Goal: Task Accomplishment & Management: Use online tool/utility

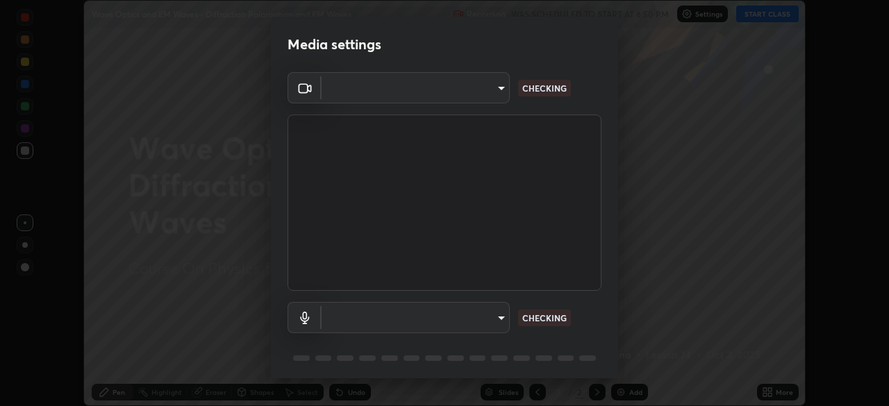
scroll to position [406, 888]
type input "b7be3d6cdc140e722cc9de4be8502babc520c6cce0c95a8ddfe4c3679804a010"
click at [500, 315] on body "Erase all Wave Optics and EM Waves - Diffraction Polarisation and EM Waves Reco…" at bounding box center [444, 203] width 889 height 406
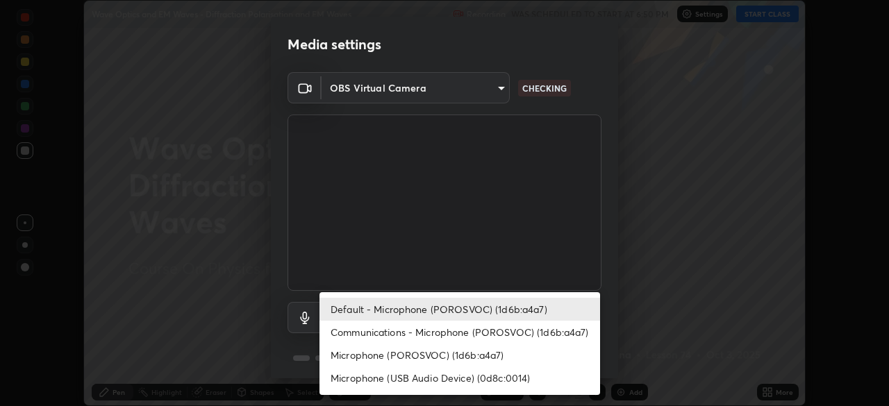
click at [464, 358] on li "Microphone (POROSVOC) (1d6b:a4a7)" at bounding box center [459, 355] width 280 height 23
type input "c2c3e2c2ac0cd96940e825a5162d9a4f740722da31b3b92f07ac2e1e53a32515"
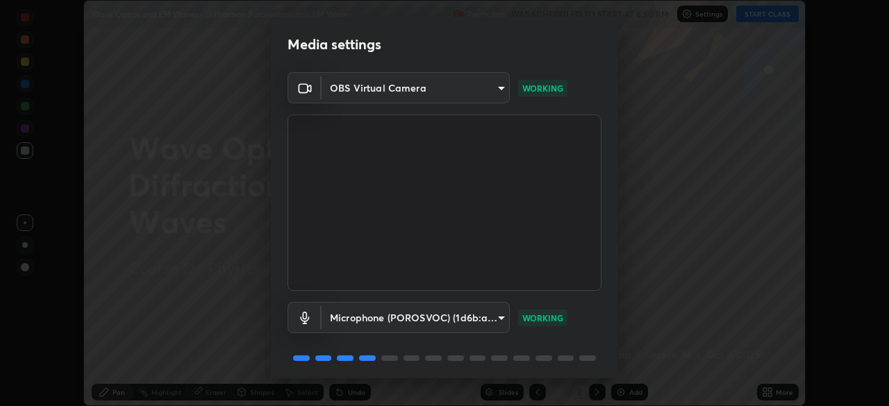
scroll to position [49, 0]
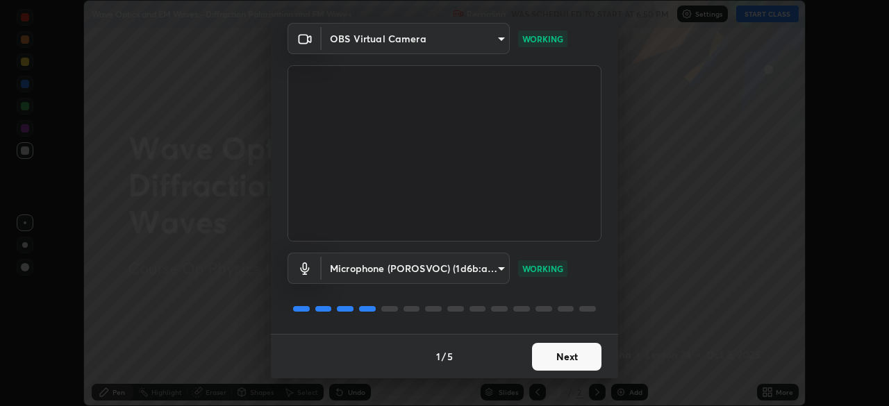
click at [568, 356] on button "Next" at bounding box center [566, 357] width 69 height 28
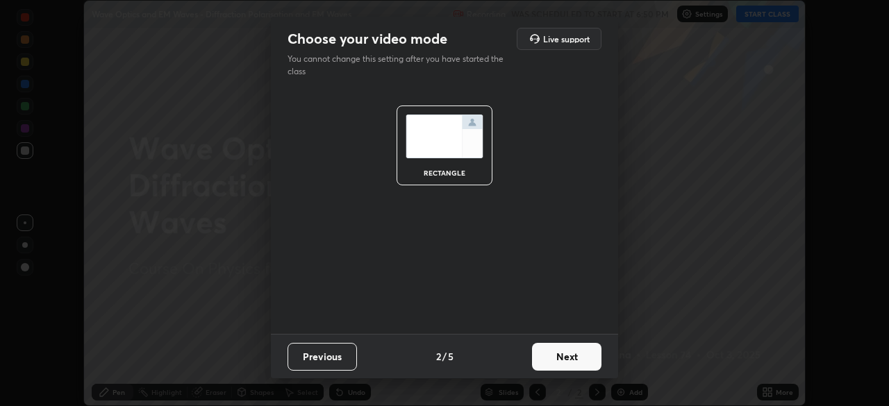
scroll to position [0, 0]
click at [571, 354] on button "Next" at bounding box center [566, 357] width 69 height 28
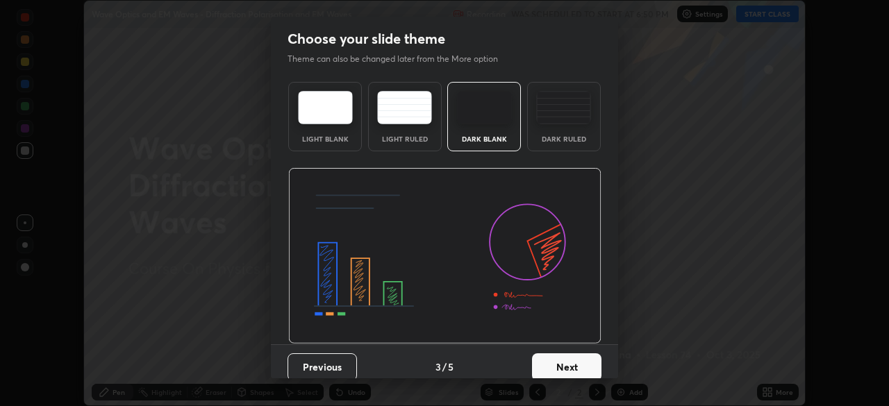
click at [571, 364] on button "Next" at bounding box center [566, 367] width 69 height 28
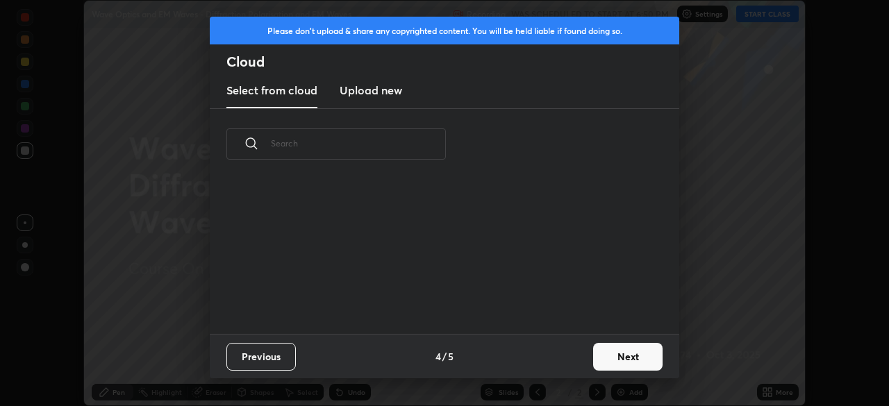
scroll to position [154, 446]
click at [628, 356] on button "Next" at bounding box center [627, 357] width 69 height 28
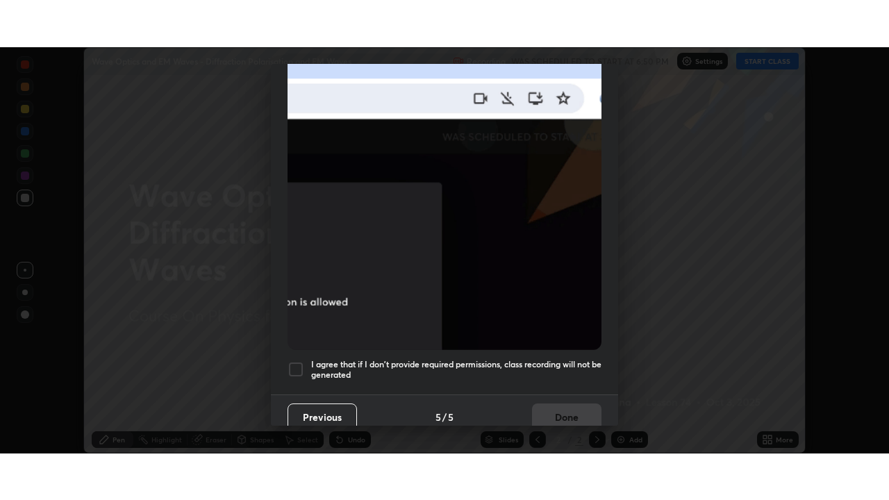
scroll to position [333, 0]
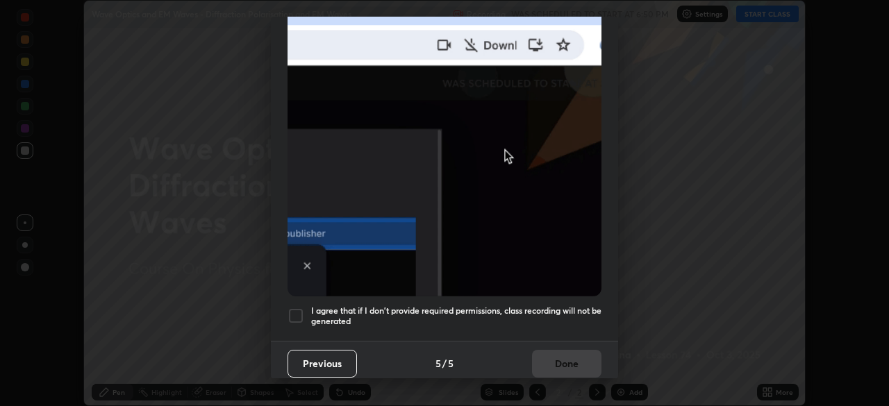
click at [298, 308] on div at bounding box center [295, 316] width 17 height 17
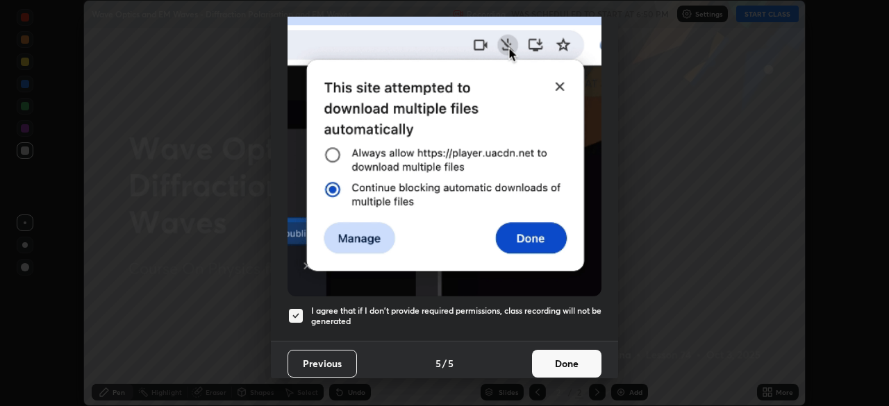
click at [554, 353] on button "Done" at bounding box center [566, 364] width 69 height 28
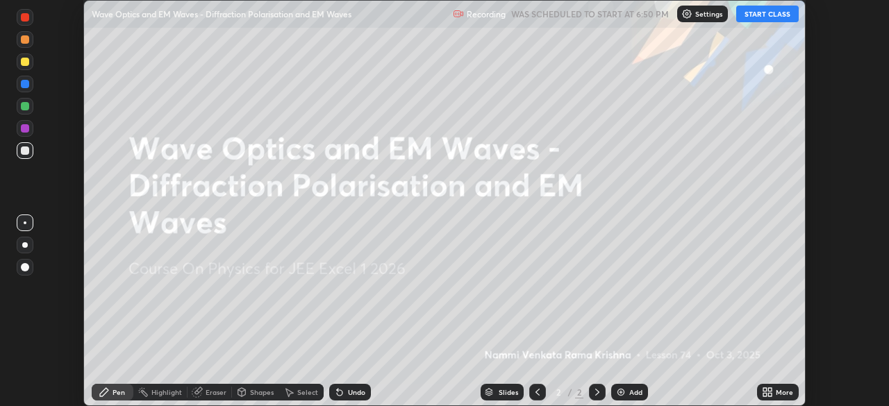
click at [771, 13] on button "START CLASS" at bounding box center [767, 14] width 62 height 17
click at [769, 389] on icon at bounding box center [769, 389] width 3 height 3
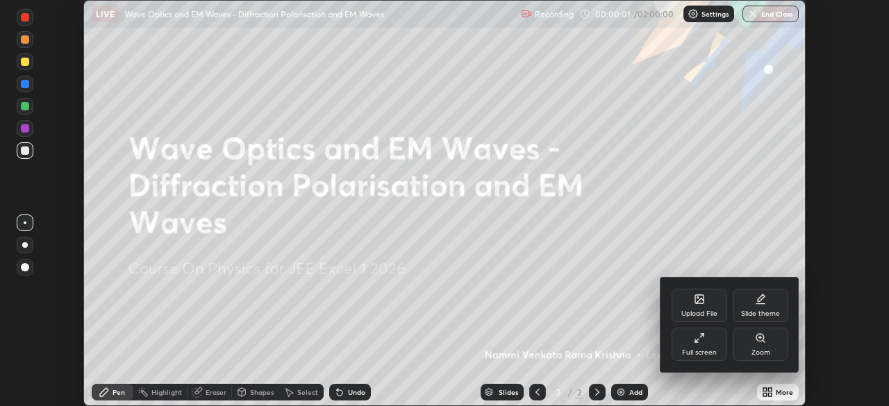
click at [712, 344] on div "Full screen" at bounding box center [699, 344] width 56 height 33
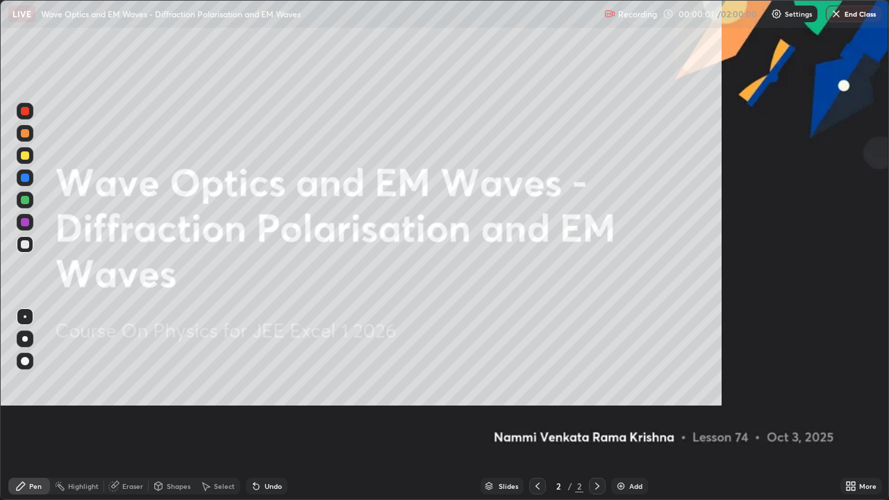
scroll to position [500, 889]
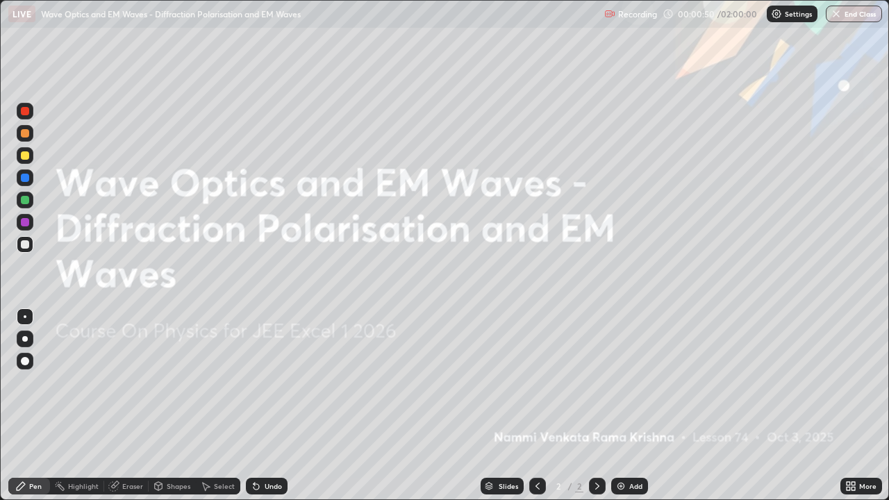
click at [621, 405] on img at bounding box center [620, 485] width 11 height 11
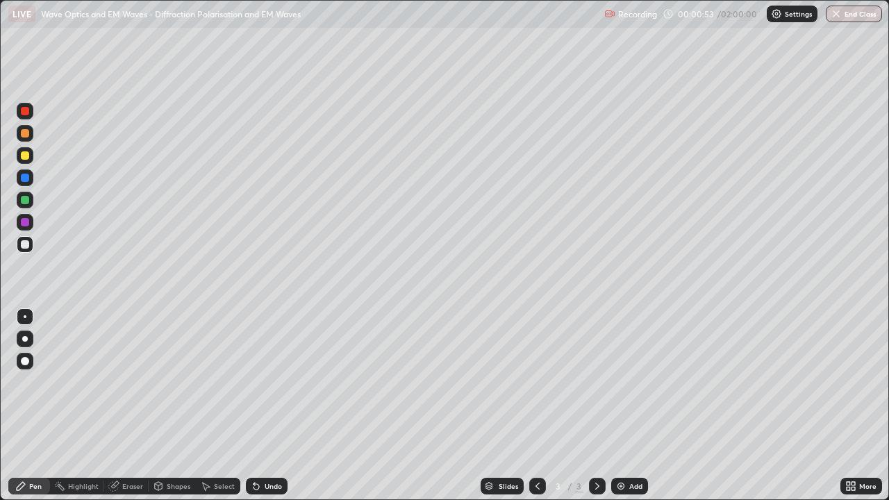
click at [26, 200] on div at bounding box center [25, 200] width 8 height 8
click at [26, 156] on div at bounding box center [25, 155] width 8 height 8
click at [31, 177] on div at bounding box center [25, 177] width 17 height 17
click at [179, 405] on div "Shapes" at bounding box center [179, 486] width 24 height 7
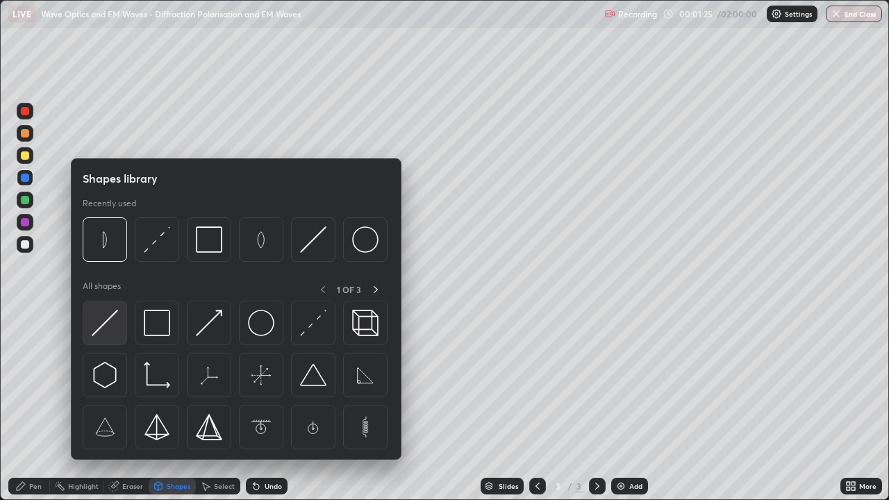
click at [113, 325] on img at bounding box center [105, 323] width 26 height 26
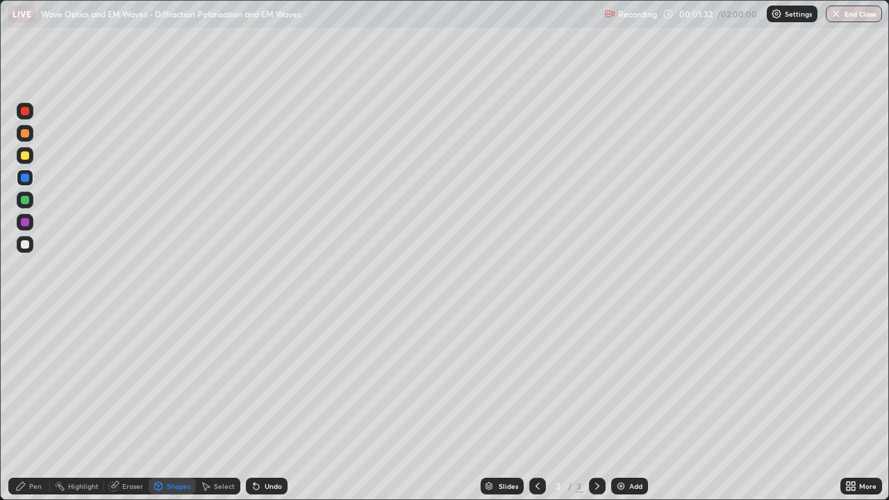
click at [37, 405] on div "Pen" at bounding box center [35, 486] width 12 height 7
click at [26, 361] on div at bounding box center [25, 361] width 8 height 8
click at [167, 405] on div "Shapes" at bounding box center [179, 486] width 24 height 7
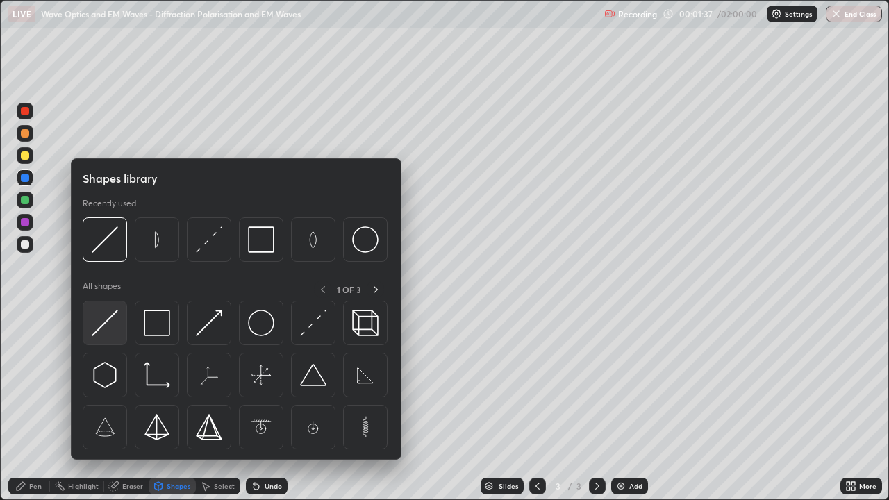
click at [111, 319] on img at bounding box center [105, 323] width 26 height 26
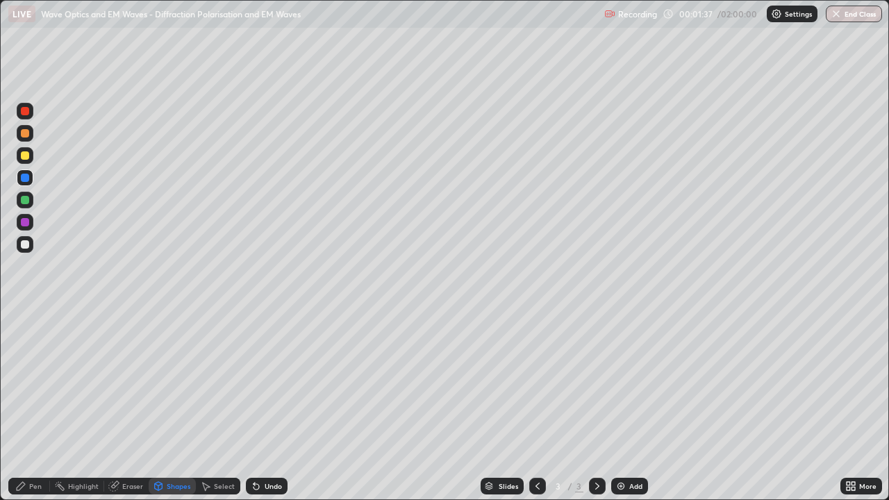
click at [26, 133] on div at bounding box center [25, 133] width 8 height 8
click at [131, 405] on div "Eraser" at bounding box center [132, 486] width 21 height 7
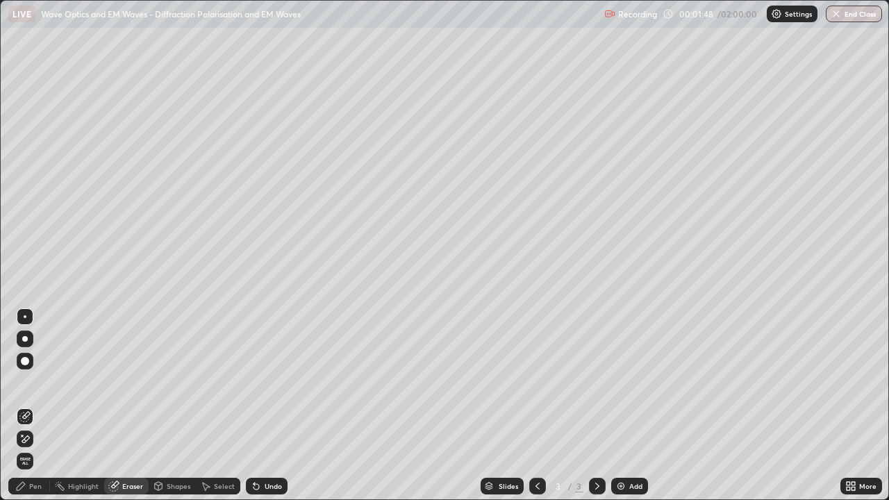
click at [38, 405] on div "Pen" at bounding box center [35, 486] width 12 height 7
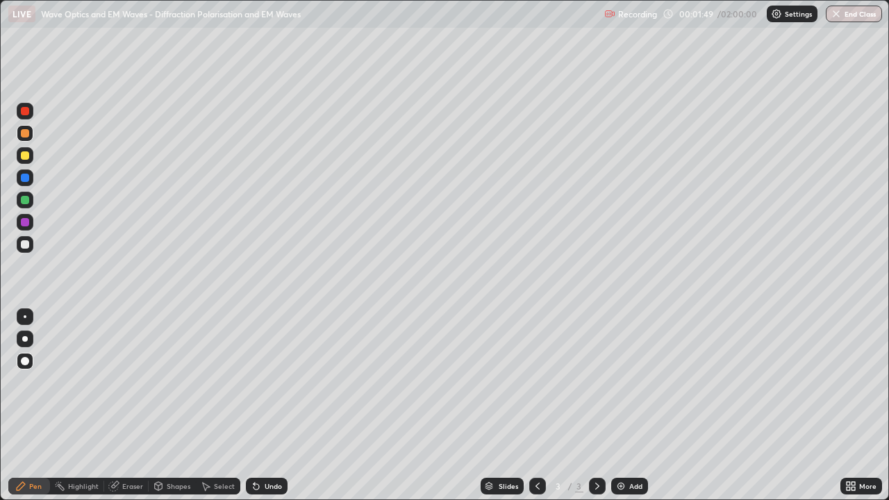
click at [25, 220] on div at bounding box center [25, 222] width 8 height 8
click at [25, 317] on div at bounding box center [25, 316] width 3 height 3
click at [26, 247] on div at bounding box center [25, 244] width 8 height 8
click at [171, 405] on div "Shapes" at bounding box center [179, 486] width 24 height 7
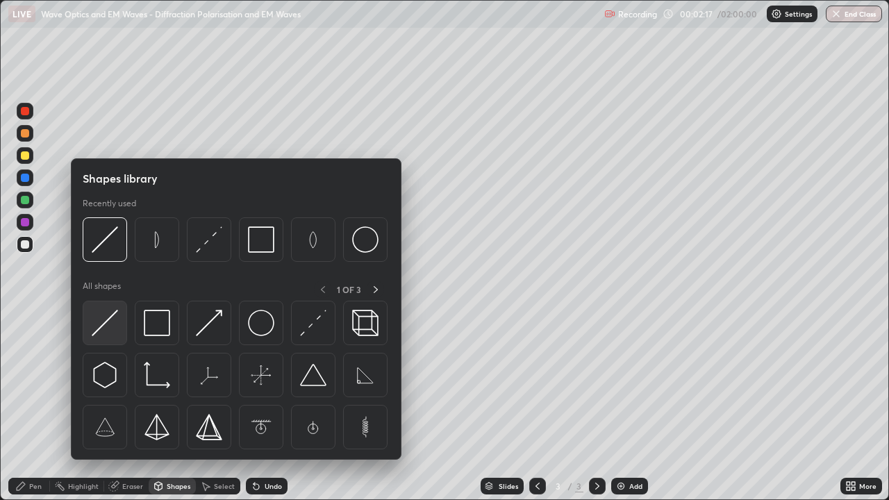
click at [117, 328] on img at bounding box center [105, 323] width 26 height 26
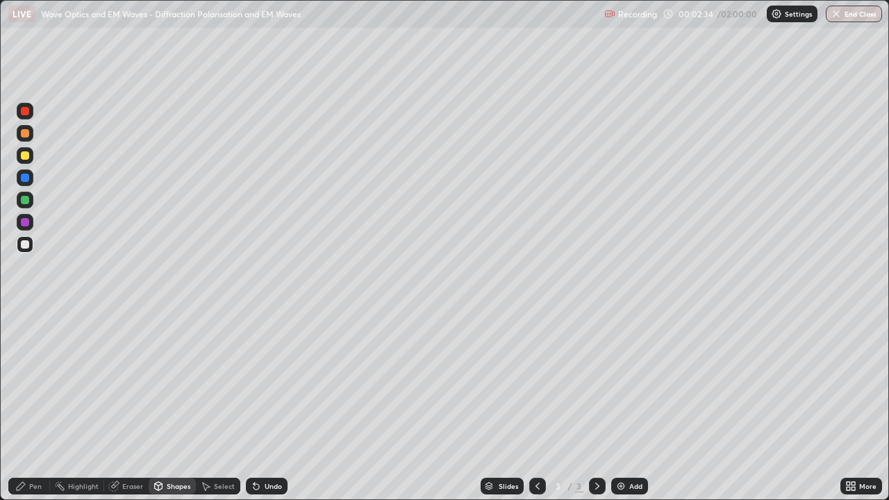
click at [37, 405] on div "Pen" at bounding box center [35, 486] width 12 height 7
click at [28, 202] on div at bounding box center [25, 200] width 8 height 8
click at [265, 405] on div "Undo" at bounding box center [273, 486] width 17 height 7
click at [26, 247] on div at bounding box center [25, 244] width 8 height 8
click at [221, 405] on div "Select" at bounding box center [224, 486] width 21 height 7
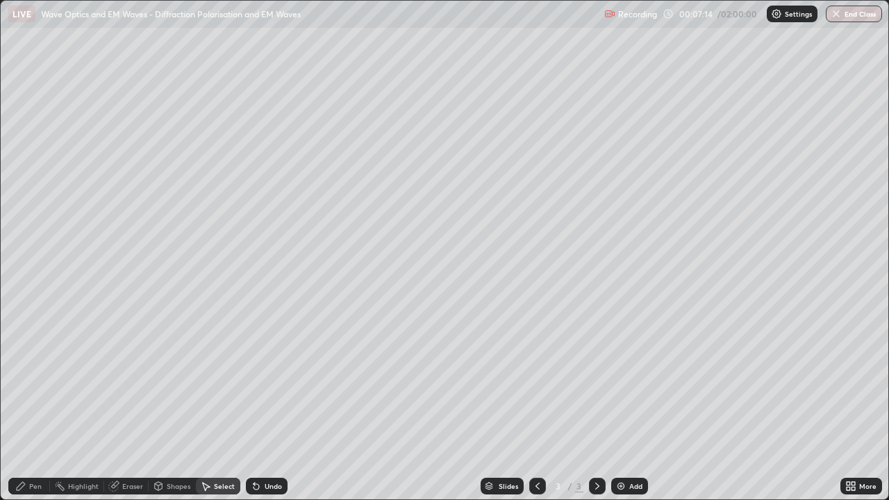
click at [40, 405] on div "Pen" at bounding box center [29, 486] width 42 height 17
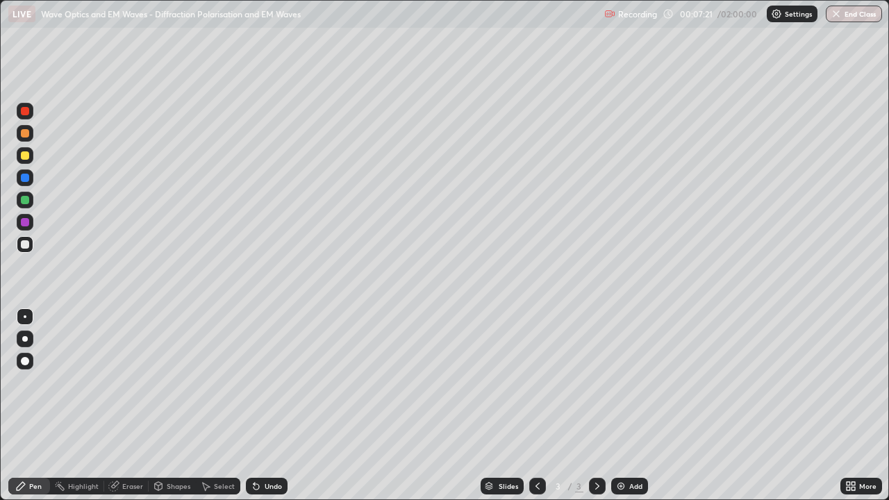
click at [33, 154] on div at bounding box center [25, 155] width 17 height 17
click at [215, 405] on div "Select" at bounding box center [224, 486] width 21 height 7
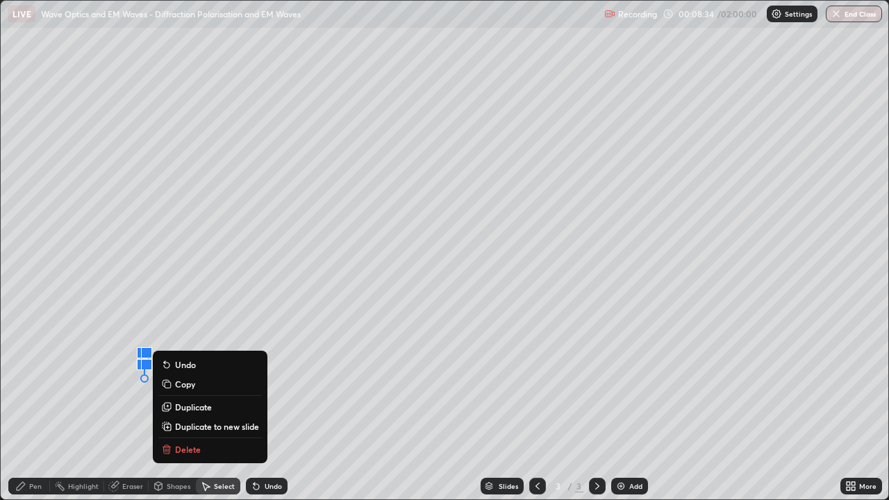
click at [186, 405] on p "Delete" at bounding box center [188, 449] width 26 height 11
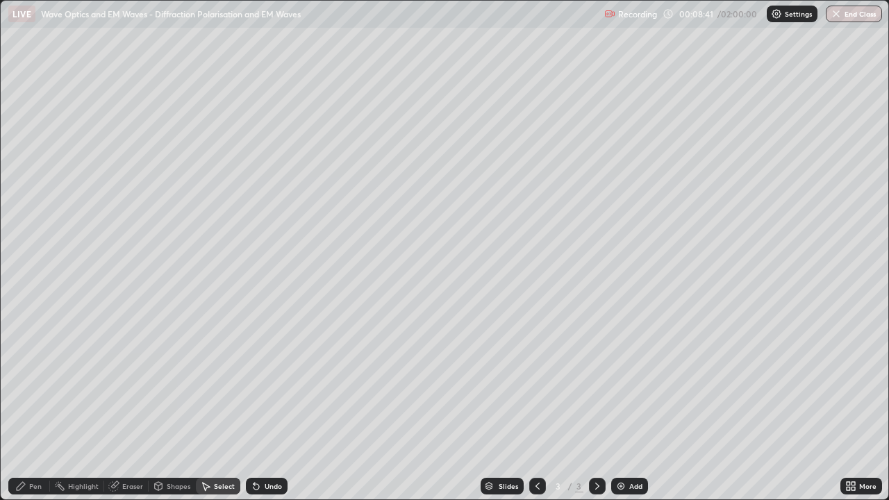
click at [618, 405] on img at bounding box center [620, 485] width 11 height 11
click at [40, 405] on div "Pen" at bounding box center [35, 486] width 12 height 7
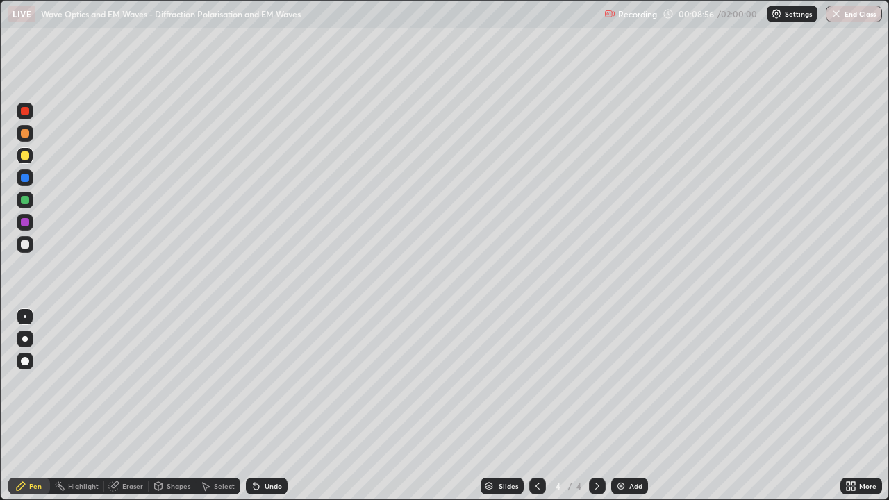
click at [165, 405] on div "Shapes" at bounding box center [172, 486] width 47 height 17
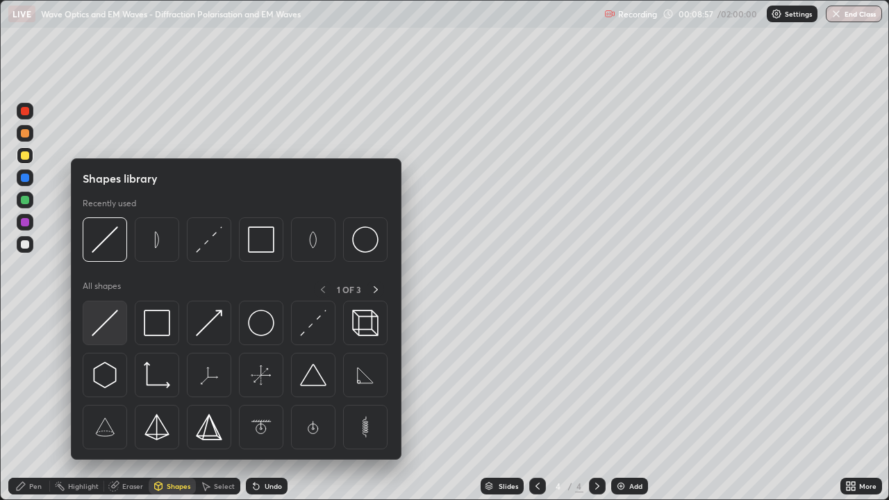
click at [112, 326] on img at bounding box center [105, 323] width 26 height 26
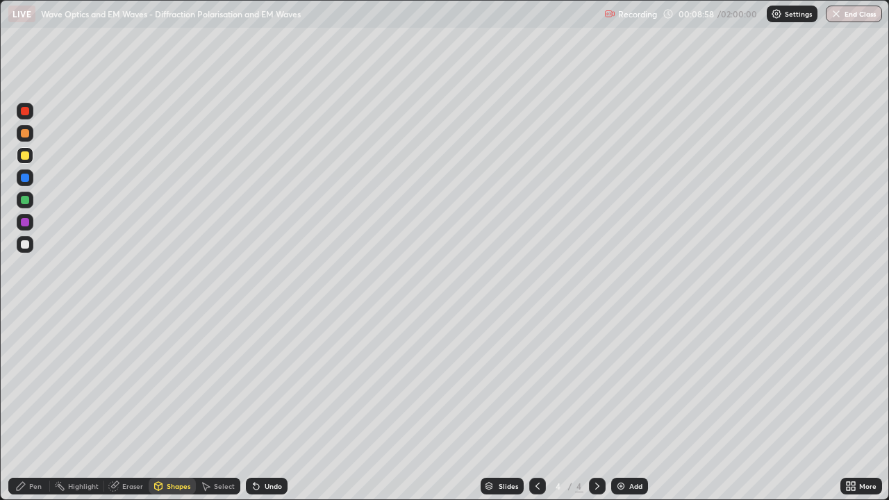
click at [35, 405] on div "Pen" at bounding box center [29, 486] width 42 height 17
click at [26, 361] on div at bounding box center [25, 361] width 8 height 8
click at [26, 133] on div at bounding box center [25, 133] width 8 height 8
click at [271, 405] on div "Undo" at bounding box center [273, 486] width 17 height 7
click at [174, 405] on div "Shapes" at bounding box center [179, 486] width 24 height 7
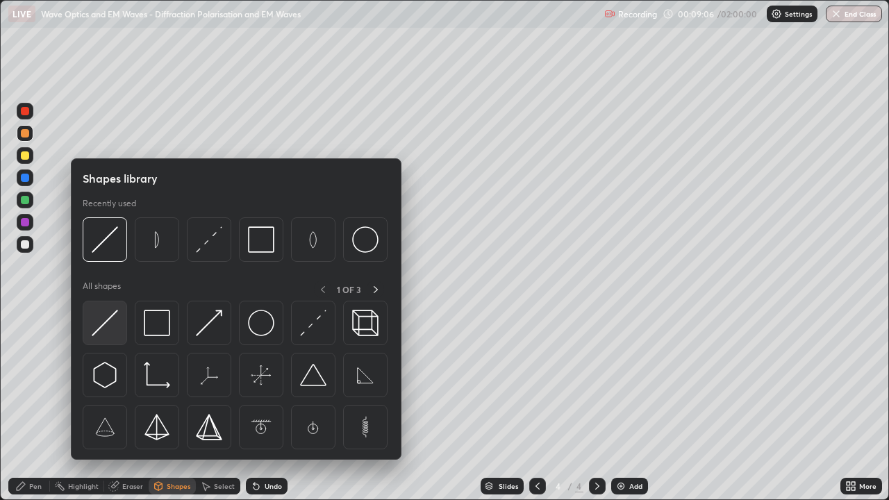
click at [110, 330] on img at bounding box center [105, 323] width 26 height 26
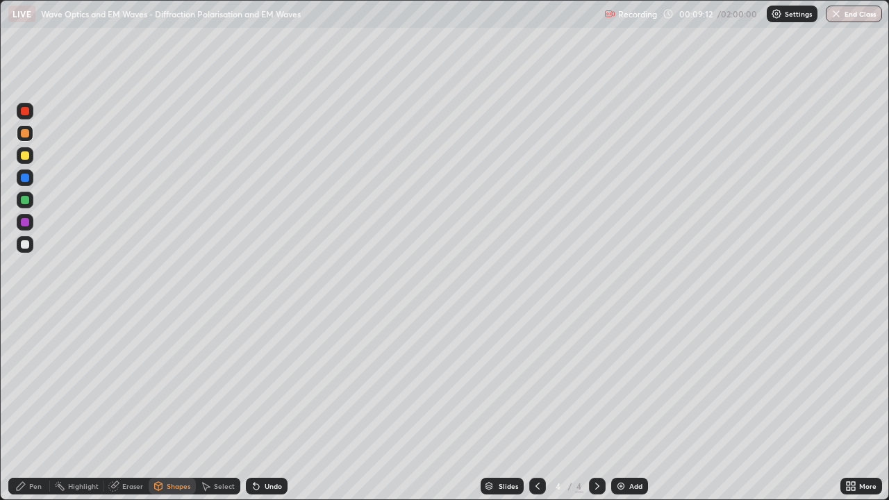
click at [36, 405] on div "Pen" at bounding box center [29, 486] width 42 height 17
click at [25, 317] on div at bounding box center [25, 316] width 3 height 3
click at [180, 405] on div "Shapes" at bounding box center [179, 486] width 24 height 7
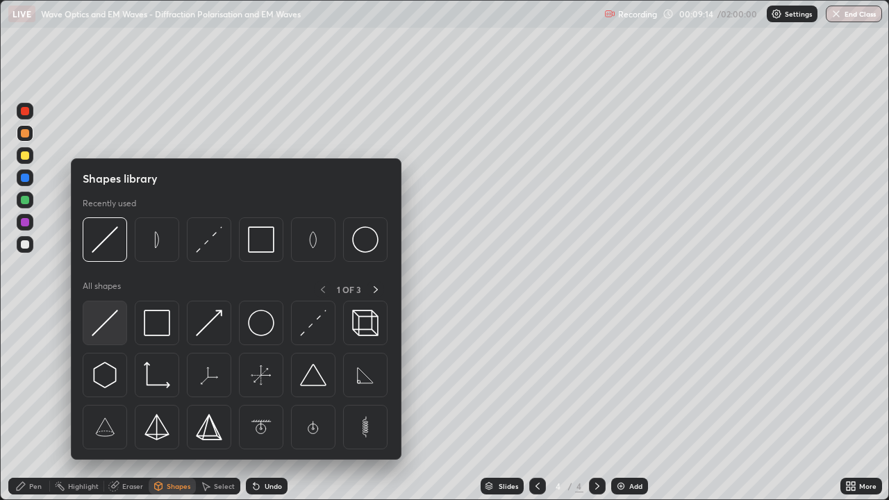
click at [114, 327] on img at bounding box center [105, 323] width 26 height 26
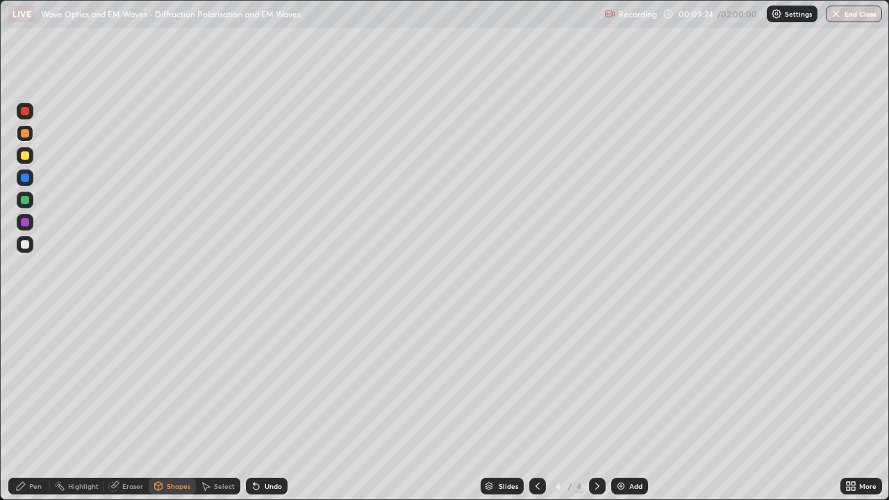
click at [124, 405] on div "Eraser" at bounding box center [132, 486] width 21 height 7
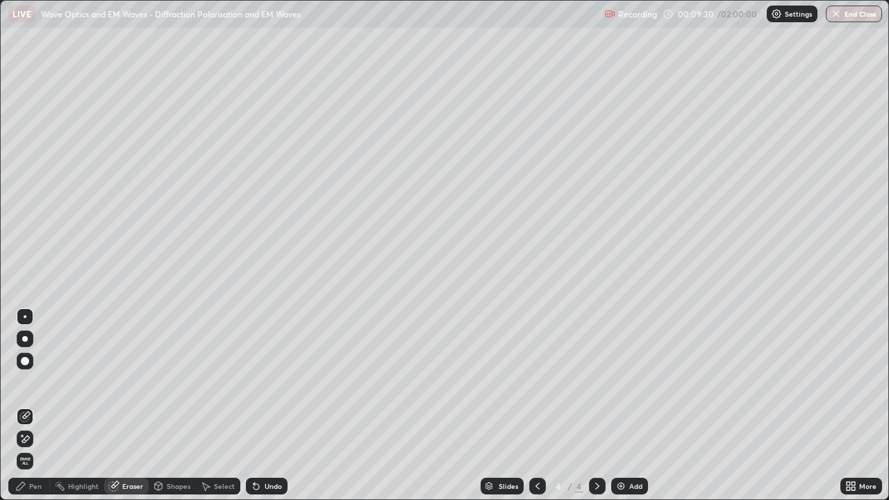
click at [40, 405] on div "Pen" at bounding box center [35, 486] width 12 height 7
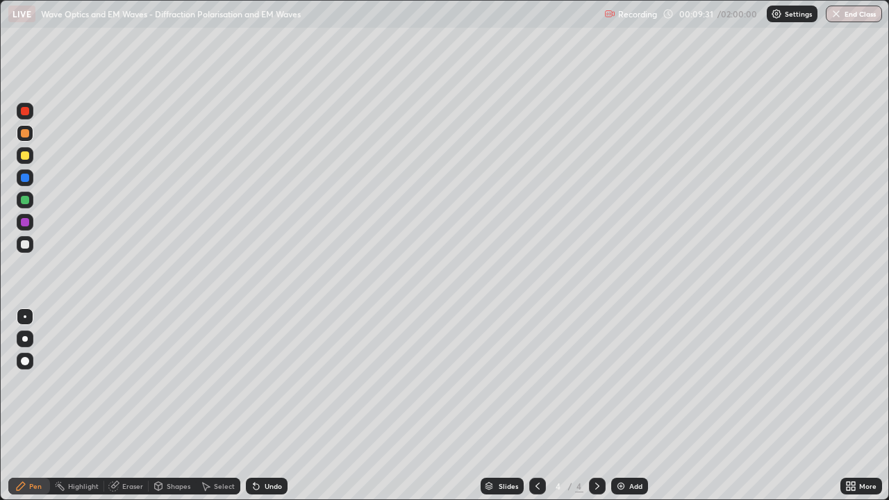
click at [31, 244] on div at bounding box center [25, 244] width 17 height 17
click at [169, 405] on div "Shapes" at bounding box center [179, 486] width 24 height 7
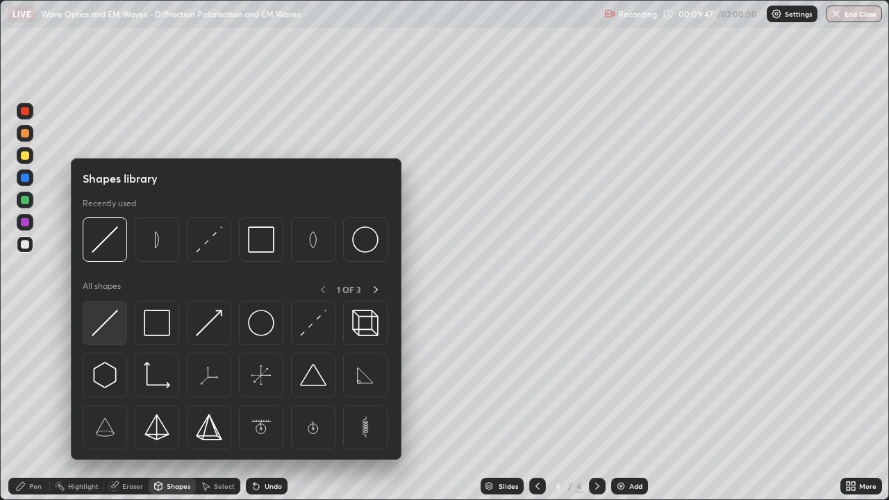
click at [108, 321] on img at bounding box center [105, 323] width 26 height 26
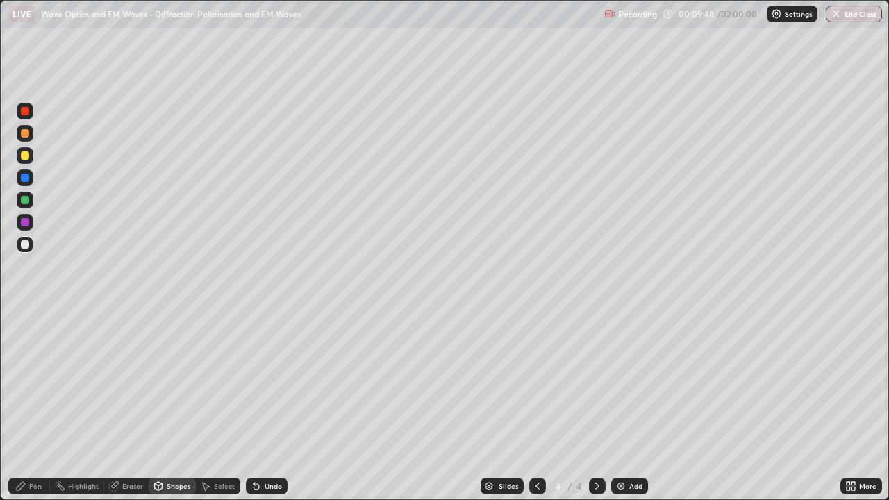
click at [28, 222] on div at bounding box center [25, 222] width 8 height 8
click at [24, 203] on div at bounding box center [25, 200] width 8 height 8
click at [257, 405] on icon at bounding box center [256, 485] width 11 height 11
click at [181, 405] on div "Shapes" at bounding box center [179, 486] width 24 height 7
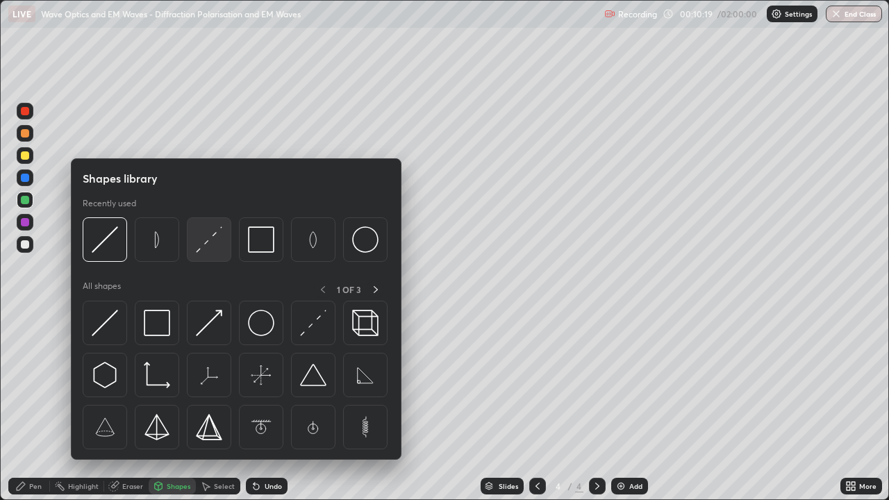
click at [208, 246] on img at bounding box center [209, 239] width 26 height 26
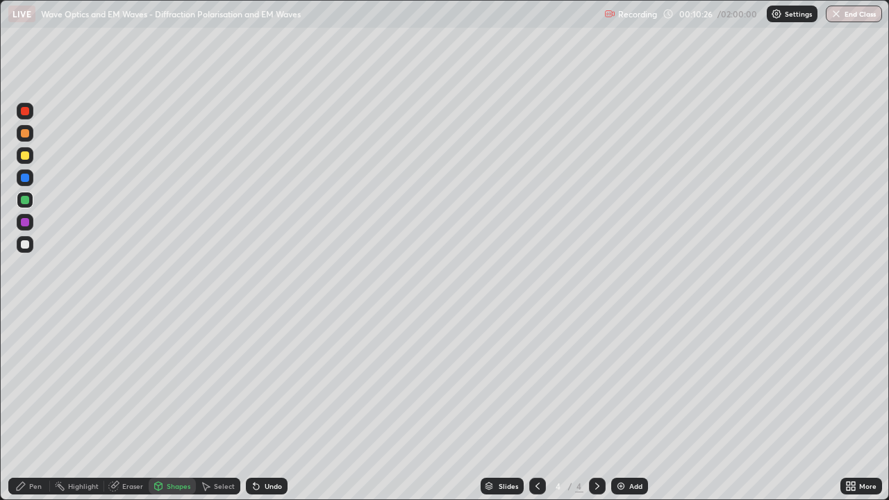
click at [265, 405] on div "Undo" at bounding box center [273, 486] width 17 height 7
click at [28, 223] on div at bounding box center [25, 222] width 8 height 8
click at [265, 405] on div "Undo" at bounding box center [273, 486] width 17 height 7
click at [169, 405] on div "Shapes" at bounding box center [179, 486] width 24 height 7
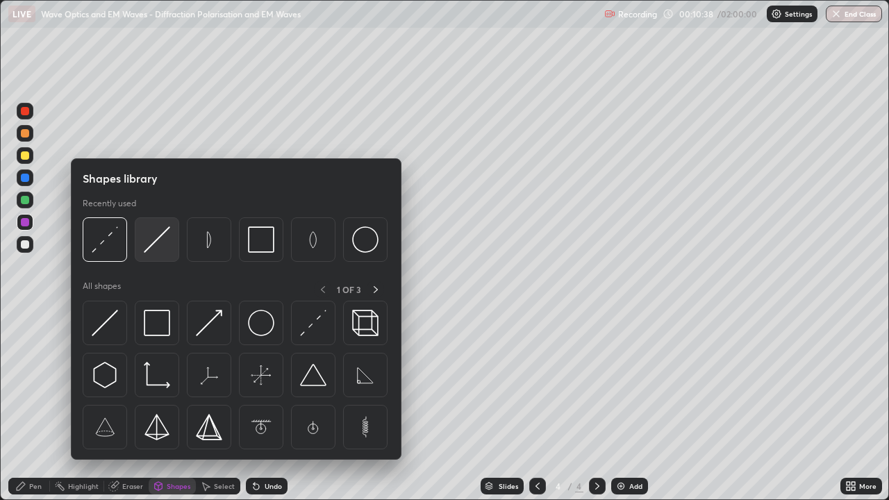
click at [156, 245] on img at bounding box center [157, 239] width 26 height 26
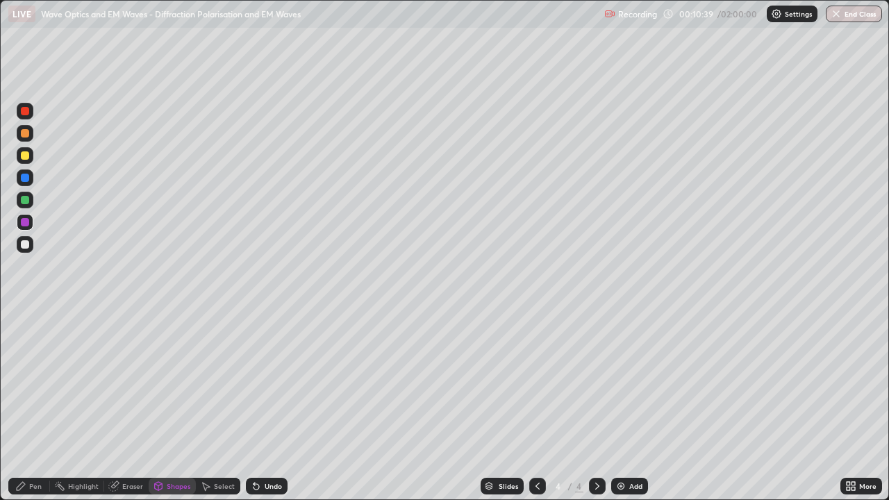
click at [27, 112] on div at bounding box center [25, 111] width 8 height 8
click at [34, 405] on div "Pen" at bounding box center [35, 486] width 12 height 7
click at [28, 223] on div at bounding box center [25, 222] width 8 height 8
click at [26, 243] on div at bounding box center [25, 244] width 8 height 8
click at [26, 176] on div at bounding box center [25, 178] width 8 height 8
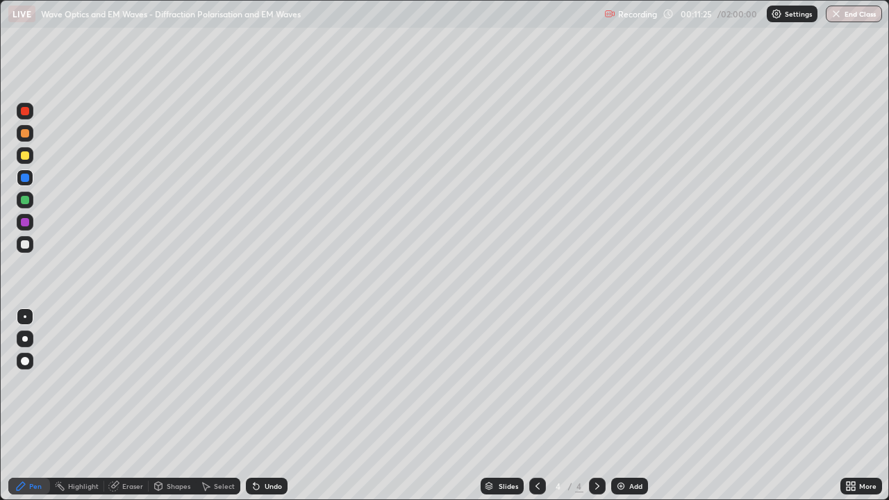
click at [28, 243] on div at bounding box center [25, 244] width 8 height 8
click at [174, 405] on div "Shapes" at bounding box center [179, 486] width 24 height 7
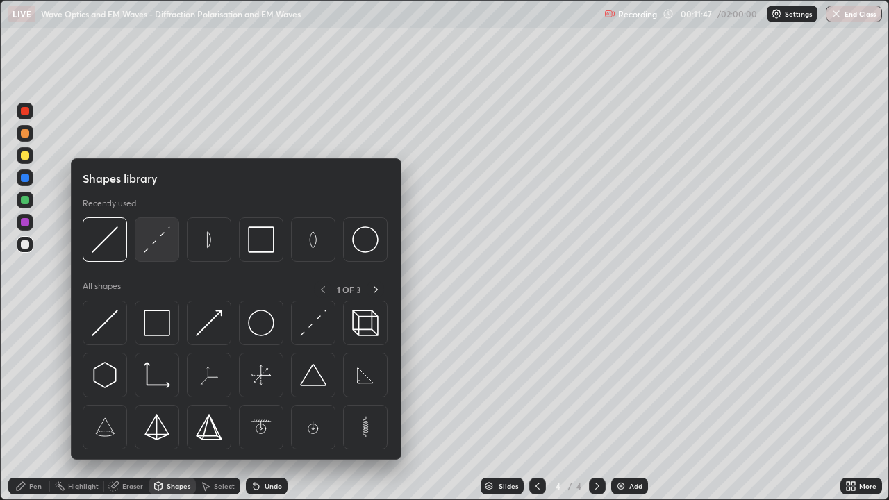
click at [161, 244] on img at bounding box center [157, 239] width 26 height 26
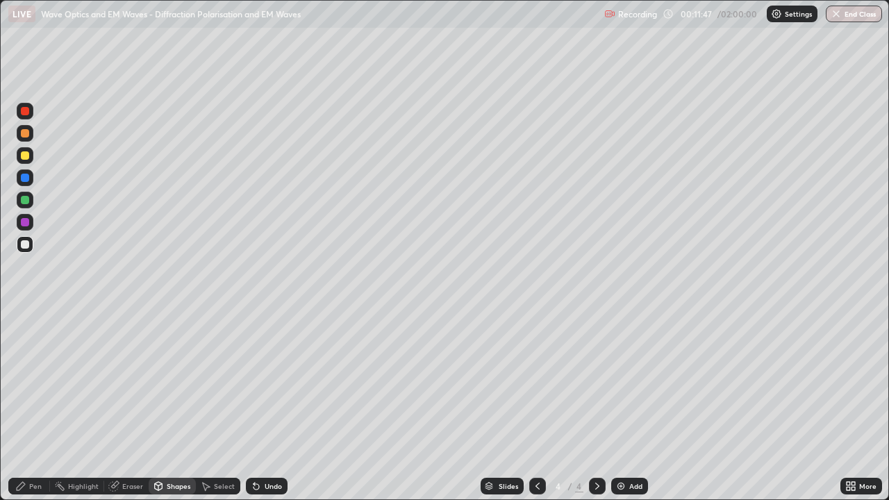
click at [31, 224] on div at bounding box center [25, 222] width 17 height 17
click at [261, 405] on div "Undo" at bounding box center [267, 486] width 42 height 17
click at [31, 243] on div at bounding box center [25, 244] width 17 height 17
click at [36, 405] on div "Pen" at bounding box center [35, 486] width 12 height 7
click at [27, 202] on div at bounding box center [25, 200] width 8 height 8
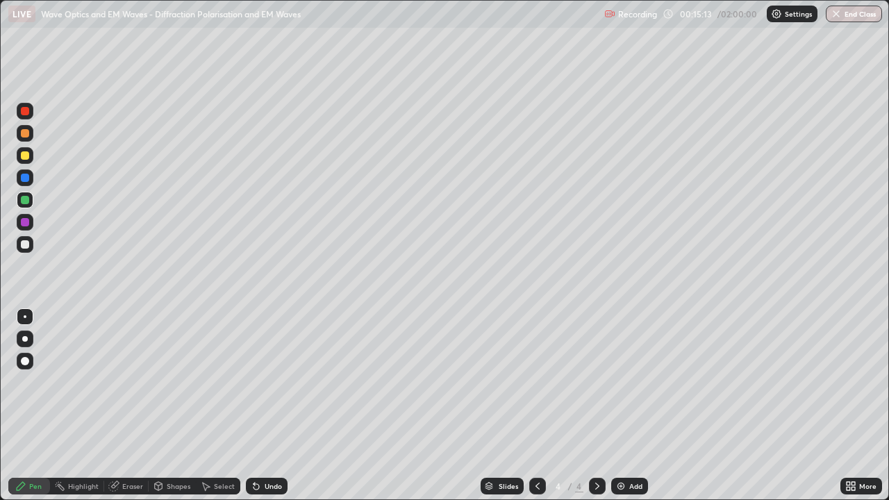
click at [37, 405] on div "Pen" at bounding box center [35, 486] width 12 height 7
click at [26, 244] on div at bounding box center [25, 244] width 8 height 8
click at [30, 221] on div at bounding box center [25, 222] width 17 height 17
click at [178, 405] on div "Shapes" at bounding box center [179, 486] width 24 height 7
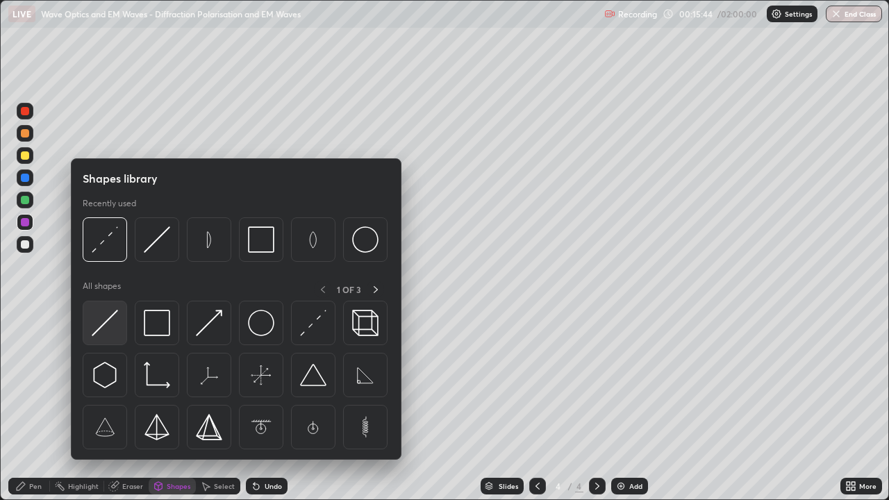
click at [111, 327] on img at bounding box center [105, 323] width 26 height 26
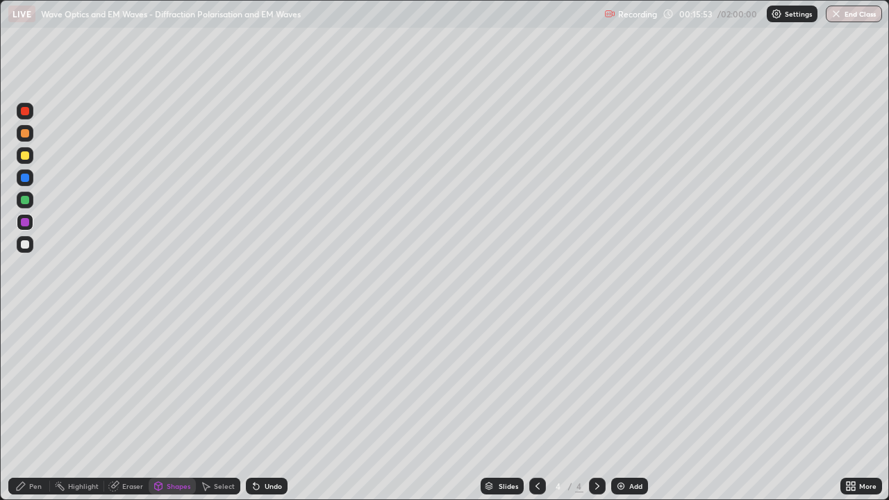
click at [31, 223] on div at bounding box center [25, 222] width 17 height 17
click at [172, 405] on div "Shapes" at bounding box center [179, 486] width 24 height 7
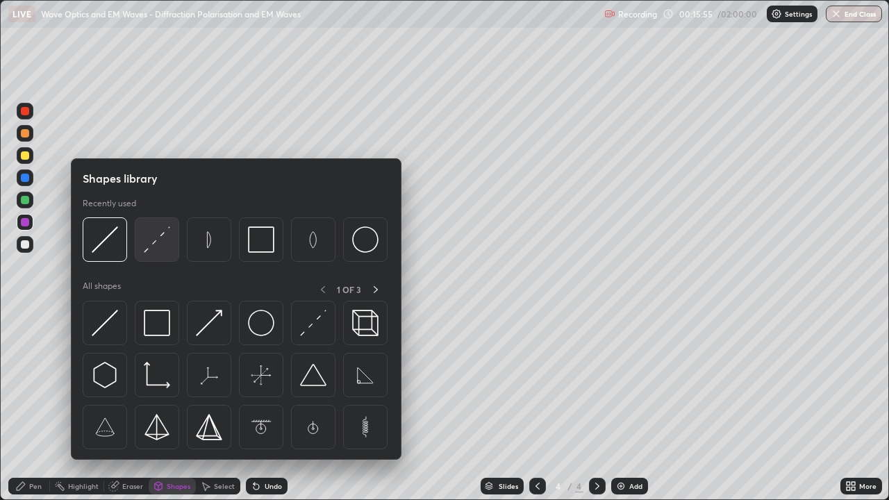
click at [155, 251] on img at bounding box center [157, 239] width 26 height 26
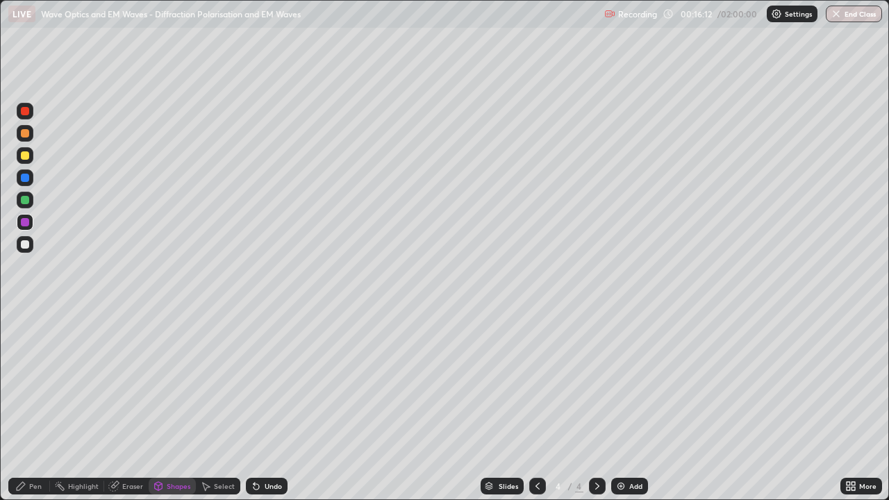
click at [27, 246] on div at bounding box center [25, 244] width 8 height 8
click at [37, 405] on div "Pen" at bounding box center [35, 486] width 12 height 7
click at [26, 244] on div at bounding box center [25, 244] width 8 height 8
click at [216, 405] on div "Select" at bounding box center [224, 486] width 21 height 7
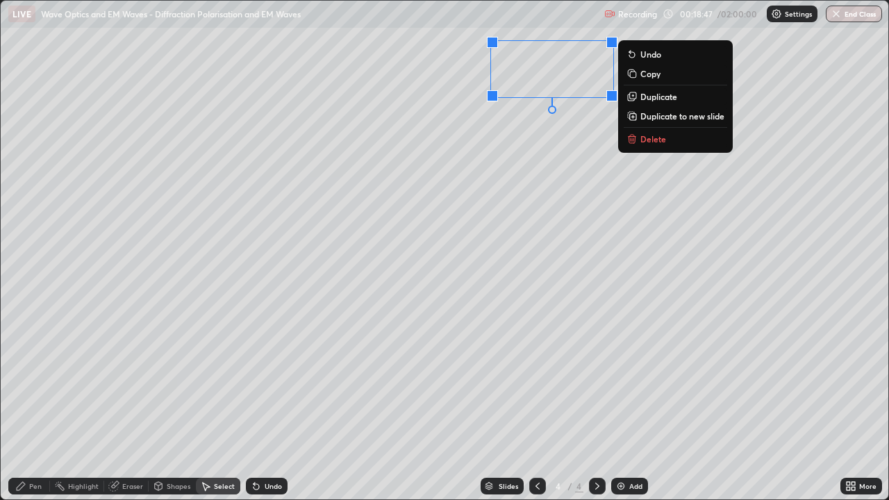
click at [35, 405] on div "Pen" at bounding box center [35, 486] width 12 height 7
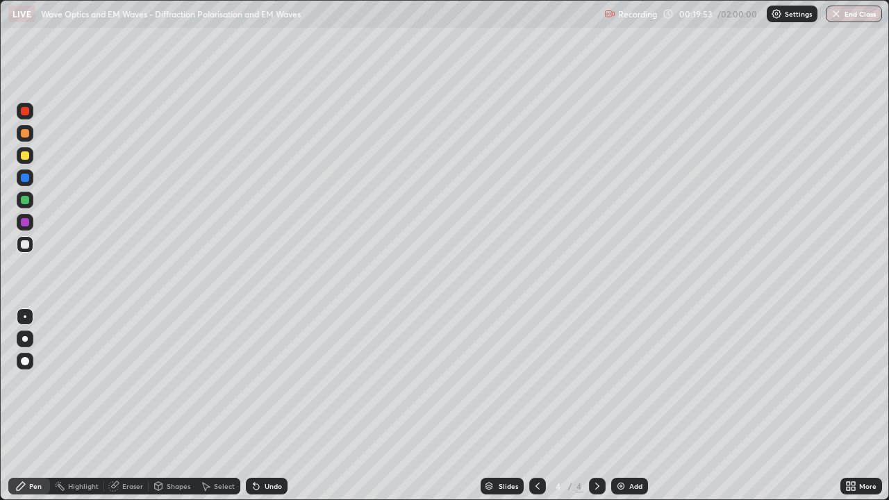
click at [26, 159] on div at bounding box center [25, 155] width 8 height 8
click at [174, 405] on div "Shapes" at bounding box center [179, 486] width 24 height 7
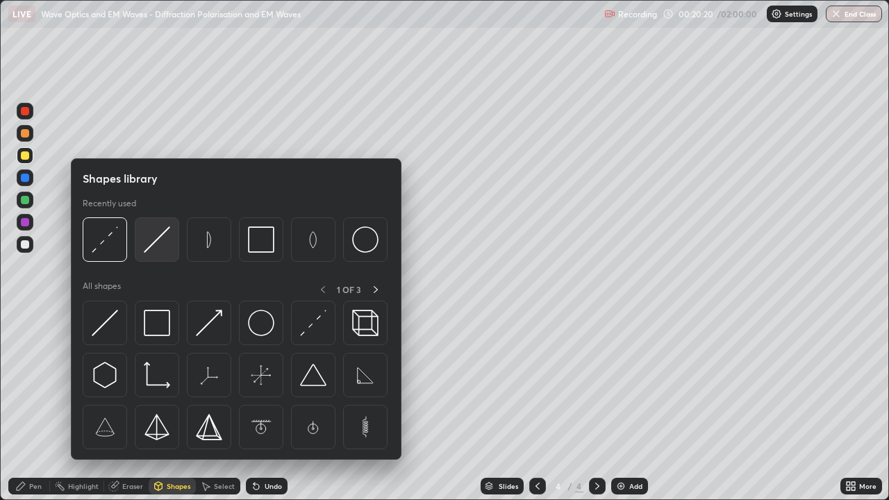
click at [165, 241] on img at bounding box center [157, 239] width 26 height 26
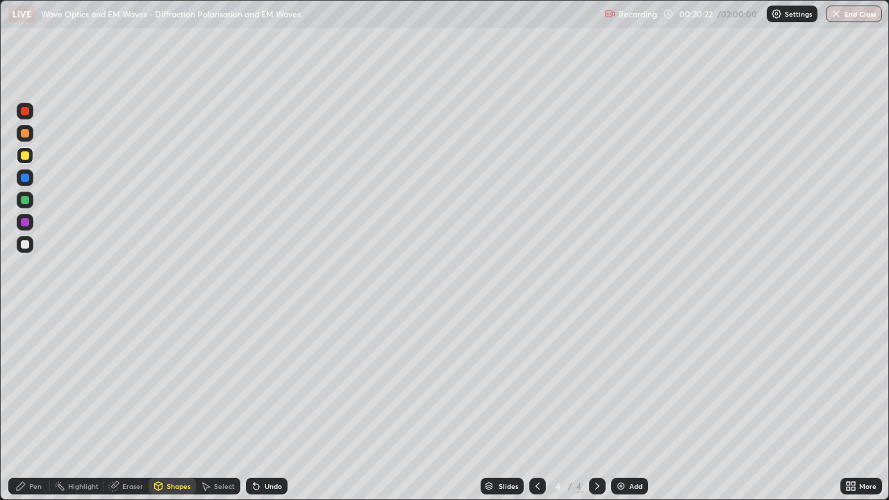
click at [26, 110] on div at bounding box center [25, 111] width 8 height 8
click at [28, 220] on div at bounding box center [25, 222] width 8 height 8
click at [38, 405] on div "Pen" at bounding box center [35, 486] width 12 height 7
click at [28, 245] on div at bounding box center [25, 244] width 8 height 8
click at [178, 405] on div "Shapes" at bounding box center [179, 486] width 24 height 7
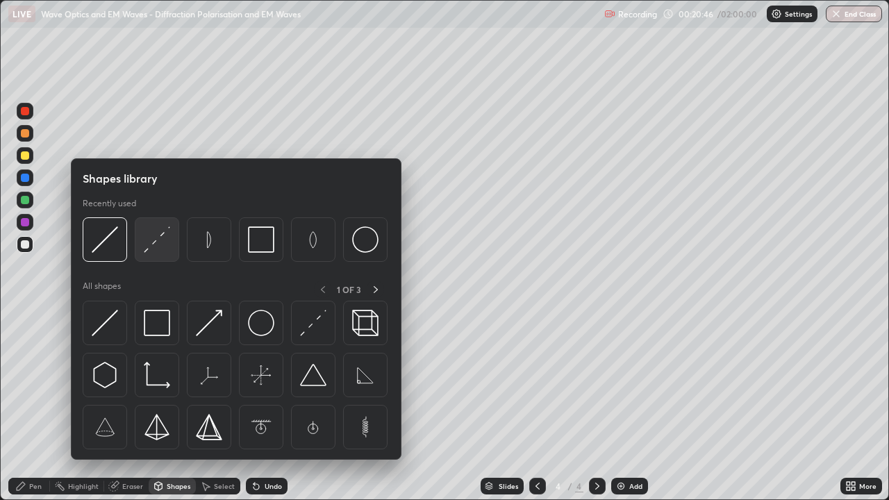
click at [165, 245] on img at bounding box center [157, 239] width 26 height 26
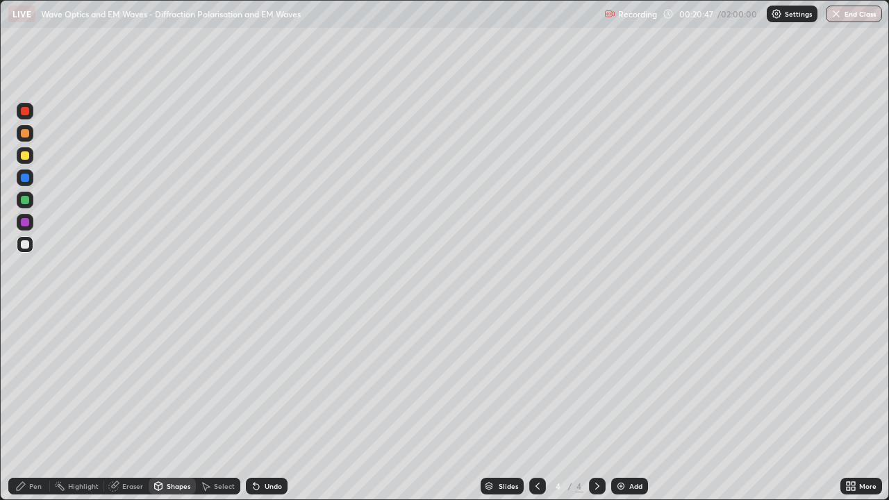
click at [31, 221] on div at bounding box center [25, 222] width 17 height 17
click at [269, 405] on div "Undo" at bounding box center [273, 486] width 17 height 7
click at [176, 405] on div "Shapes" at bounding box center [179, 486] width 24 height 7
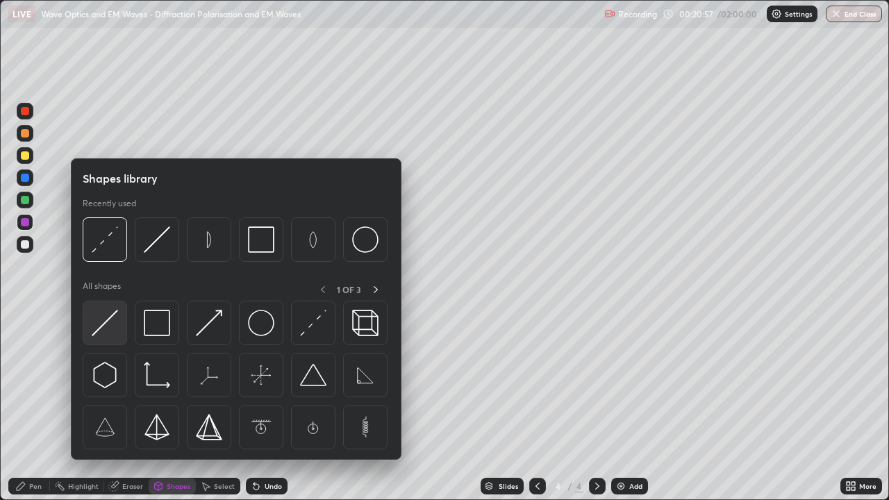
click at [110, 324] on img at bounding box center [105, 323] width 26 height 26
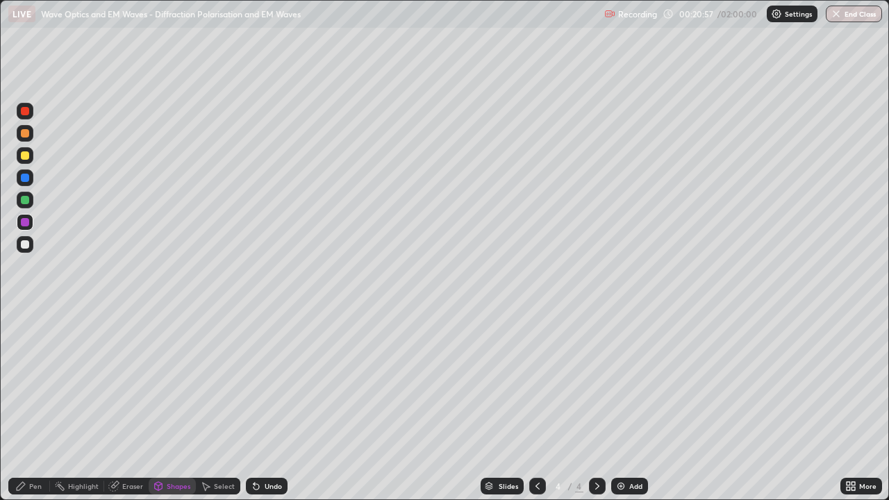
click at [30, 221] on div at bounding box center [25, 222] width 17 height 17
click at [37, 405] on div "Pen" at bounding box center [35, 486] width 12 height 7
click at [274, 405] on div "Undo" at bounding box center [273, 486] width 17 height 7
click at [31, 242] on div at bounding box center [25, 244] width 17 height 17
click at [28, 223] on div at bounding box center [25, 222] width 8 height 8
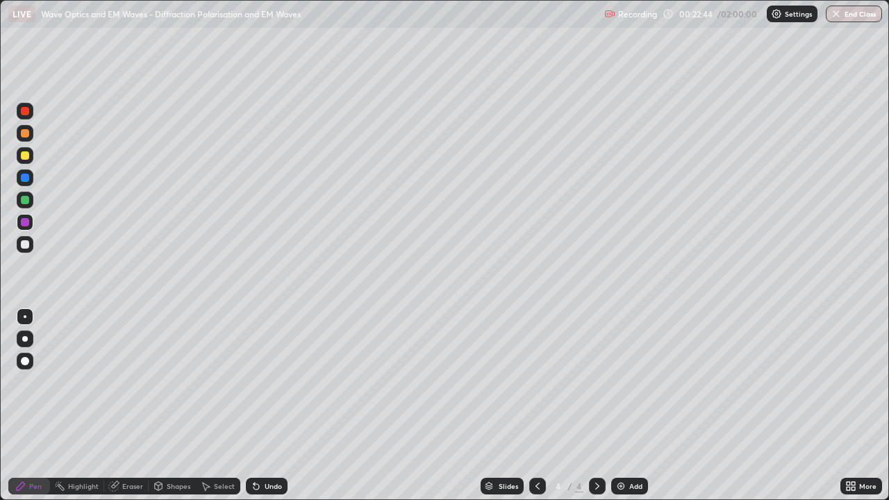
click at [270, 405] on div "Undo" at bounding box center [273, 486] width 17 height 7
click at [268, 405] on div "Undo" at bounding box center [273, 486] width 17 height 7
click at [269, 405] on div "Undo" at bounding box center [273, 486] width 17 height 7
click at [260, 405] on div "Undo" at bounding box center [267, 486] width 42 height 17
click at [265, 405] on div "Undo" at bounding box center [273, 486] width 17 height 7
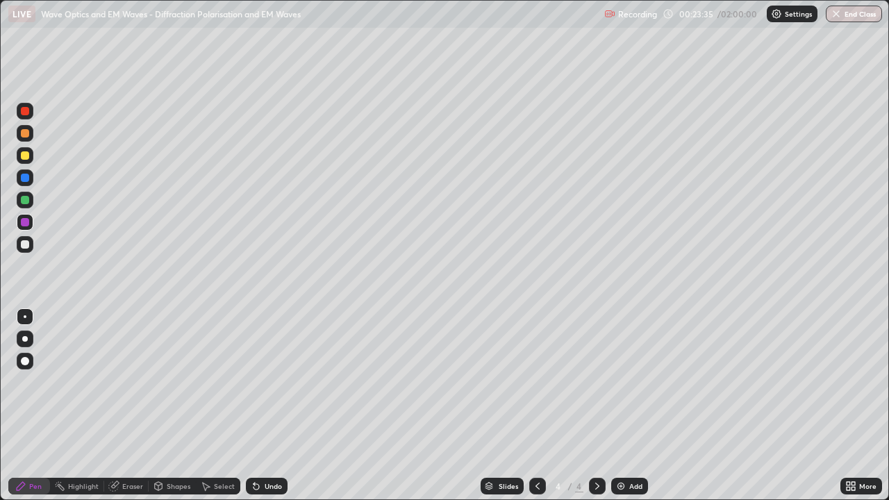
click at [31, 224] on div at bounding box center [25, 222] width 17 height 17
click at [179, 405] on div "Shapes" at bounding box center [179, 486] width 24 height 7
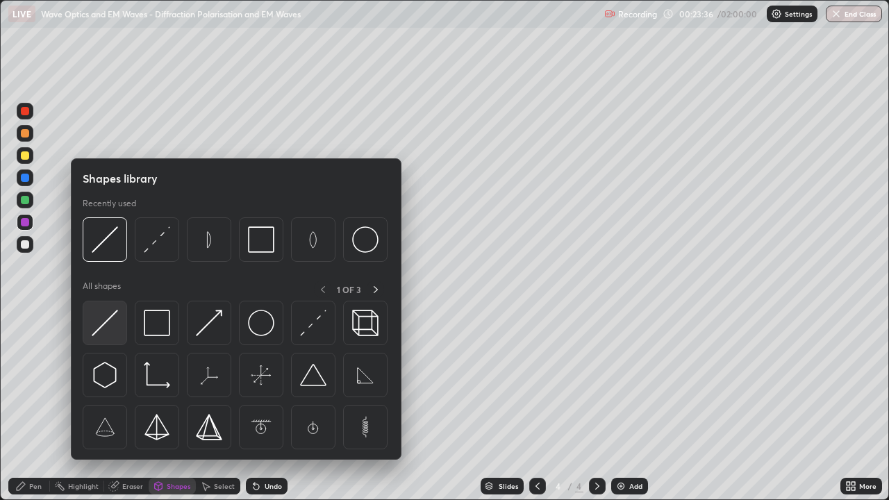
click at [117, 321] on img at bounding box center [105, 323] width 26 height 26
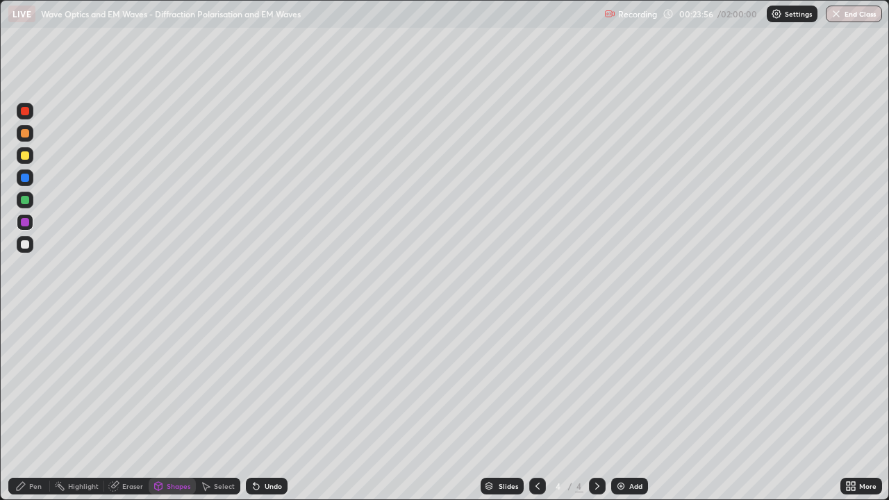
click at [267, 405] on div "Undo" at bounding box center [273, 486] width 17 height 7
click at [270, 405] on div "Undo" at bounding box center [273, 486] width 17 height 7
click at [270, 405] on div "Undo" at bounding box center [267, 486] width 42 height 17
click at [269, 405] on div "Undo" at bounding box center [267, 486] width 42 height 17
click at [26, 244] on div at bounding box center [25, 244] width 8 height 8
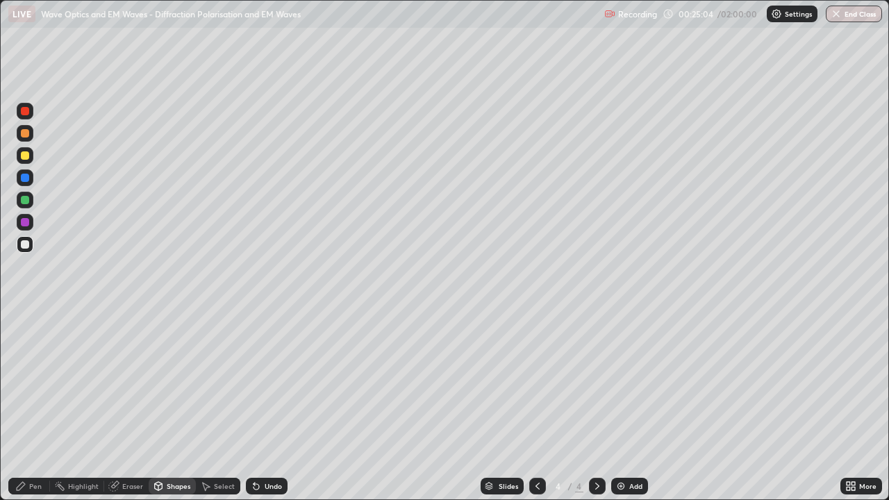
click at [26, 156] on div at bounding box center [25, 155] width 8 height 8
click at [273, 405] on div "Undo" at bounding box center [273, 486] width 17 height 7
click at [276, 405] on div "Undo" at bounding box center [273, 486] width 17 height 7
click at [26, 245] on div at bounding box center [25, 244] width 8 height 8
click at [271, 405] on div "Undo" at bounding box center [273, 486] width 17 height 7
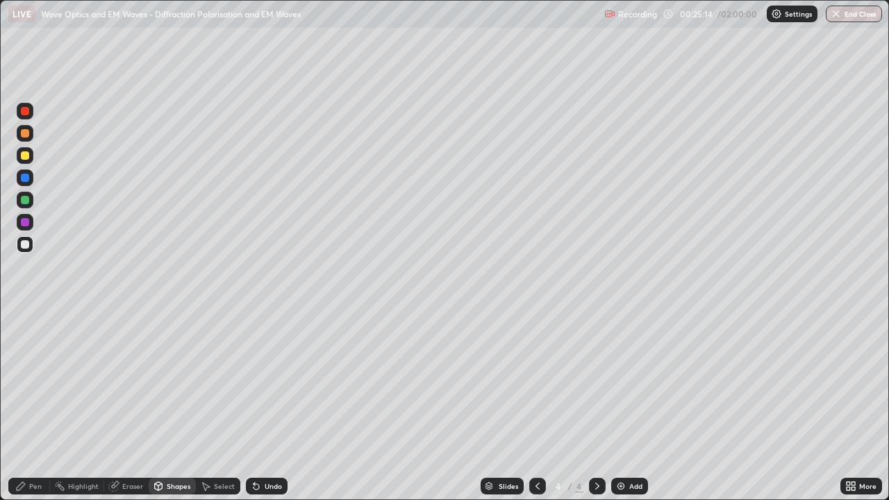
click at [42, 405] on div "Pen" at bounding box center [29, 486] width 42 height 17
click at [27, 155] on div at bounding box center [25, 155] width 8 height 8
click at [279, 405] on div "Undo" at bounding box center [273, 486] width 17 height 7
click at [271, 405] on div "Undo" at bounding box center [273, 486] width 17 height 7
click at [31, 242] on div at bounding box center [25, 244] width 17 height 17
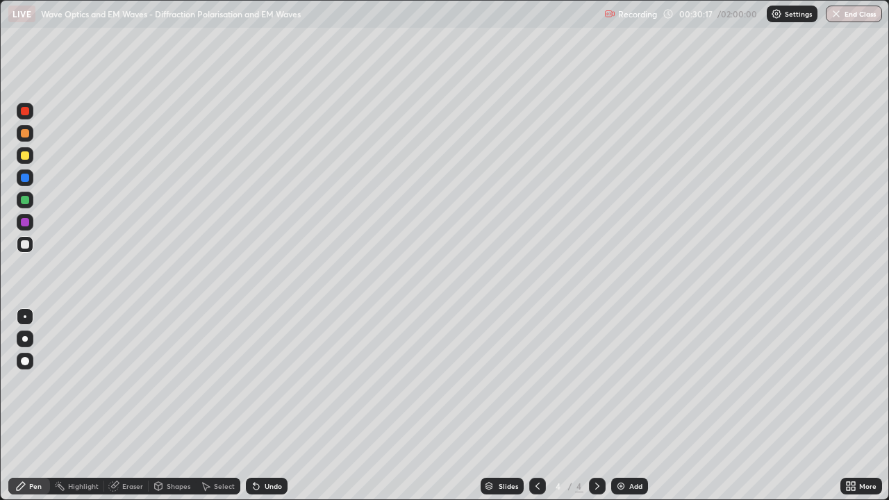
click at [32, 158] on div at bounding box center [25, 155] width 17 height 17
click at [178, 405] on div "Shapes" at bounding box center [179, 486] width 24 height 7
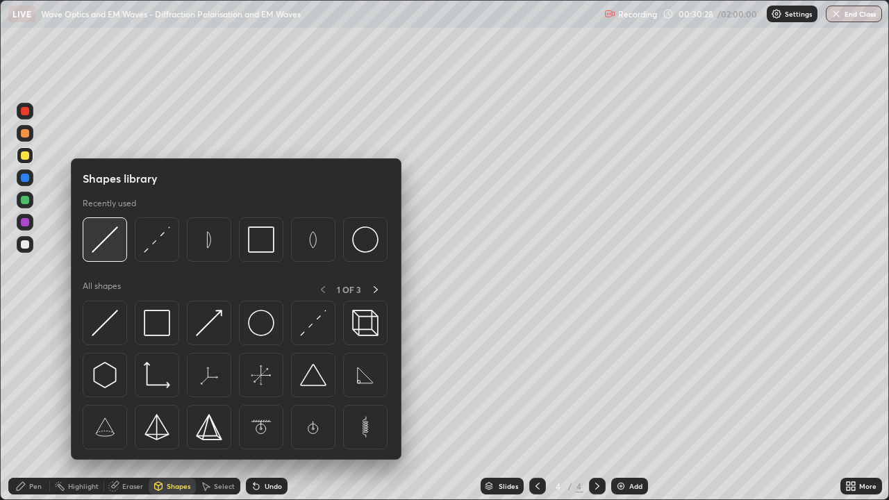
click at [110, 243] on img at bounding box center [105, 239] width 26 height 26
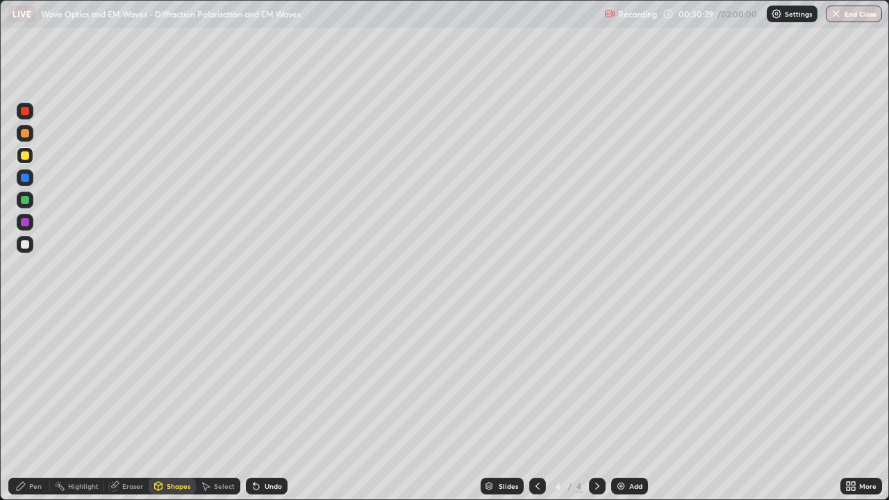
click at [27, 113] on div at bounding box center [25, 111] width 8 height 8
click at [24, 220] on div at bounding box center [25, 222] width 8 height 8
click at [24, 243] on div at bounding box center [25, 244] width 8 height 8
click at [37, 405] on div "Pen" at bounding box center [35, 486] width 12 height 7
click at [33, 160] on div at bounding box center [25, 155] width 17 height 17
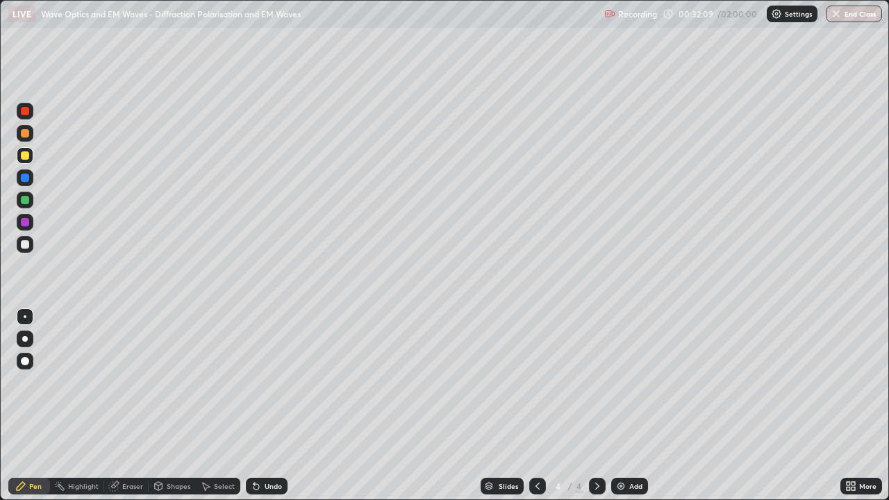
click at [26, 244] on div at bounding box center [25, 244] width 8 height 8
click at [25, 156] on div at bounding box center [25, 155] width 8 height 8
click at [28, 244] on div at bounding box center [25, 244] width 8 height 8
click at [224, 405] on div "Select" at bounding box center [224, 486] width 21 height 7
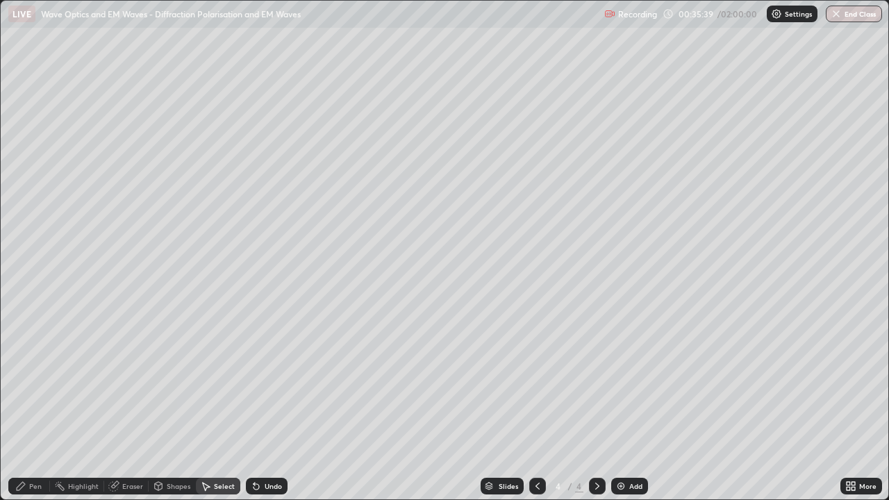
click at [619, 405] on img at bounding box center [620, 485] width 11 height 11
click at [35, 405] on div "Pen" at bounding box center [35, 486] width 12 height 7
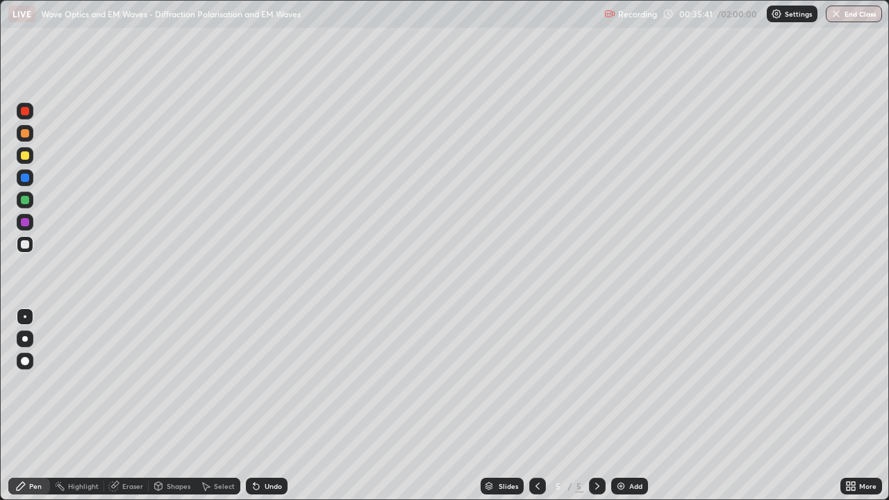
click at [28, 157] on div at bounding box center [25, 155] width 8 height 8
click at [26, 244] on div at bounding box center [25, 244] width 8 height 8
click at [26, 156] on div at bounding box center [25, 155] width 8 height 8
click at [26, 201] on div at bounding box center [25, 200] width 8 height 8
click at [28, 246] on div at bounding box center [25, 244] width 8 height 8
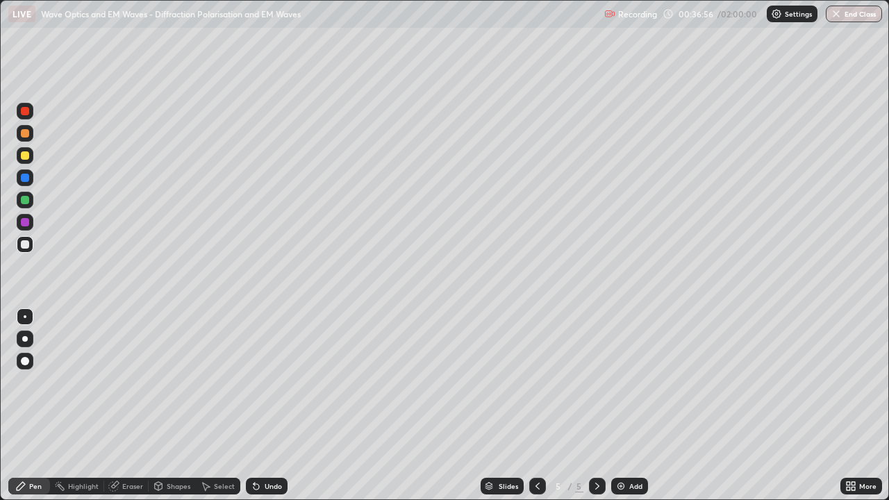
click at [171, 405] on div "Shapes" at bounding box center [179, 486] width 24 height 7
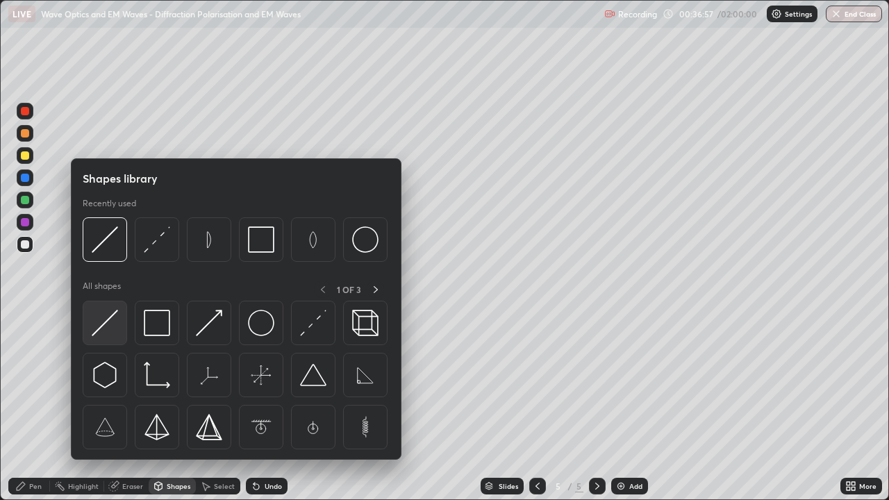
click at [102, 330] on img at bounding box center [105, 323] width 26 height 26
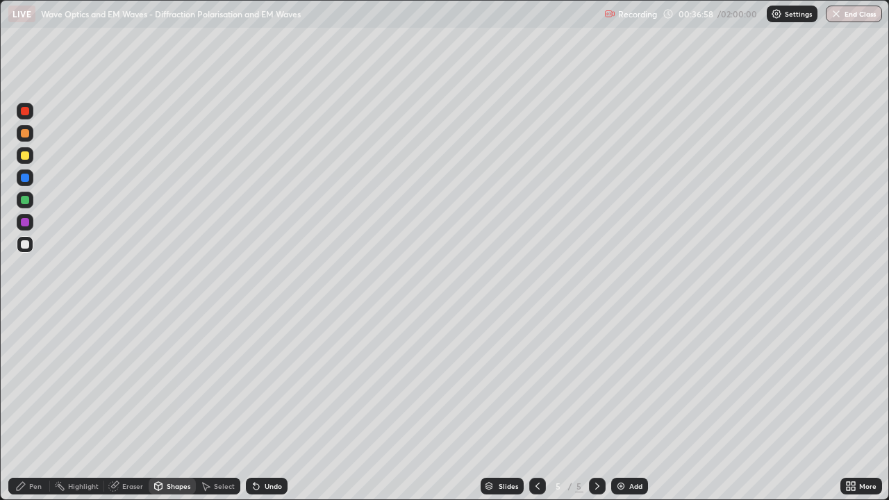
click at [26, 114] on div at bounding box center [25, 111] width 8 height 8
click at [26, 224] on div at bounding box center [25, 222] width 8 height 8
click at [26, 248] on div at bounding box center [25, 244] width 8 height 8
click at [270, 405] on div "Undo" at bounding box center [273, 486] width 17 height 7
click at [35, 405] on div "Pen" at bounding box center [35, 486] width 12 height 7
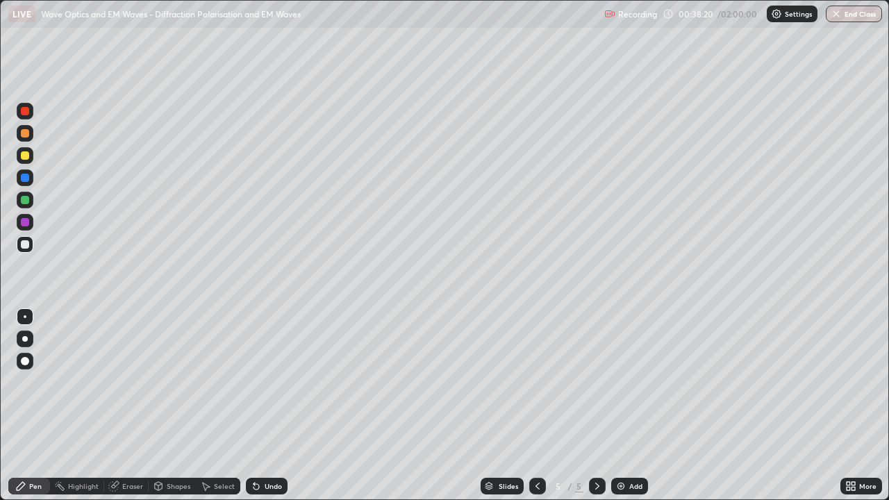
click at [173, 405] on div "Shapes" at bounding box center [179, 486] width 24 height 7
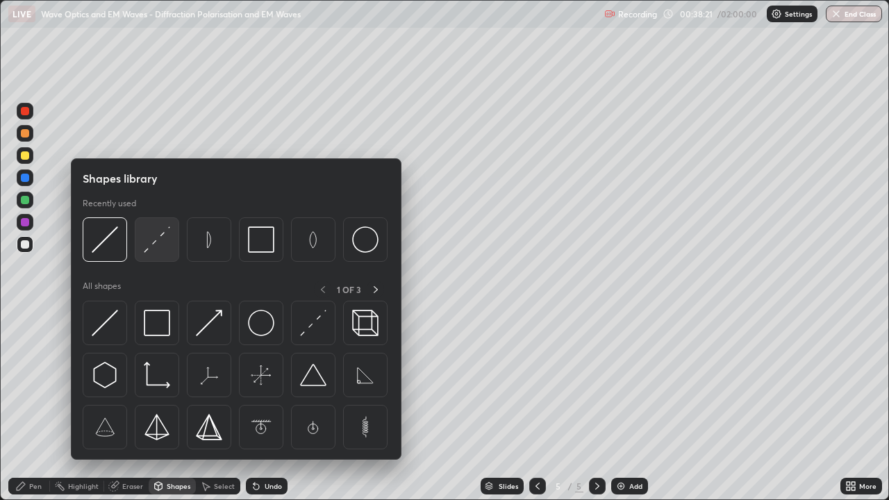
click at [163, 244] on img at bounding box center [157, 239] width 26 height 26
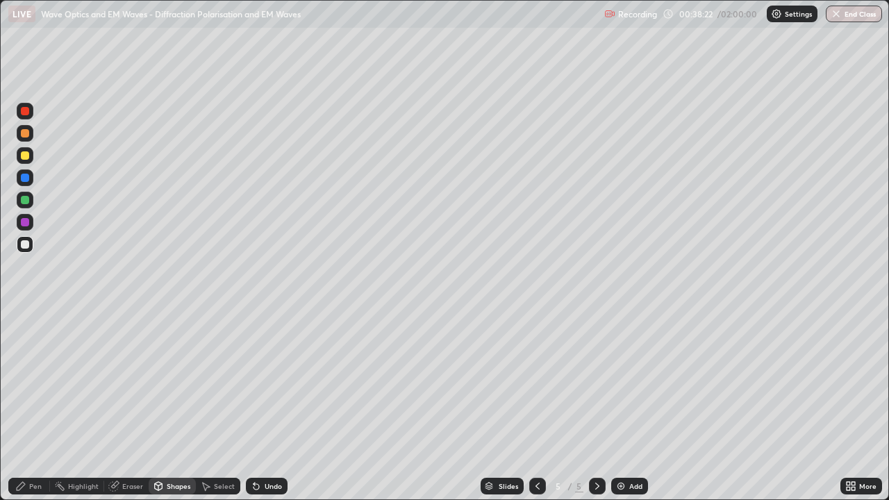
click at [28, 136] on div at bounding box center [25, 133] width 17 height 17
click at [40, 405] on div "Pen" at bounding box center [35, 486] width 12 height 7
click at [26, 244] on div at bounding box center [25, 244] width 8 height 8
click at [534, 405] on icon at bounding box center [537, 485] width 11 height 11
click at [269, 405] on div "Undo" at bounding box center [273, 486] width 17 height 7
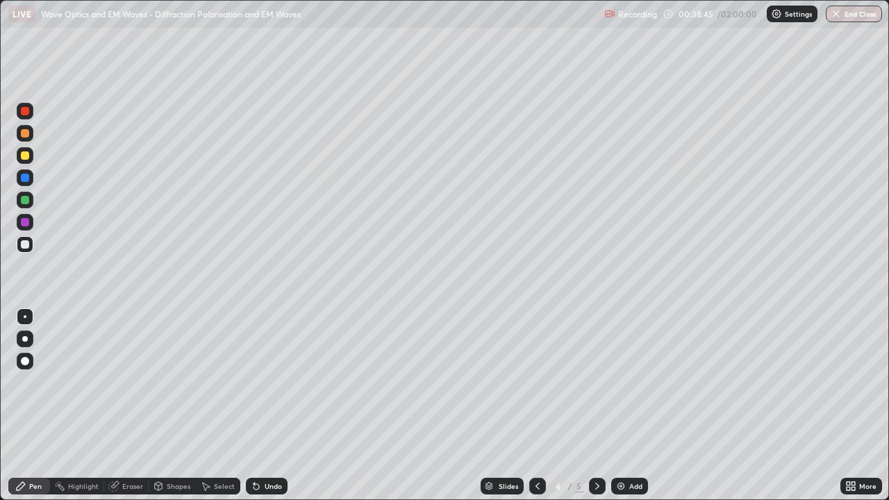
click at [182, 405] on div "Shapes" at bounding box center [179, 486] width 24 height 7
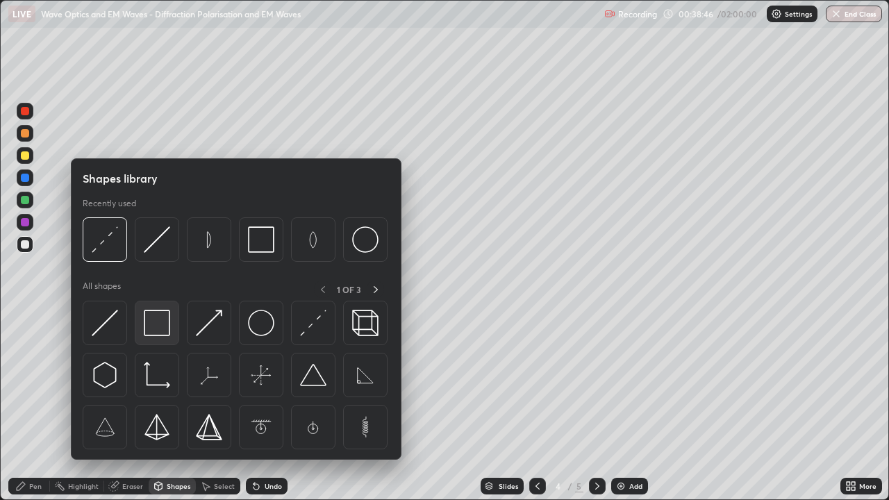
click at [162, 333] on img at bounding box center [157, 323] width 26 height 26
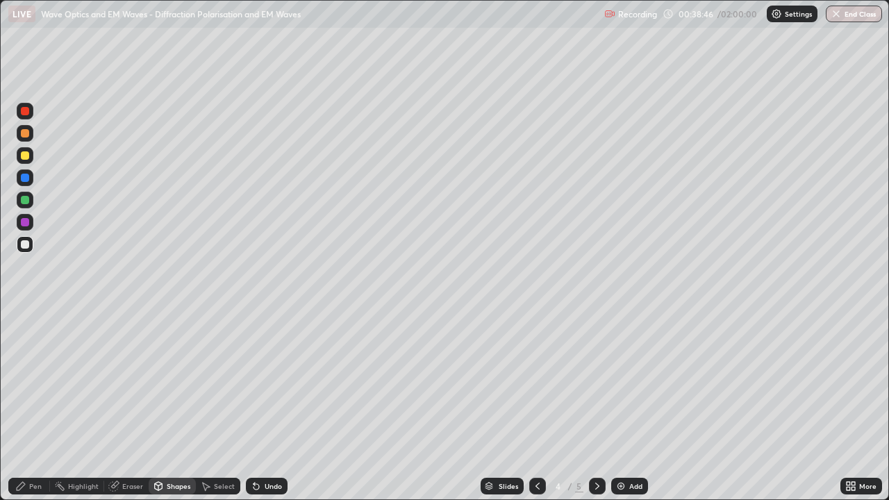
click at [26, 181] on div at bounding box center [25, 178] width 8 height 8
click at [596, 405] on icon at bounding box center [597, 485] width 11 height 11
click at [33, 405] on div "Pen" at bounding box center [35, 486] width 12 height 7
click at [30, 244] on div at bounding box center [25, 244] width 17 height 17
click at [536, 405] on icon at bounding box center [537, 485] width 11 height 11
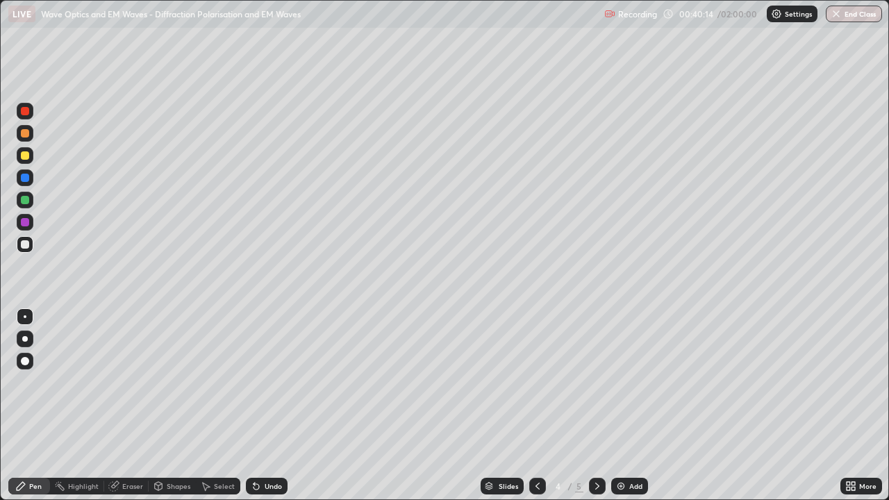
click at [595, 405] on icon at bounding box center [597, 485] width 11 height 11
click at [589, 405] on div at bounding box center [597, 486] width 17 height 17
click at [536, 405] on icon at bounding box center [537, 485] width 11 height 11
click at [594, 405] on icon at bounding box center [597, 485] width 11 height 11
click at [24, 222] on div at bounding box center [25, 222] width 8 height 8
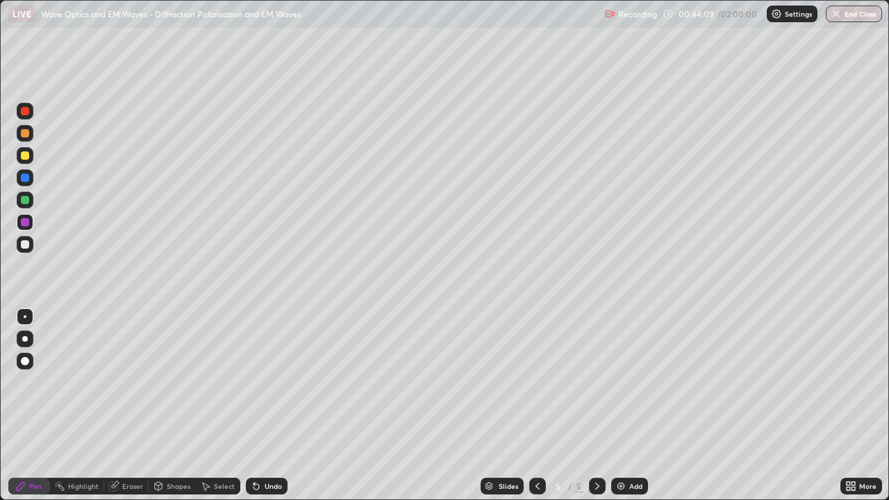
click at [28, 244] on div at bounding box center [25, 244] width 8 height 8
click at [253, 405] on icon at bounding box center [256, 487] width 6 height 6
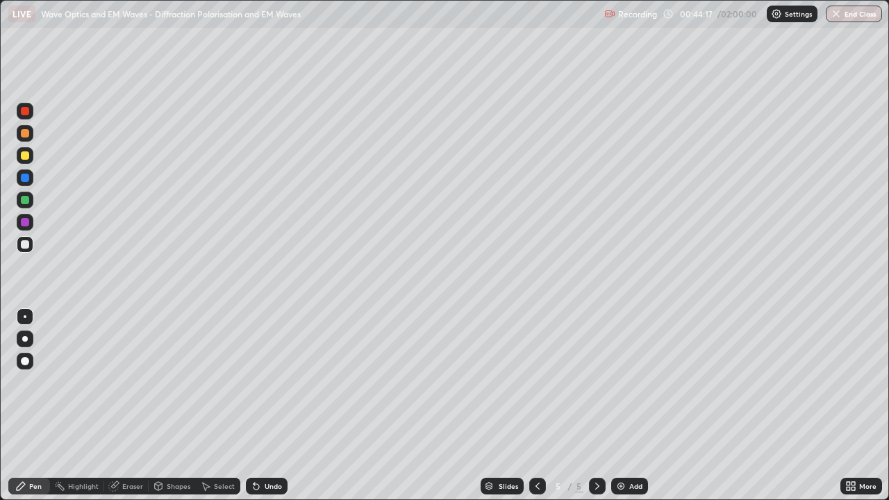
click at [251, 405] on icon at bounding box center [256, 485] width 11 height 11
click at [174, 405] on div "Shapes" at bounding box center [179, 486] width 24 height 7
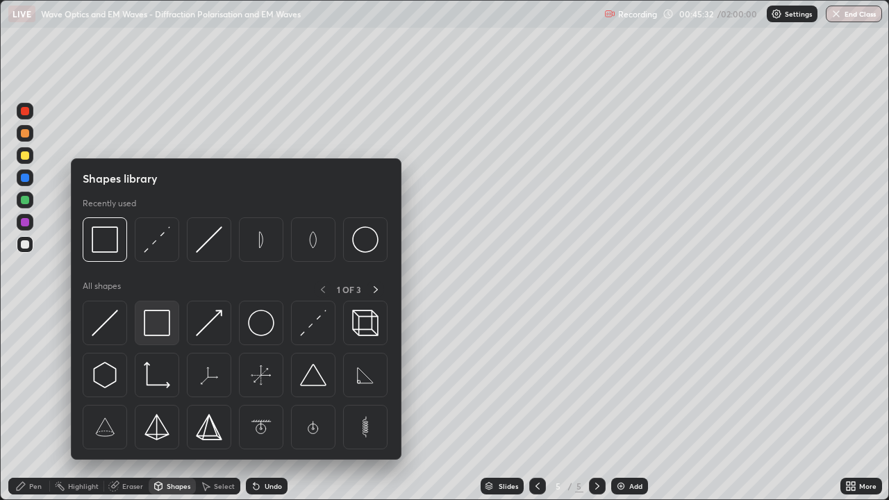
click at [158, 328] on img at bounding box center [157, 323] width 26 height 26
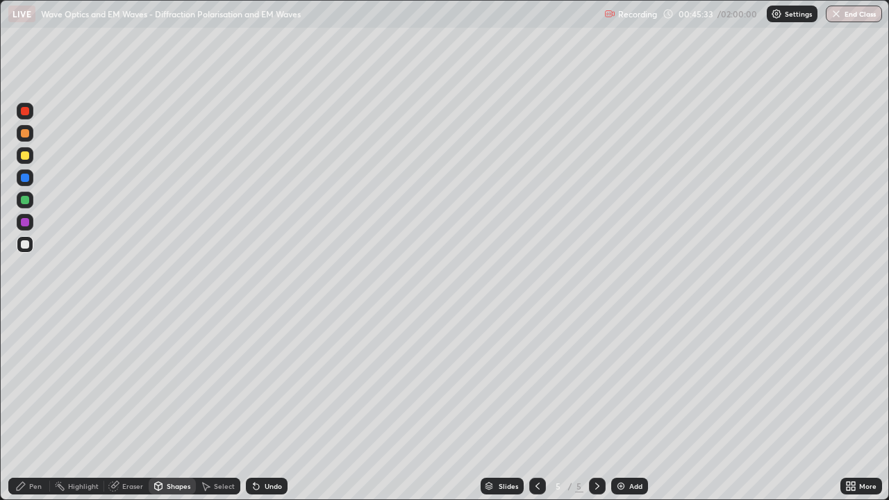
click at [25, 177] on div at bounding box center [25, 178] width 8 height 8
click at [34, 405] on div "Pen" at bounding box center [29, 486] width 42 height 17
click at [26, 155] on div at bounding box center [25, 155] width 8 height 8
click at [618, 405] on img at bounding box center [620, 485] width 11 height 11
click at [179, 405] on div "Shapes" at bounding box center [179, 486] width 24 height 7
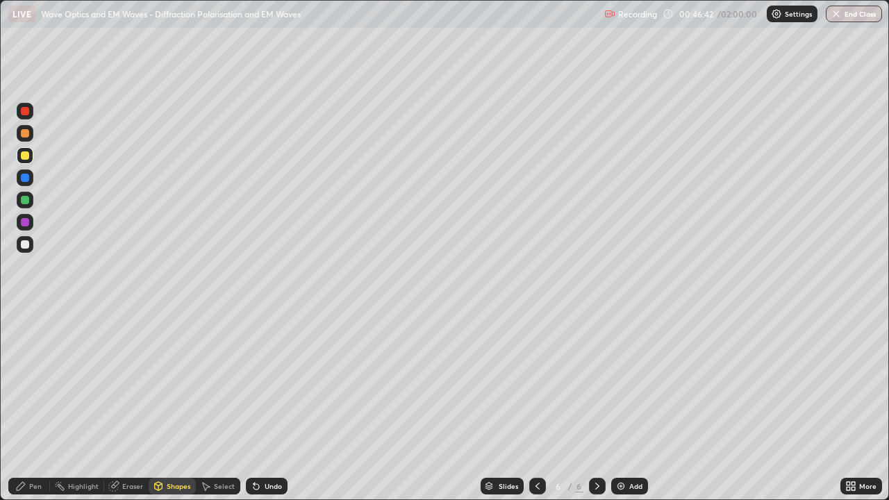
click at [31, 405] on div "Pen" at bounding box center [35, 486] width 12 height 7
click at [173, 405] on div "Shapes" at bounding box center [179, 486] width 24 height 7
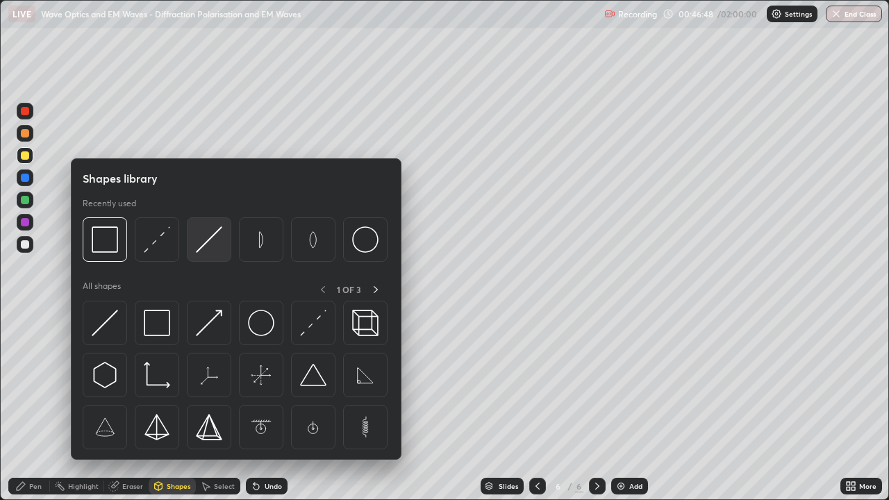
click at [211, 245] on img at bounding box center [209, 239] width 26 height 26
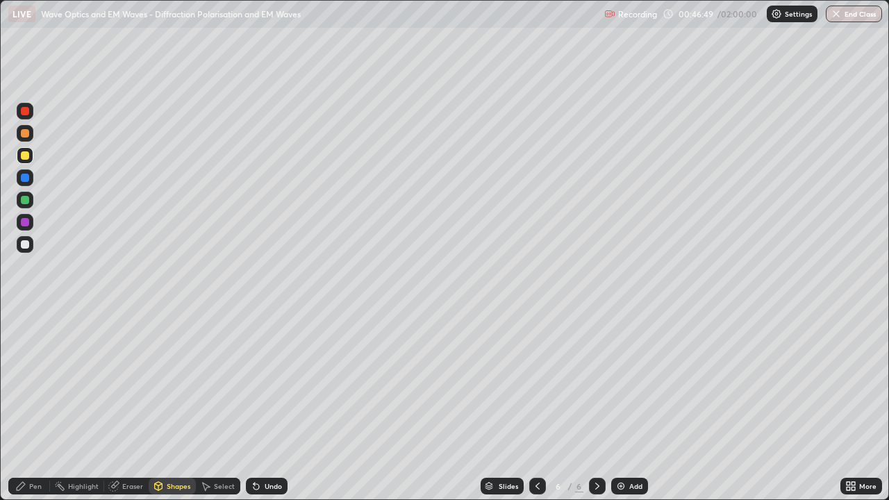
click at [26, 178] on div at bounding box center [25, 178] width 8 height 8
click at [168, 405] on div "Shapes" at bounding box center [179, 486] width 24 height 7
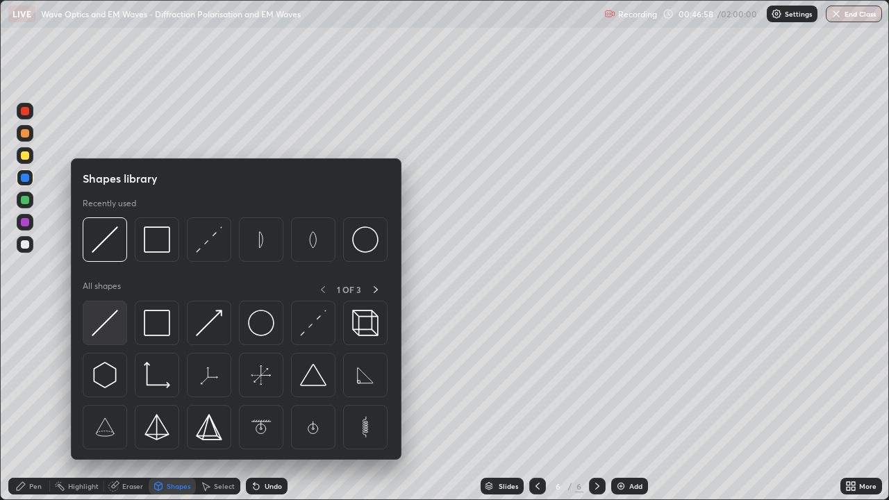
click at [108, 326] on img at bounding box center [105, 323] width 26 height 26
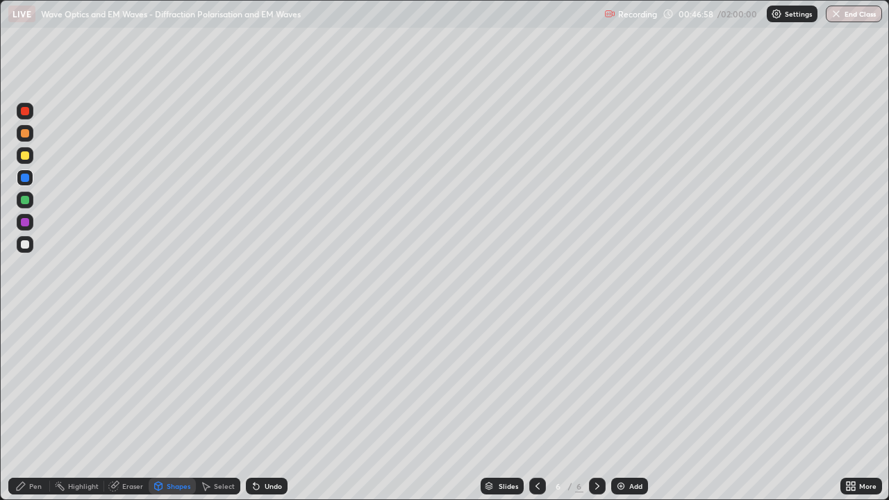
click at [36, 405] on div "Pen" at bounding box center [35, 486] width 12 height 7
click at [30, 362] on div at bounding box center [25, 361] width 17 height 17
click at [26, 132] on div at bounding box center [25, 133] width 8 height 8
click at [269, 405] on div "Undo" at bounding box center [273, 486] width 17 height 7
click at [180, 405] on div "Shapes" at bounding box center [179, 486] width 24 height 7
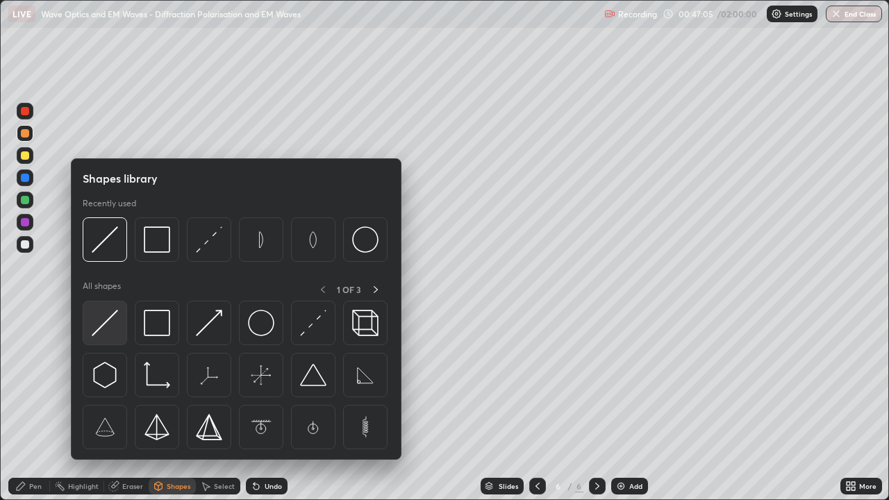
click at [108, 333] on img at bounding box center [105, 323] width 26 height 26
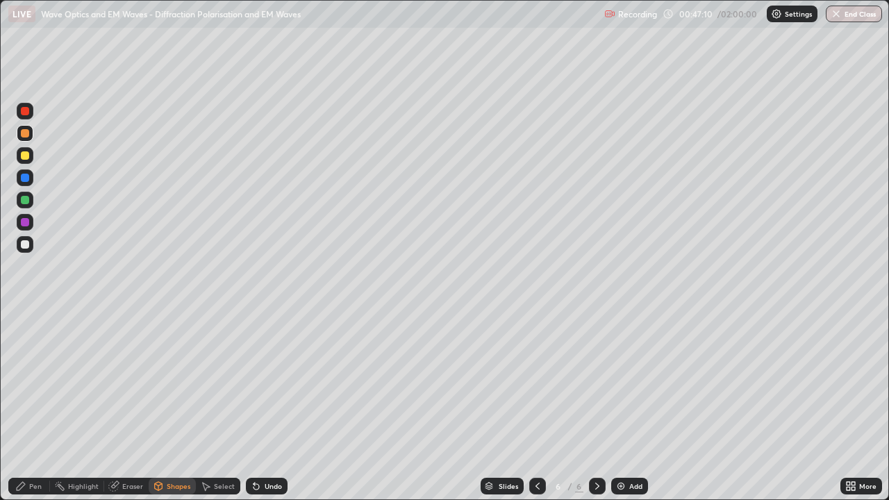
click at [133, 405] on div "Eraser" at bounding box center [132, 486] width 21 height 7
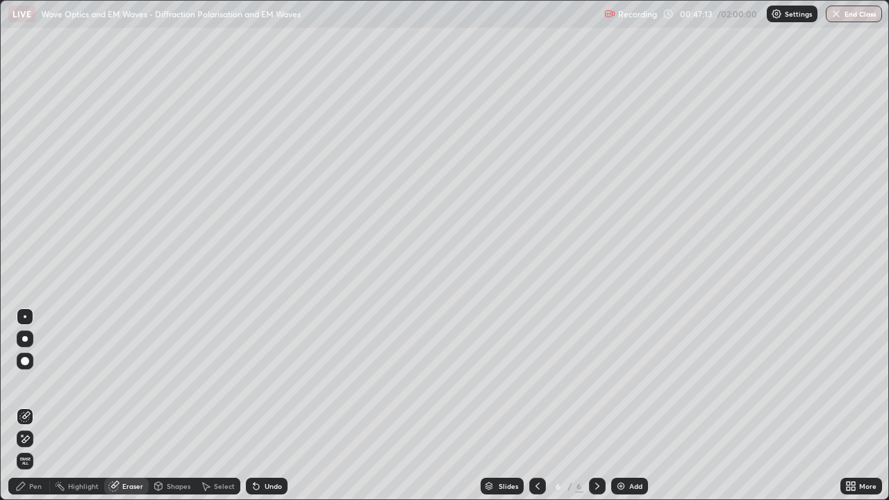
click at [38, 405] on div "Pen" at bounding box center [35, 486] width 12 height 7
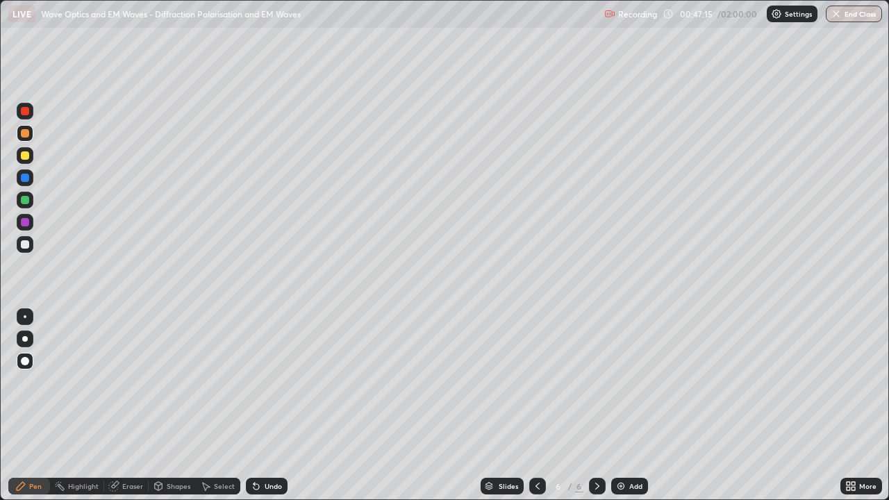
click at [26, 222] on div at bounding box center [25, 222] width 8 height 8
click at [177, 405] on div "Shapes" at bounding box center [179, 486] width 24 height 7
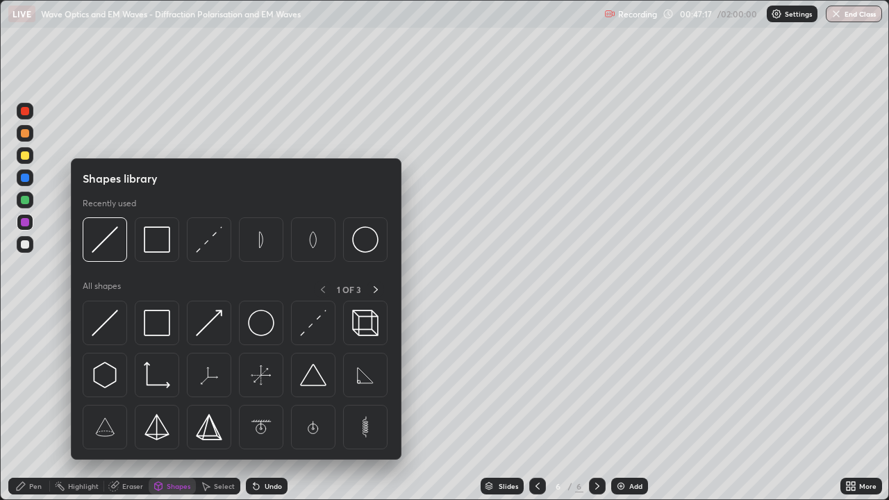
click at [37, 405] on div "Pen" at bounding box center [35, 486] width 12 height 7
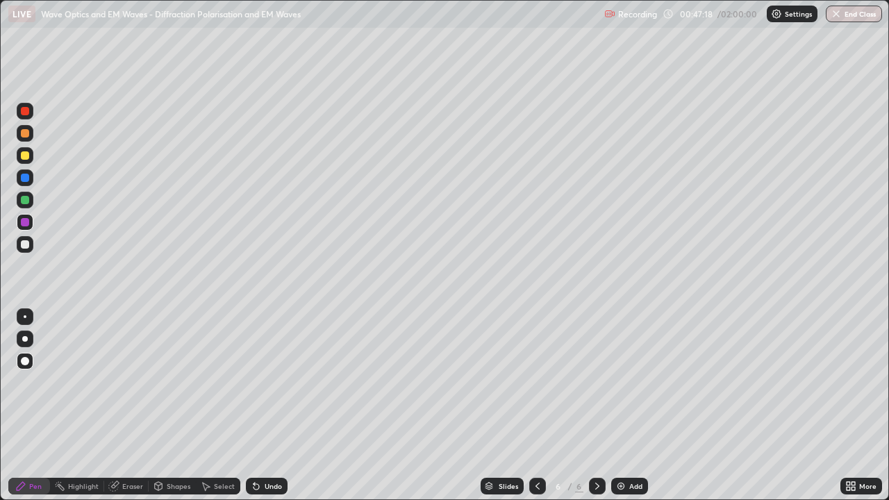
click at [32, 314] on div at bounding box center [25, 316] width 17 height 17
click at [173, 405] on div "Shapes" at bounding box center [179, 486] width 24 height 7
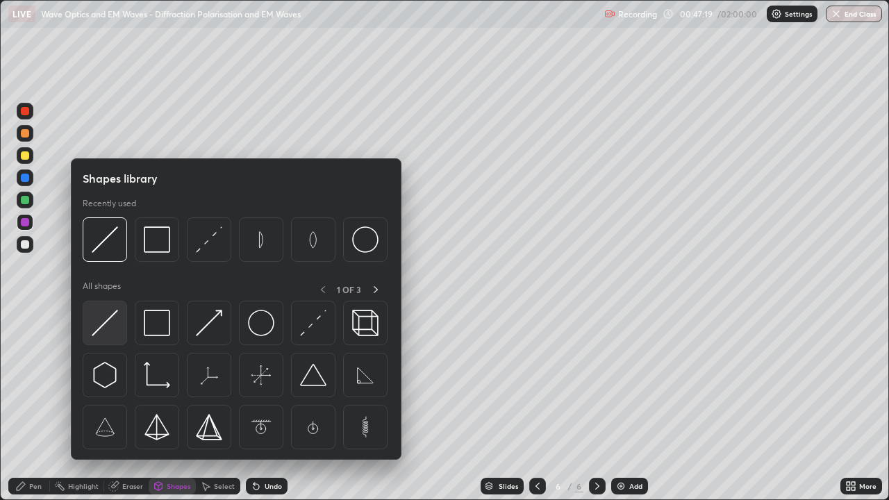
click at [110, 326] on img at bounding box center [105, 323] width 26 height 26
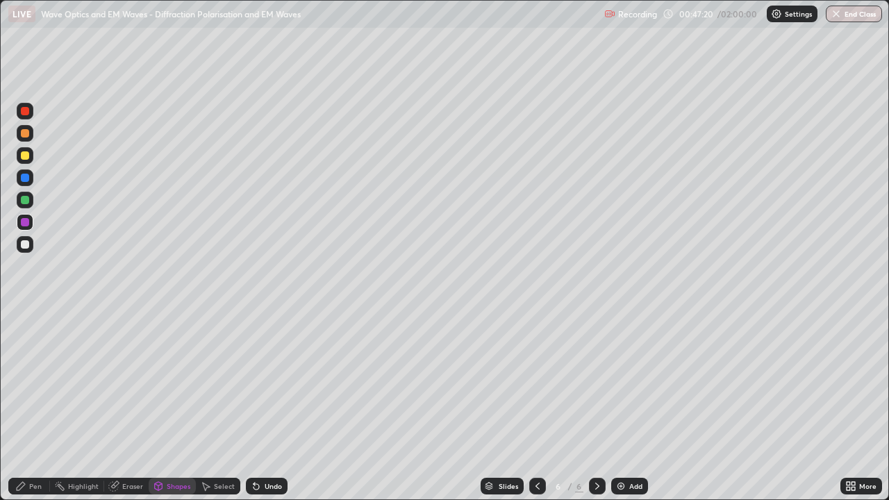
click at [28, 220] on div at bounding box center [25, 222] width 8 height 8
click at [37, 405] on div "Pen" at bounding box center [35, 486] width 12 height 7
click at [28, 248] on div at bounding box center [25, 244] width 17 height 17
click at [130, 405] on div "Eraser" at bounding box center [132, 486] width 21 height 7
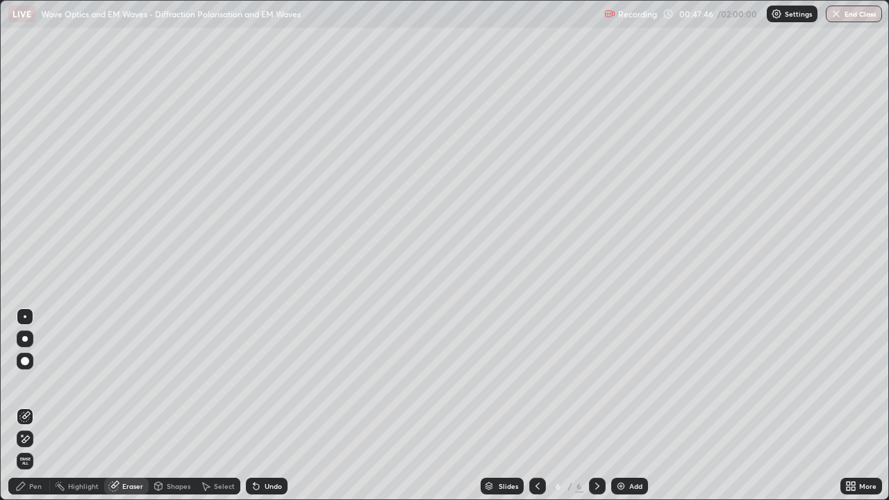
click at [267, 405] on div "Undo" at bounding box center [273, 486] width 17 height 7
click at [40, 405] on div "Pen" at bounding box center [35, 486] width 12 height 7
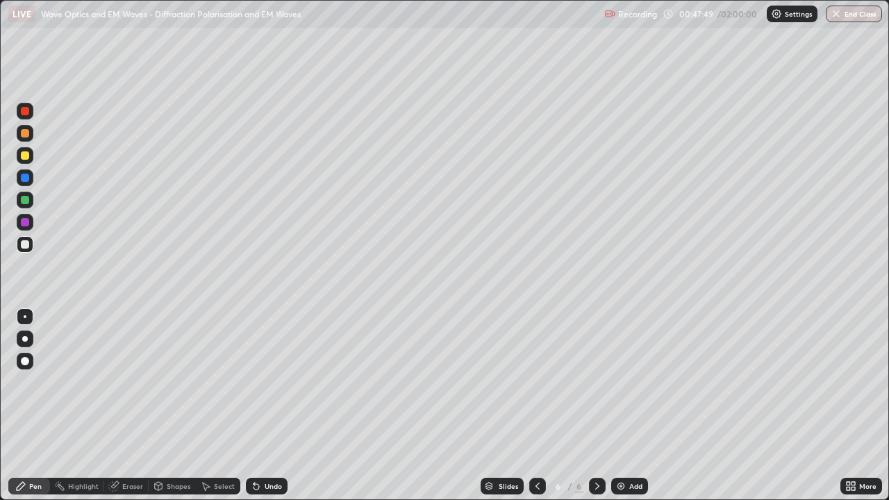
click at [26, 245] on div at bounding box center [25, 244] width 8 height 8
click at [536, 405] on icon at bounding box center [537, 486] width 4 height 7
click at [535, 405] on icon at bounding box center [537, 485] width 11 height 11
click at [595, 405] on icon at bounding box center [597, 486] width 4 height 7
click at [596, 405] on icon at bounding box center [597, 485] width 11 height 11
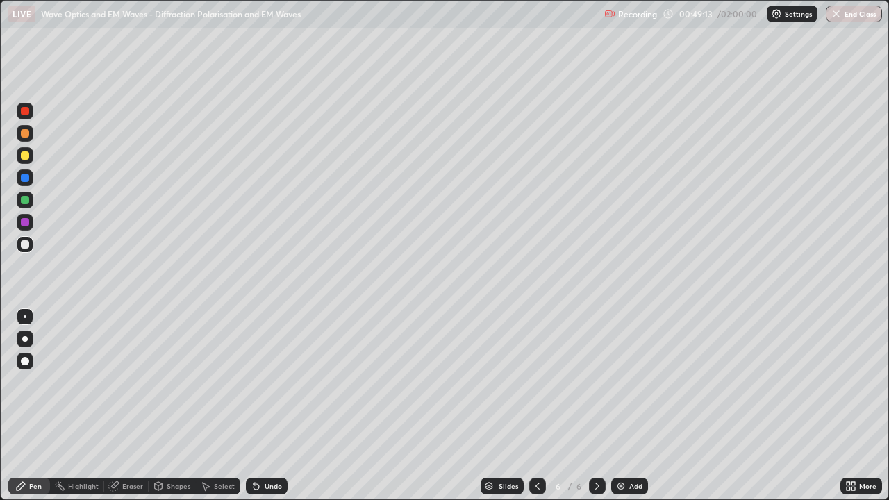
click at [266, 405] on div "Undo" at bounding box center [273, 486] width 17 height 7
click at [264, 405] on div "Undo" at bounding box center [267, 486] width 42 height 17
click at [28, 242] on div at bounding box center [25, 244] width 8 height 8
click at [31, 199] on div at bounding box center [25, 200] width 17 height 17
click at [26, 157] on div at bounding box center [25, 155] width 8 height 8
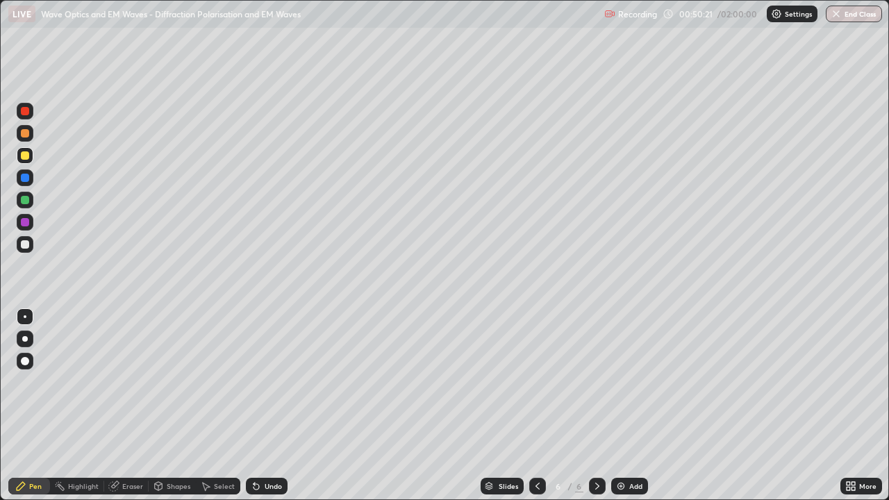
click at [26, 181] on div at bounding box center [25, 178] width 8 height 8
click at [26, 199] on div at bounding box center [25, 200] width 8 height 8
click at [25, 157] on div at bounding box center [25, 155] width 8 height 8
click at [255, 405] on icon at bounding box center [256, 487] width 6 height 6
click at [256, 405] on icon at bounding box center [256, 487] width 6 height 6
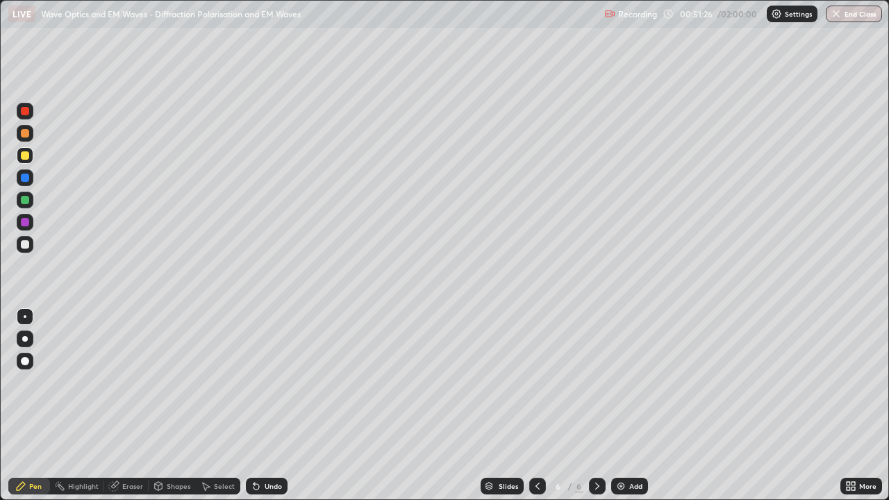
click at [256, 405] on icon at bounding box center [256, 487] width 6 height 6
click at [253, 405] on icon at bounding box center [256, 487] width 6 height 6
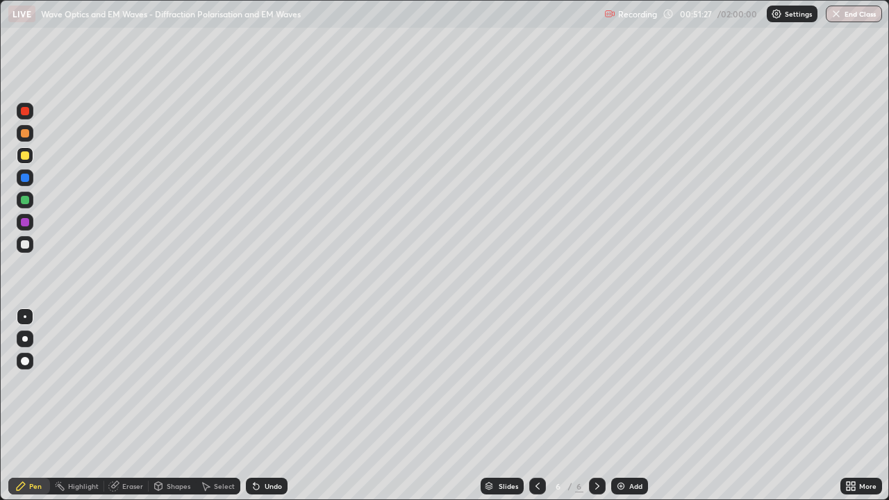
click at [253, 405] on icon at bounding box center [256, 487] width 6 height 6
click at [246, 405] on div "Undo" at bounding box center [267, 486] width 42 height 17
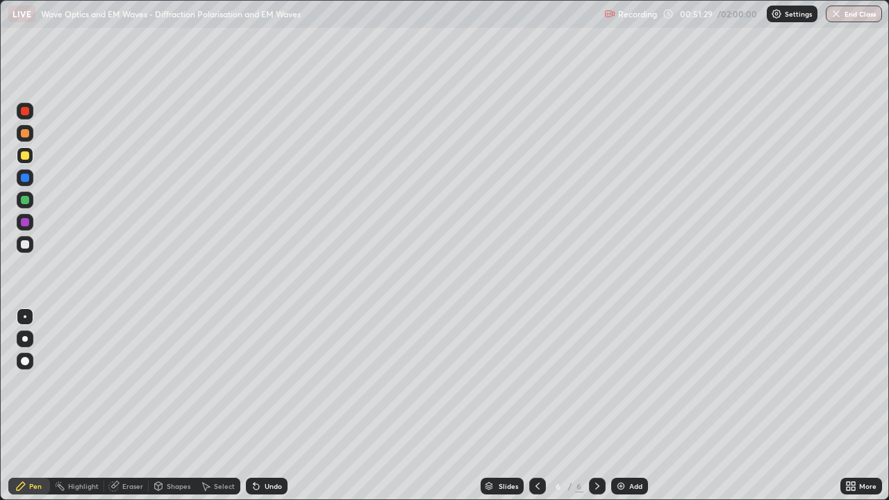
click at [246, 405] on div "Undo" at bounding box center [267, 486] width 42 height 17
click at [247, 405] on div "Undo" at bounding box center [267, 486] width 42 height 17
click at [28, 246] on div at bounding box center [25, 244] width 8 height 8
click at [28, 177] on div at bounding box center [25, 178] width 8 height 8
click at [27, 244] on div at bounding box center [25, 244] width 8 height 8
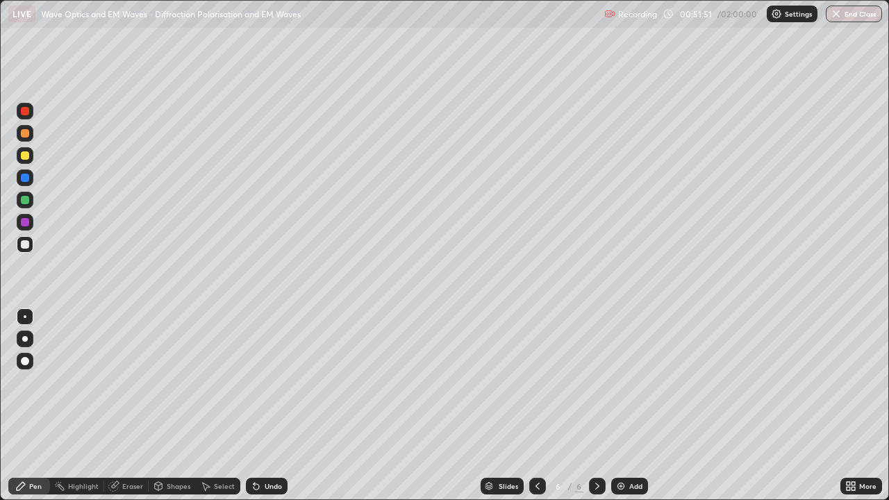
click at [24, 181] on div at bounding box center [25, 178] width 8 height 8
click at [28, 156] on div at bounding box center [25, 155] width 8 height 8
click at [28, 155] on div at bounding box center [25, 155] width 8 height 8
click at [28, 244] on div at bounding box center [25, 244] width 8 height 8
click at [28, 156] on div at bounding box center [25, 155] width 8 height 8
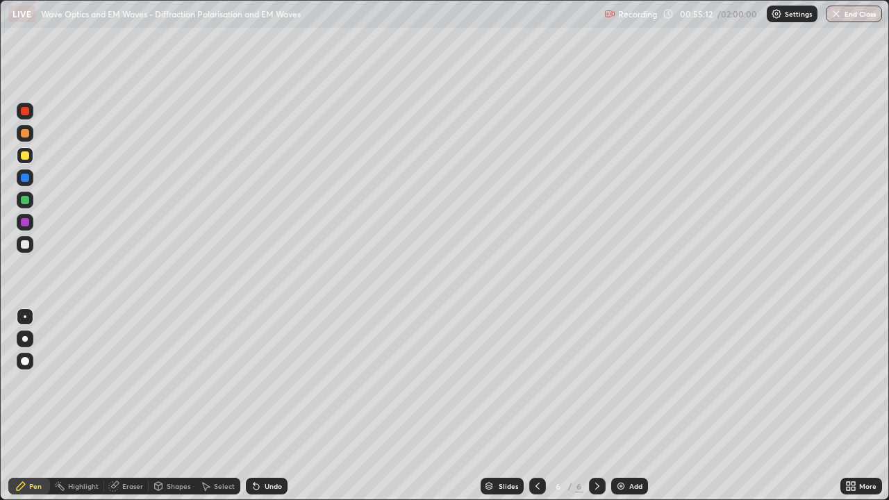
click at [28, 244] on div at bounding box center [25, 244] width 8 height 8
click at [28, 176] on div at bounding box center [25, 178] width 8 height 8
click at [28, 158] on div at bounding box center [25, 155] width 8 height 8
click at [31, 248] on div at bounding box center [25, 244] width 17 height 17
click at [253, 405] on icon at bounding box center [253, 483] width 1 height 1
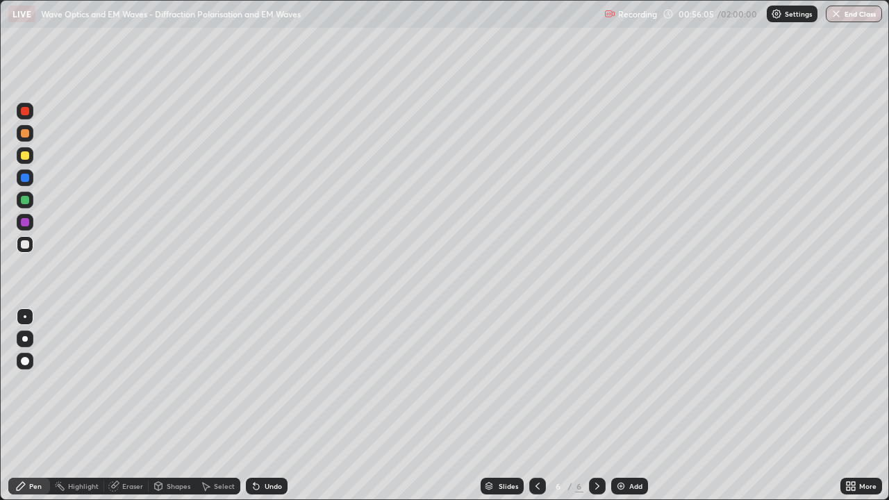
click at [254, 405] on icon at bounding box center [256, 487] width 6 height 6
click at [255, 405] on icon at bounding box center [256, 487] width 6 height 6
click at [28, 133] on div at bounding box center [25, 133] width 8 height 8
click at [269, 405] on div "Undo" at bounding box center [273, 486] width 17 height 7
click at [26, 156] on div at bounding box center [25, 155] width 8 height 8
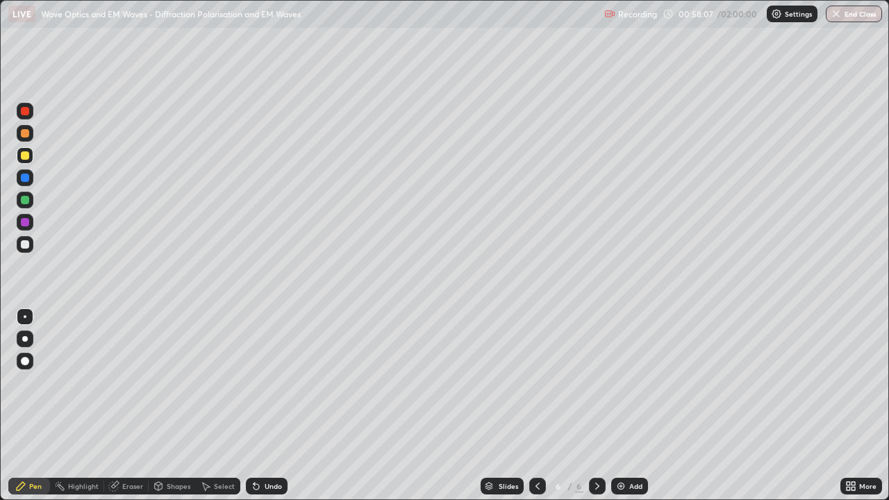
click at [276, 405] on div "Undo" at bounding box center [273, 486] width 17 height 7
click at [140, 405] on div "Eraser" at bounding box center [132, 486] width 21 height 7
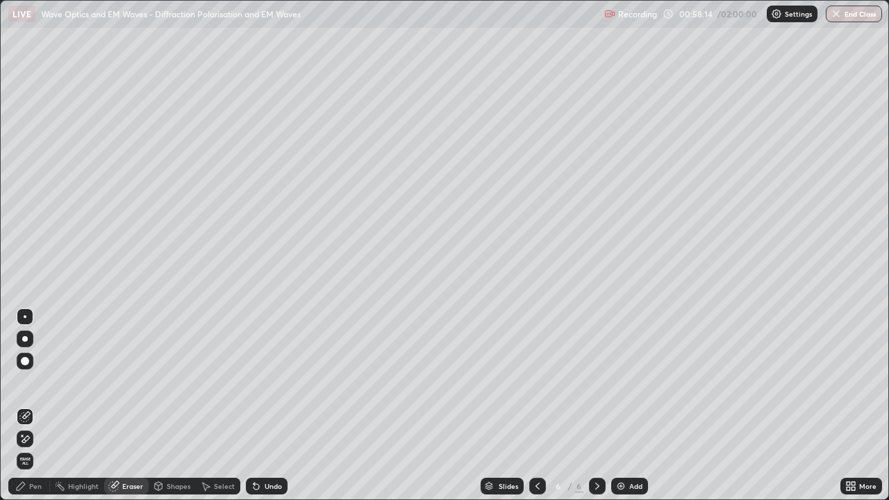
click at [44, 405] on div "Pen" at bounding box center [29, 486] width 42 height 17
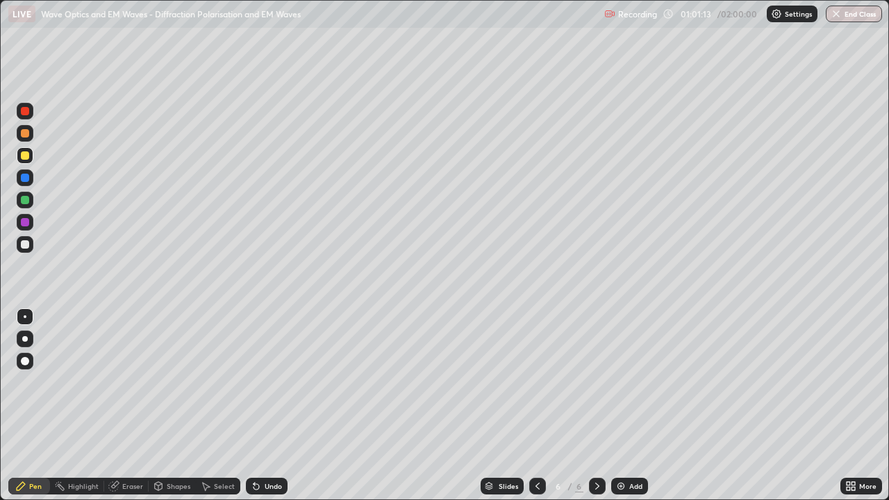
click at [228, 405] on div "Select" at bounding box center [224, 486] width 21 height 7
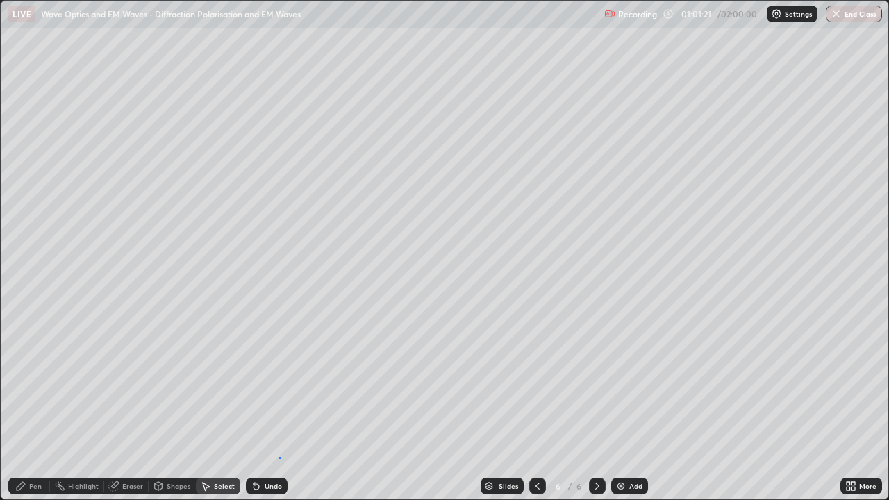
click at [278, 405] on div "0 ° Undo Copy Duplicate Duplicate to new slide Delete" at bounding box center [444, 250] width 887 height 498
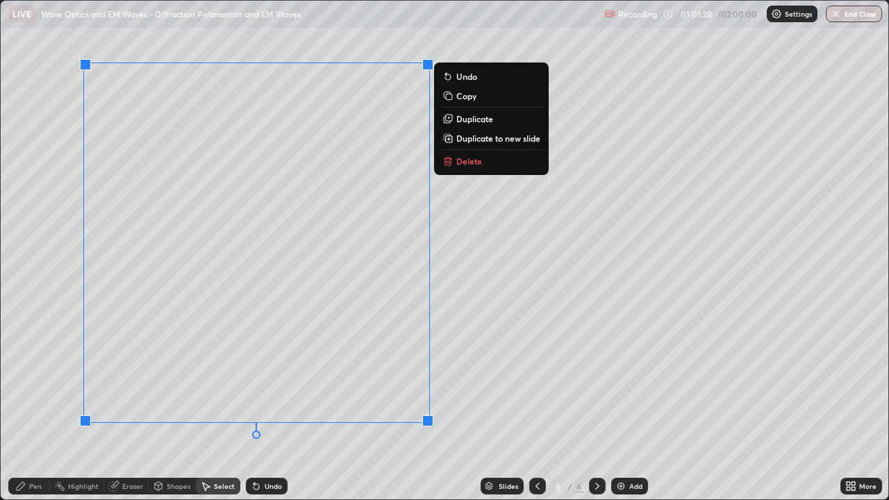
click at [510, 139] on p "Duplicate to new slide" at bounding box center [498, 138] width 84 height 11
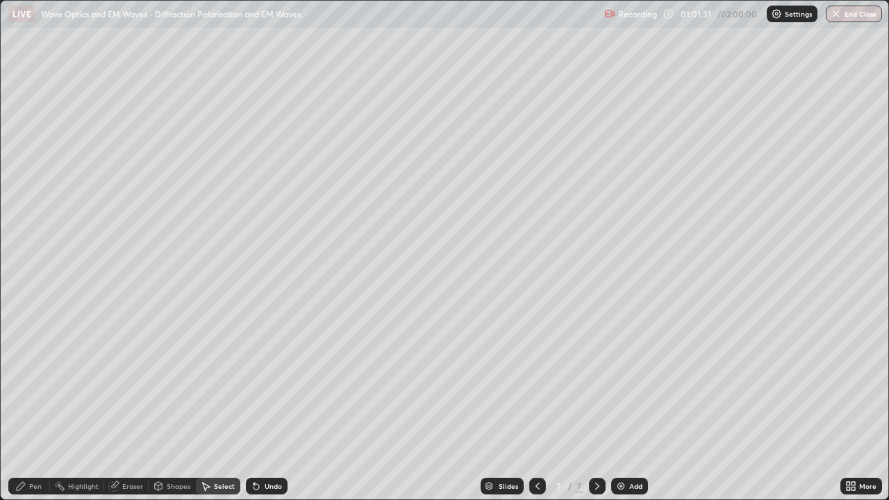
click at [138, 405] on div "Eraser" at bounding box center [132, 486] width 21 height 7
click at [224, 405] on div "Select" at bounding box center [224, 486] width 21 height 7
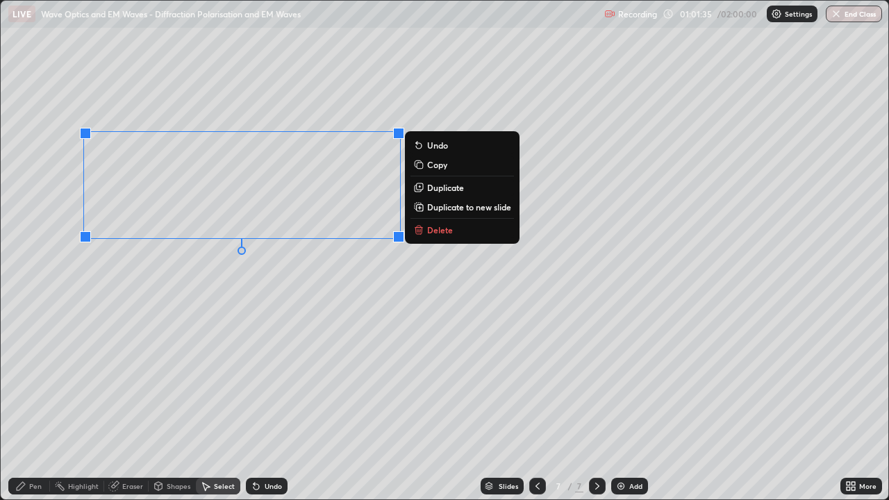
click at [438, 228] on p "Delete" at bounding box center [440, 229] width 26 height 11
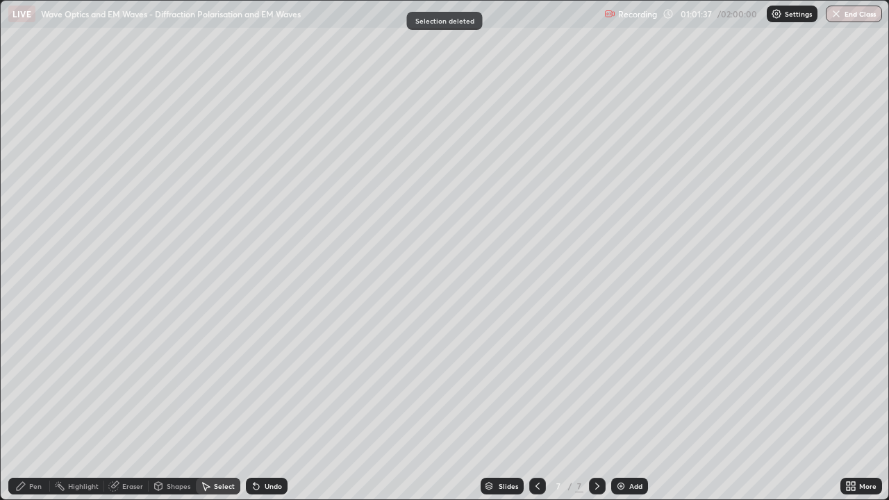
click at [35, 405] on div "Pen" at bounding box center [35, 486] width 12 height 7
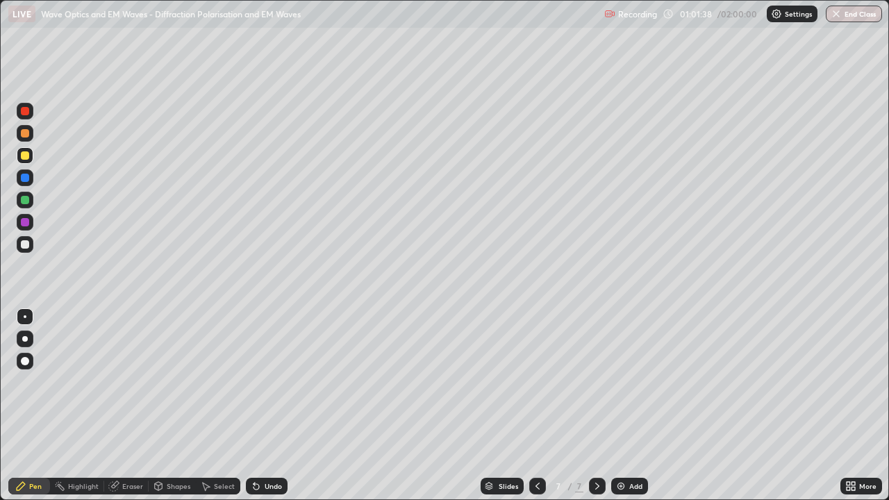
click at [28, 245] on div at bounding box center [25, 244] width 8 height 8
click at [133, 405] on div "Eraser" at bounding box center [132, 486] width 21 height 7
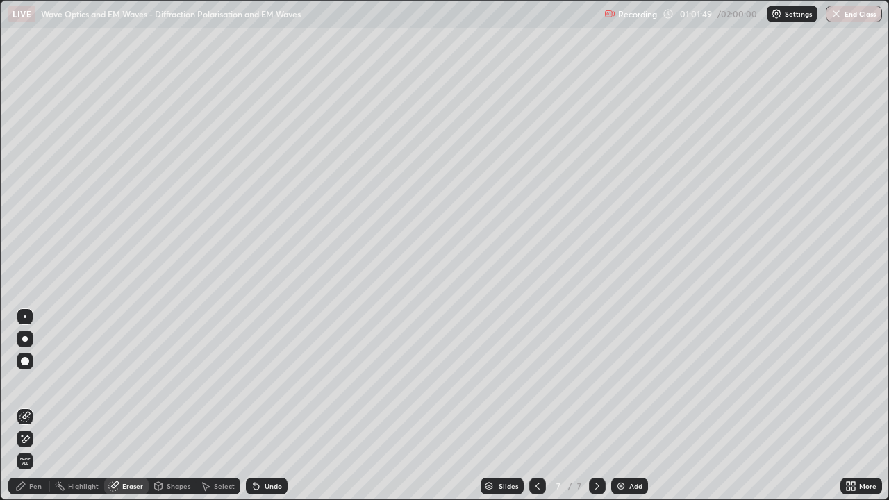
click at [40, 405] on div "Pen" at bounding box center [29, 486] width 42 height 17
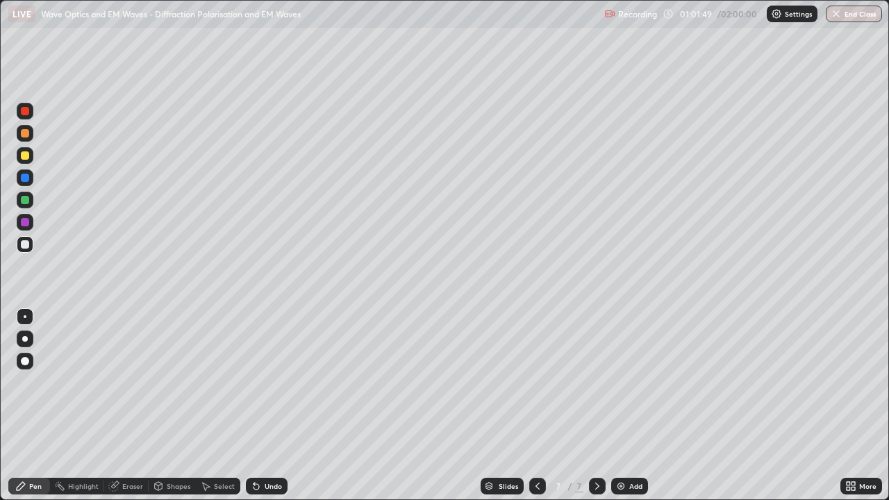
click at [31, 241] on div at bounding box center [25, 244] width 17 height 17
click at [176, 405] on div "Shapes" at bounding box center [179, 486] width 24 height 7
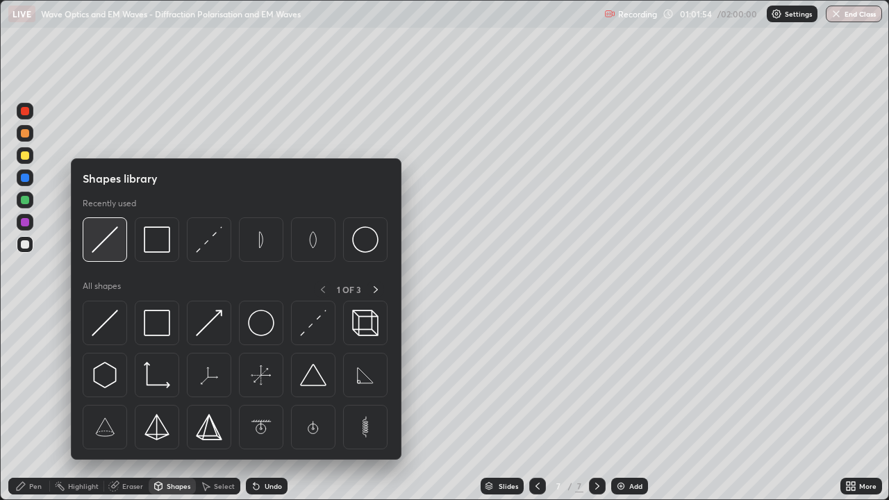
click at [110, 247] on img at bounding box center [105, 239] width 26 height 26
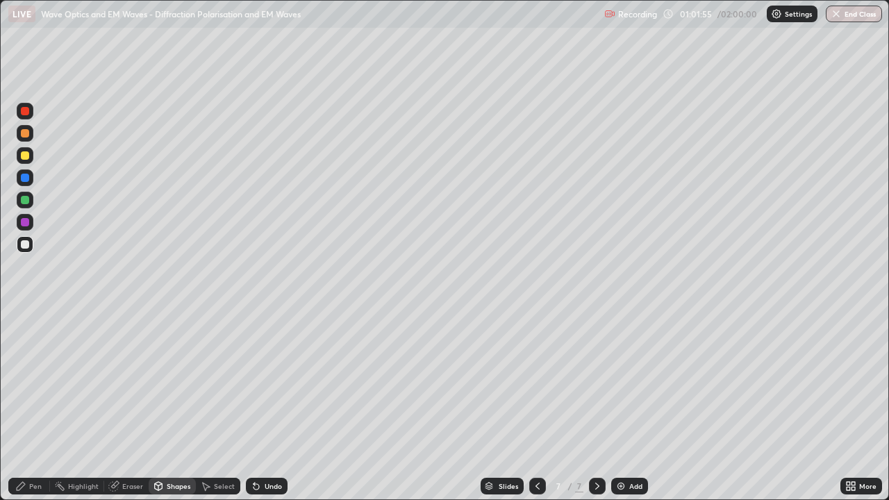
click at [26, 178] on div at bounding box center [25, 178] width 8 height 8
click at [26, 177] on div at bounding box center [25, 178] width 8 height 8
click at [274, 405] on div "Undo" at bounding box center [273, 486] width 17 height 7
click at [271, 405] on div "Undo" at bounding box center [273, 486] width 17 height 7
click at [43, 405] on div "Pen" at bounding box center [29, 486] width 42 height 17
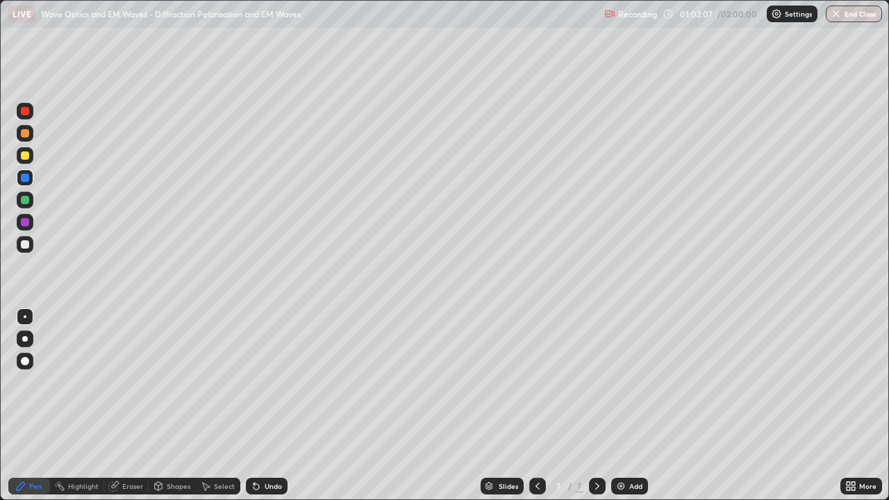
click at [30, 250] on div at bounding box center [25, 244] width 17 height 17
click at [26, 133] on div at bounding box center [25, 133] width 8 height 8
click at [535, 405] on icon at bounding box center [537, 485] width 11 height 11
click at [536, 405] on icon at bounding box center [537, 485] width 11 height 11
click at [537, 405] on icon at bounding box center [537, 486] width 4 height 7
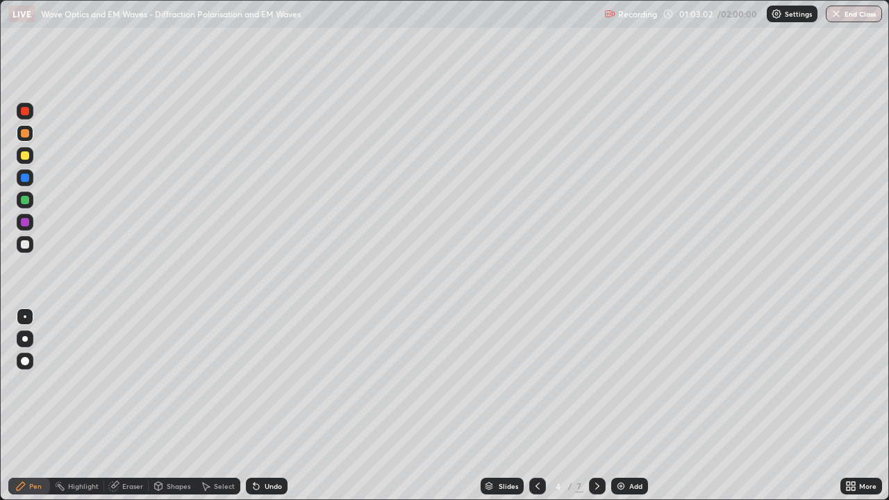
click at [28, 156] on div at bounding box center [25, 155] width 8 height 8
click at [25, 198] on div at bounding box center [25, 200] width 8 height 8
click at [25, 157] on div at bounding box center [25, 155] width 8 height 8
click at [25, 181] on div at bounding box center [25, 178] width 8 height 8
click at [597, 405] on icon at bounding box center [597, 485] width 11 height 11
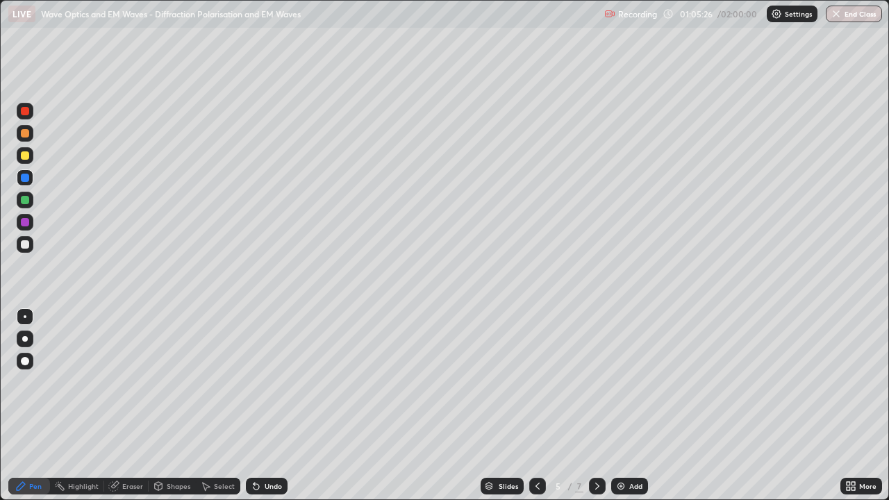
click at [596, 405] on icon at bounding box center [597, 485] width 11 height 11
click at [230, 405] on div "Select" at bounding box center [218, 486] width 44 height 17
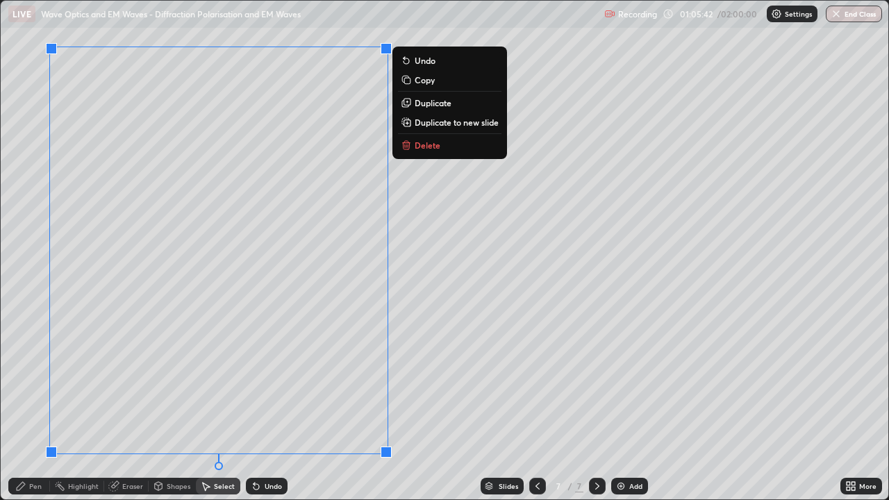
click at [40, 405] on div "Pen" at bounding box center [35, 486] width 12 height 7
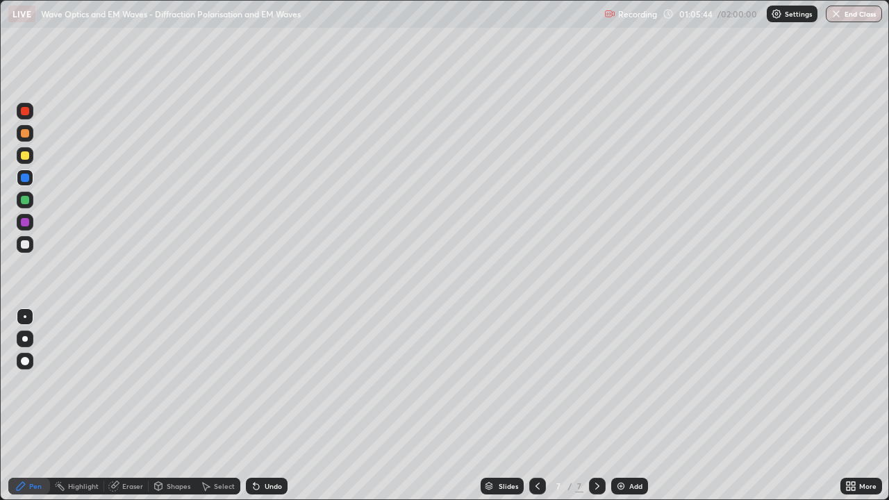
click at [31, 156] on div at bounding box center [25, 155] width 17 height 17
click at [185, 405] on div "Shapes" at bounding box center [179, 486] width 24 height 7
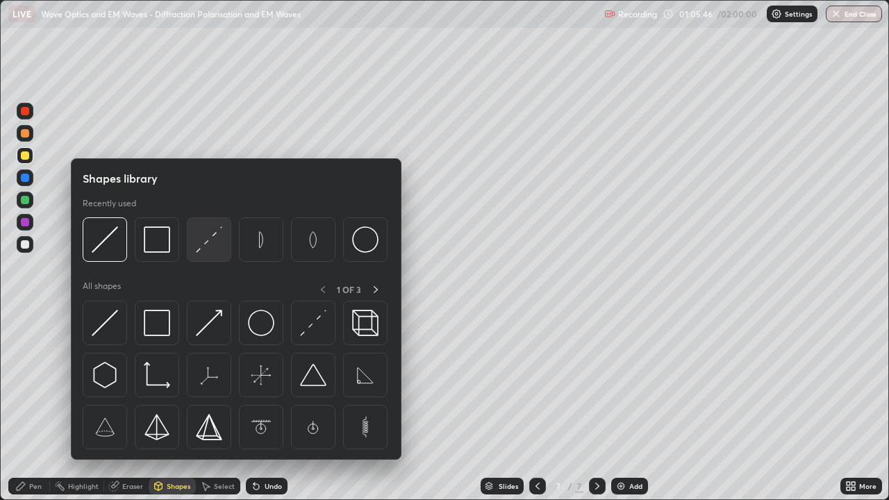
click at [217, 248] on img at bounding box center [209, 239] width 26 height 26
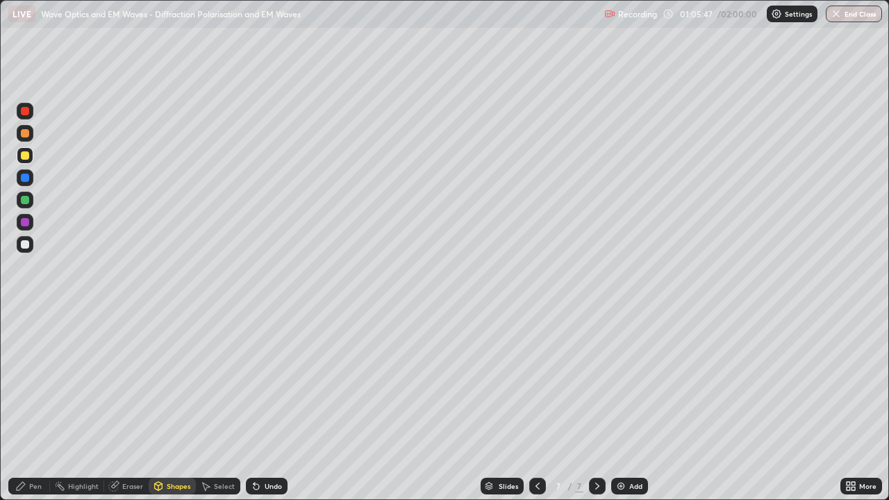
click at [27, 134] on div at bounding box center [25, 133] width 8 height 8
click at [42, 405] on div "Pen" at bounding box center [29, 486] width 42 height 17
click at [28, 158] on div at bounding box center [25, 155] width 8 height 8
click at [28, 224] on div at bounding box center [25, 222] width 17 height 17
click at [182, 405] on div "Shapes" at bounding box center [179, 486] width 24 height 7
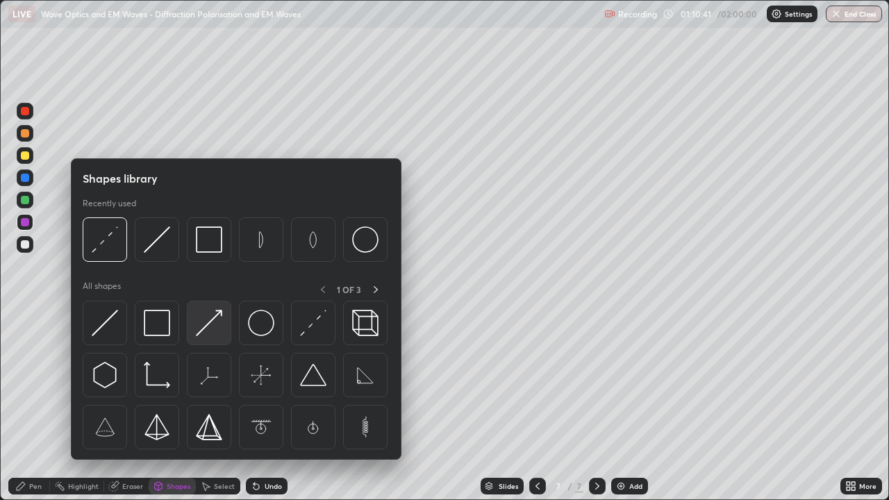
click at [207, 319] on img at bounding box center [209, 323] width 26 height 26
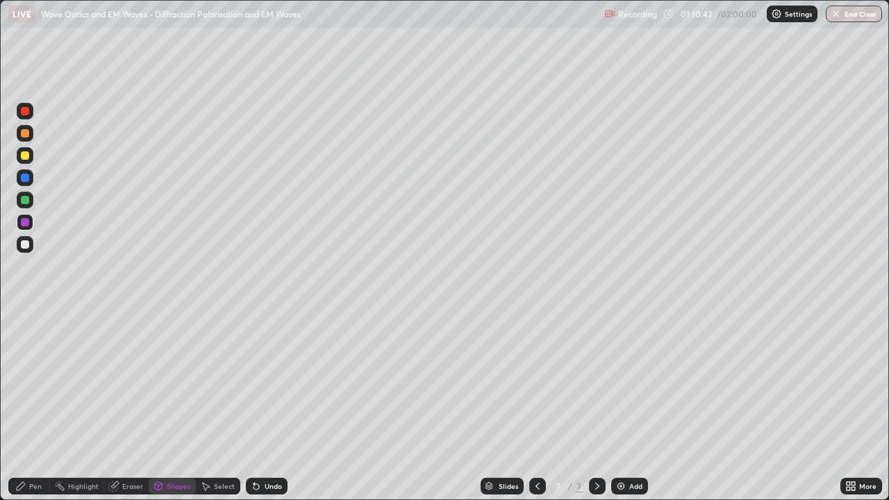
click at [32, 221] on div at bounding box center [25, 222] width 17 height 17
click at [25, 245] on div at bounding box center [25, 244] width 8 height 8
click at [179, 405] on div "Shapes" at bounding box center [179, 486] width 24 height 7
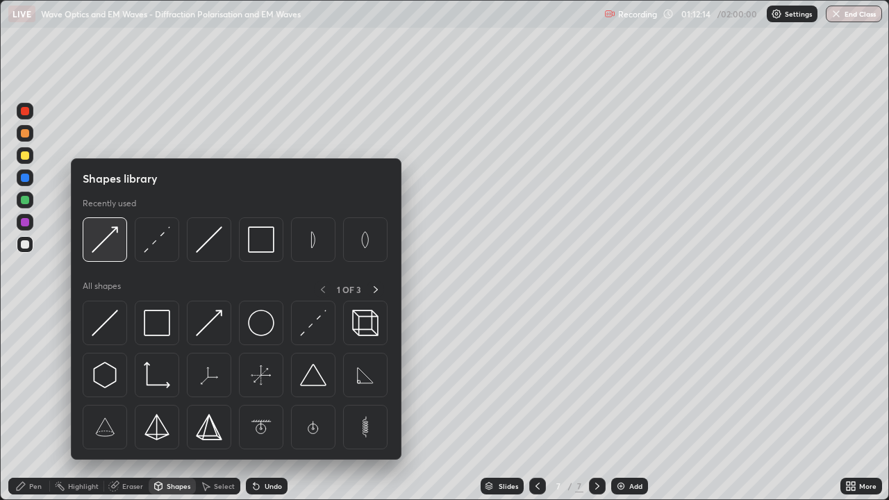
click at [114, 242] on img at bounding box center [105, 239] width 26 height 26
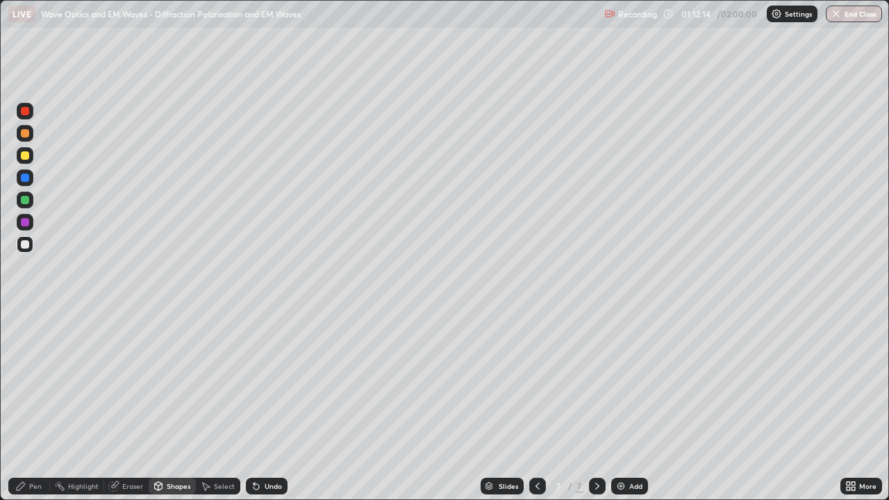
click at [26, 244] on div at bounding box center [25, 244] width 8 height 8
click at [44, 405] on div "Pen" at bounding box center [29, 486] width 42 height 17
click at [26, 222] on div at bounding box center [25, 222] width 8 height 8
click at [276, 405] on div "Undo" at bounding box center [273, 486] width 17 height 7
click at [31, 243] on div at bounding box center [25, 244] width 17 height 17
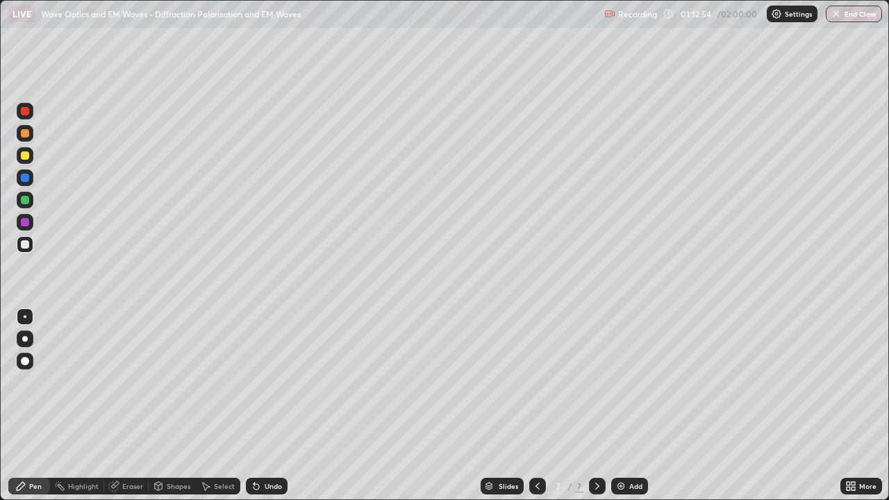
click at [27, 222] on div at bounding box center [25, 222] width 8 height 8
click at [28, 158] on div at bounding box center [25, 155] width 8 height 8
click at [26, 177] on div at bounding box center [25, 178] width 8 height 8
click at [31, 199] on div at bounding box center [25, 200] width 17 height 17
click at [173, 405] on div "Shapes" at bounding box center [179, 486] width 24 height 7
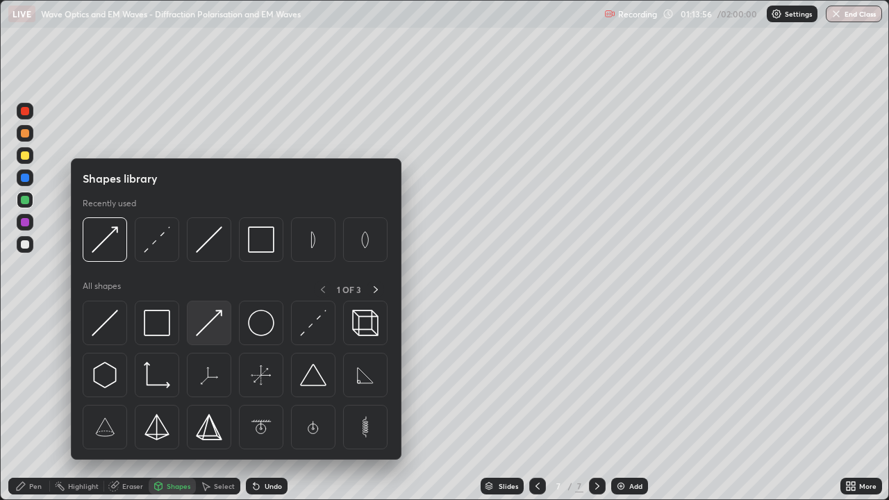
click at [210, 326] on img at bounding box center [209, 323] width 26 height 26
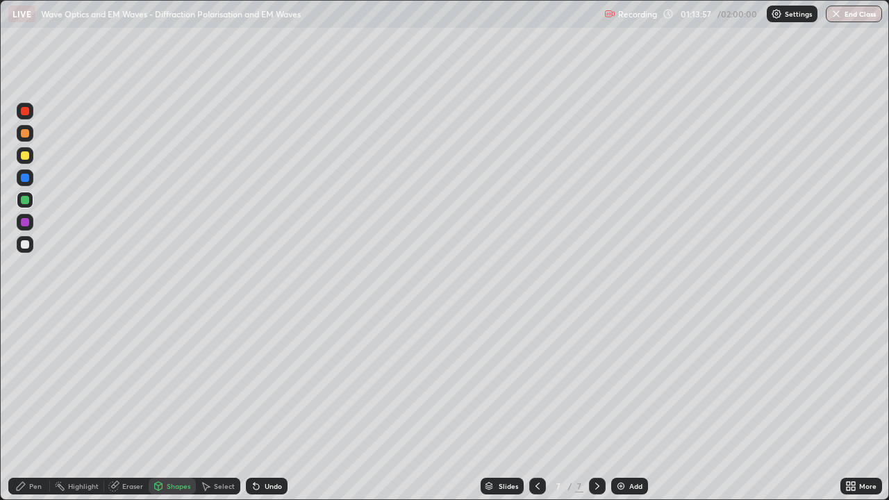
click at [26, 244] on div at bounding box center [25, 244] width 8 height 8
click at [38, 405] on div "Pen" at bounding box center [35, 486] width 12 height 7
click at [26, 221] on div at bounding box center [25, 222] width 8 height 8
click at [28, 244] on div at bounding box center [25, 244] width 8 height 8
click at [28, 222] on div at bounding box center [25, 222] width 8 height 8
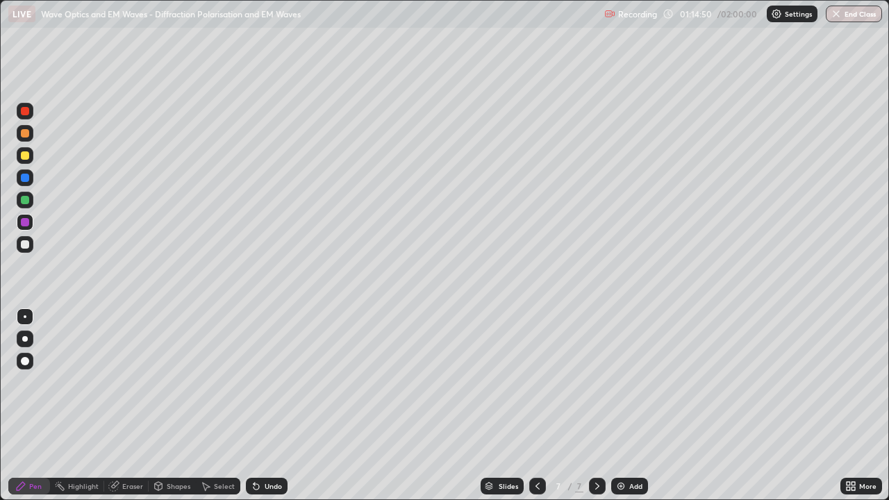
click at [28, 154] on div at bounding box center [25, 155] width 8 height 8
click at [26, 242] on div at bounding box center [25, 244] width 8 height 8
click at [25, 162] on div at bounding box center [25, 155] width 17 height 17
click at [26, 244] on div at bounding box center [25, 244] width 8 height 8
click at [621, 405] on img at bounding box center [620, 485] width 11 height 11
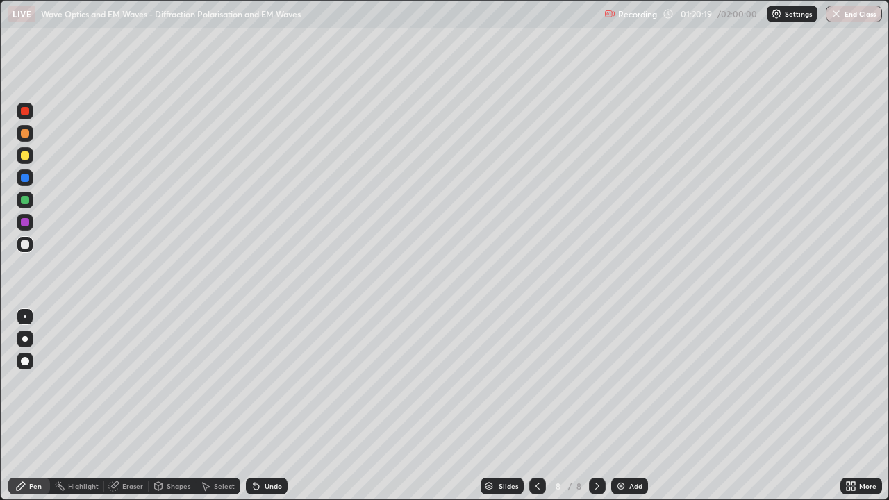
click at [31, 244] on div at bounding box center [25, 244] width 17 height 17
click at [174, 405] on div "Shapes" at bounding box center [179, 486] width 24 height 7
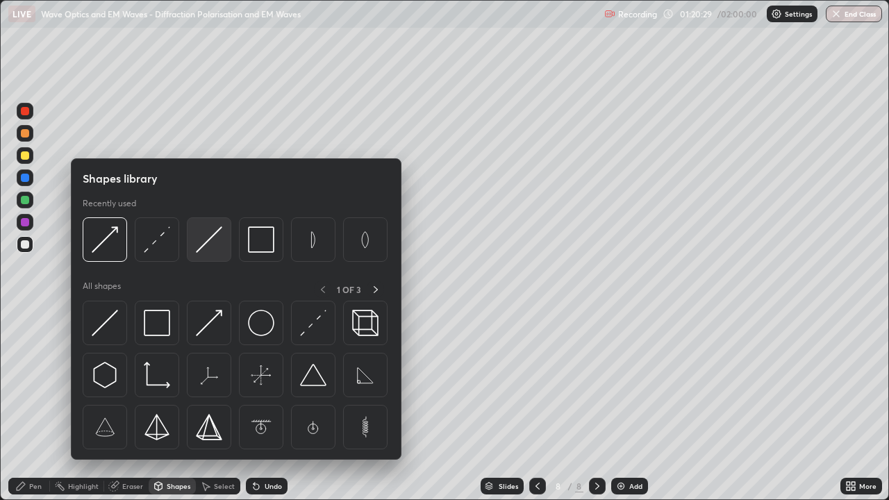
click at [207, 244] on img at bounding box center [209, 239] width 26 height 26
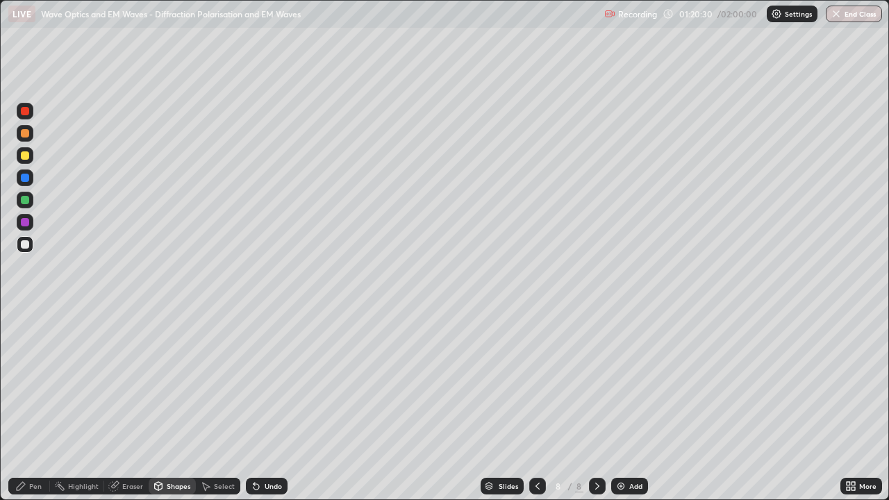
click at [26, 178] on div at bounding box center [25, 178] width 8 height 8
click at [43, 405] on div "Pen" at bounding box center [29, 486] width 42 height 17
click at [25, 245] on div at bounding box center [25, 244] width 8 height 8
click at [28, 244] on div at bounding box center [25, 244] width 8 height 8
click at [171, 405] on div "Shapes" at bounding box center [179, 486] width 24 height 7
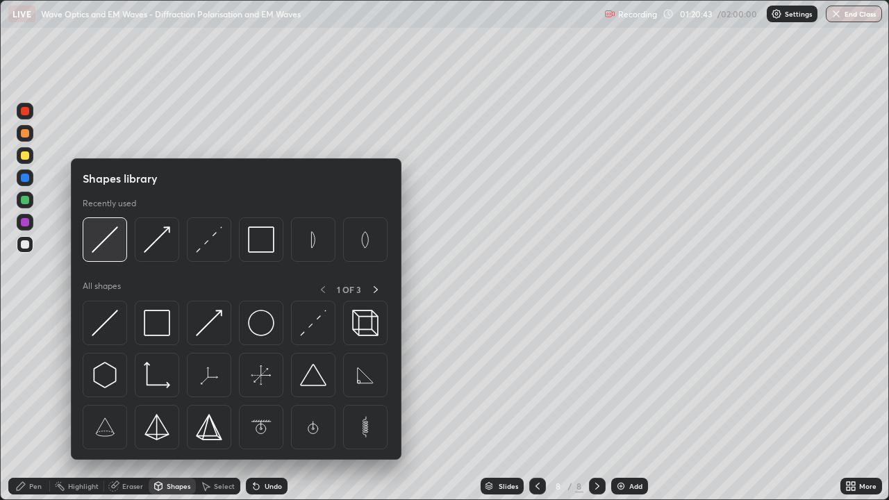
click at [110, 251] on img at bounding box center [105, 239] width 26 height 26
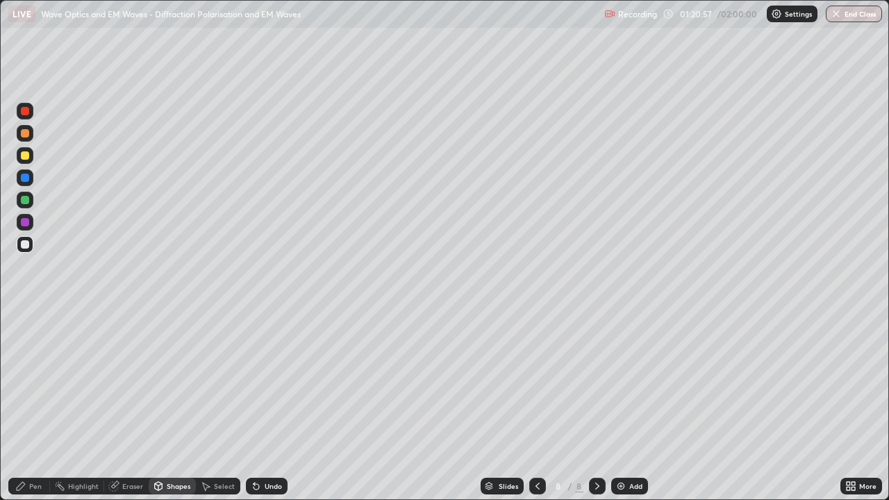
click at [37, 405] on div "Pen" at bounding box center [35, 486] width 12 height 7
click at [28, 221] on div at bounding box center [25, 222] width 8 height 8
click at [26, 244] on div at bounding box center [25, 244] width 8 height 8
click at [167, 405] on div "Shapes" at bounding box center [179, 486] width 24 height 7
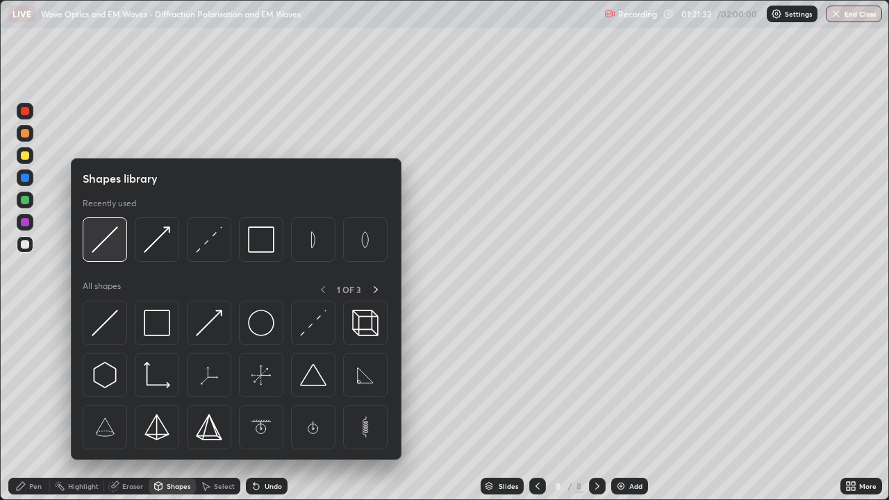
click at [108, 245] on img at bounding box center [105, 239] width 26 height 26
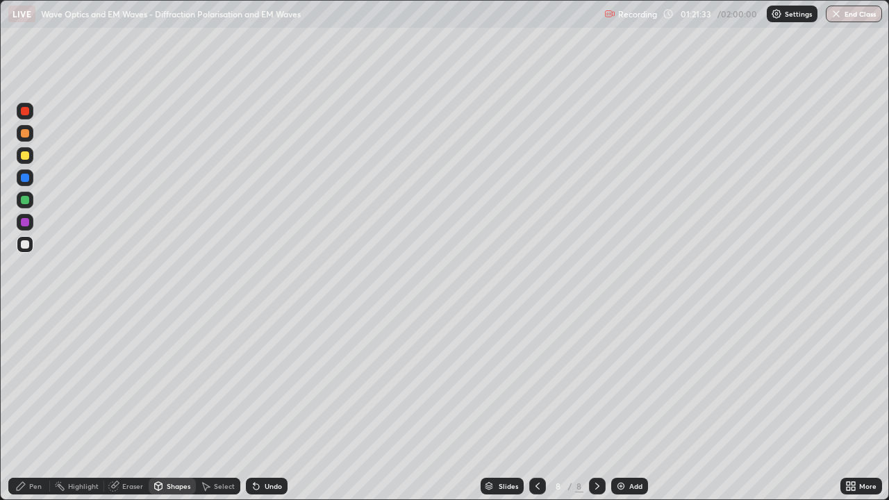
click at [28, 200] on div at bounding box center [25, 200] width 8 height 8
click at [35, 405] on div "Pen" at bounding box center [35, 486] width 12 height 7
click at [32, 226] on div at bounding box center [25, 222] width 17 height 17
click at [26, 155] on div at bounding box center [25, 155] width 8 height 8
click at [260, 405] on div "Undo" at bounding box center [267, 486] width 42 height 17
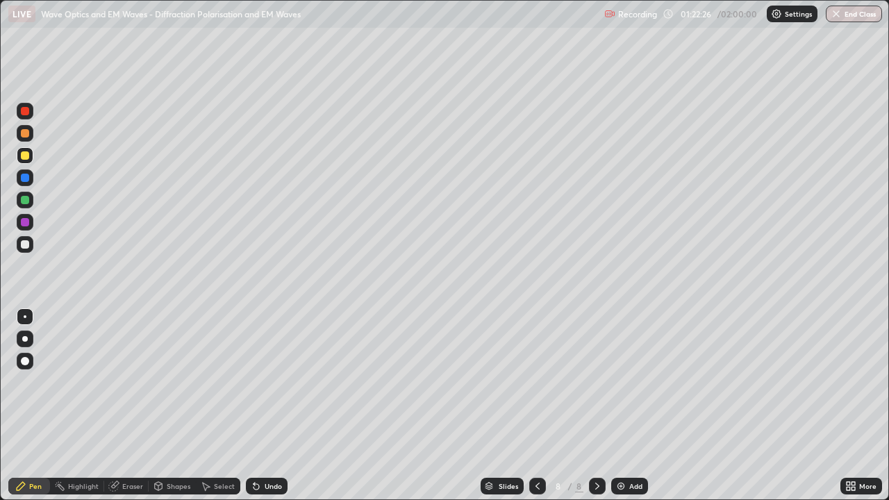
click at [276, 405] on div "Undo" at bounding box center [267, 486] width 42 height 17
click at [22, 244] on div at bounding box center [25, 244] width 8 height 8
click at [26, 244] on div at bounding box center [25, 244] width 8 height 8
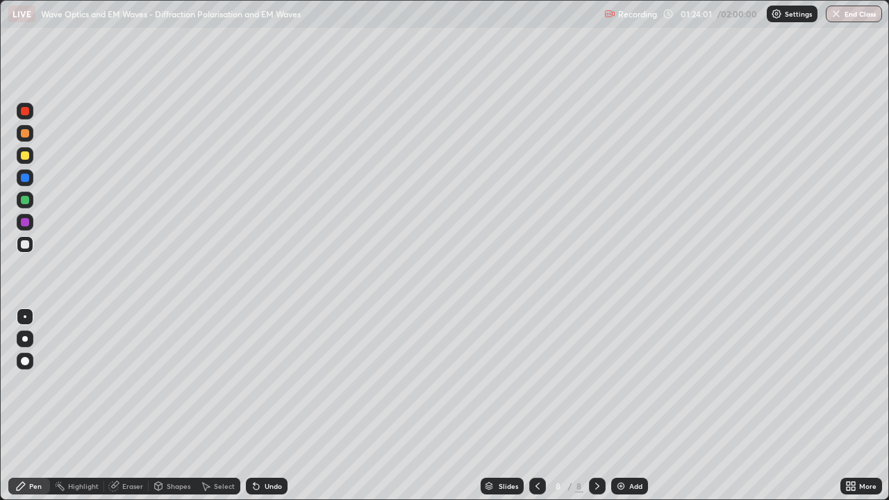
click at [27, 155] on div at bounding box center [25, 155] width 8 height 8
click at [276, 405] on div "Undo" at bounding box center [273, 486] width 17 height 7
click at [27, 243] on div at bounding box center [25, 244] width 8 height 8
click at [25, 156] on div at bounding box center [25, 155] width 8 height 8
click at [169, 405] on div "Shapes" at bounding box center [179, 486] width 24 height 7
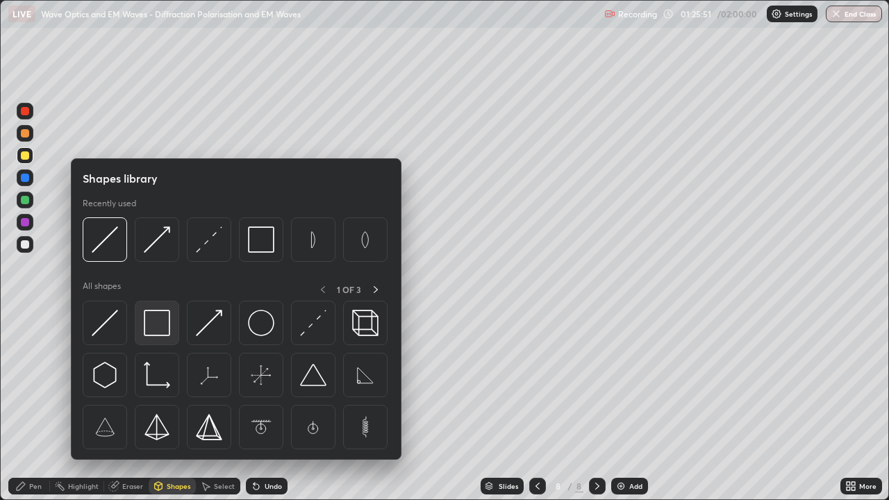
click at [156, 324] on img at bounding box center [157, 323] width 26 height 26
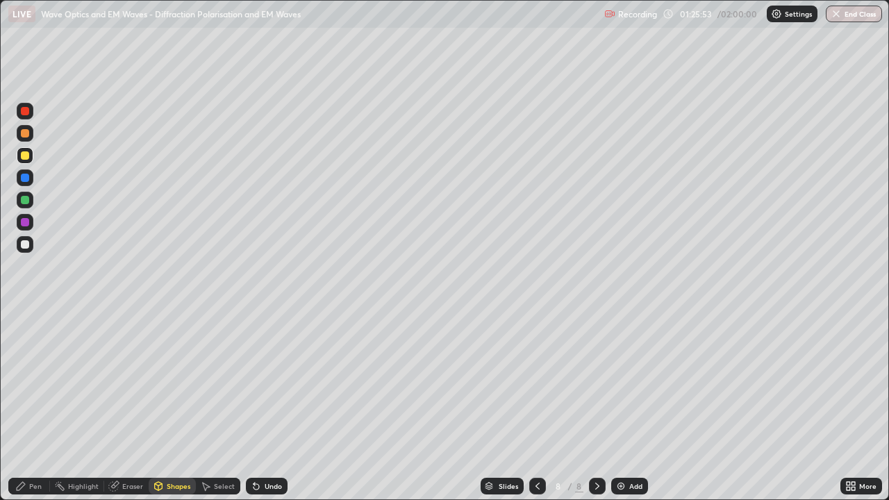
click at [26, 201] on div at bounding box center [25, 200] width 8 height 8
click at [33, 246] on div at bounding box center [25, 244] width 17 height 17
click at [271, 405] on div "Undo" at bounding box center [273, 486] width 17 height 7
click at [269, 405] on div "Undo" at bounding box center [273, 486] width 17 height 7
click at [26, 158] on div at bounding box center [25, 155] width 8 height 8
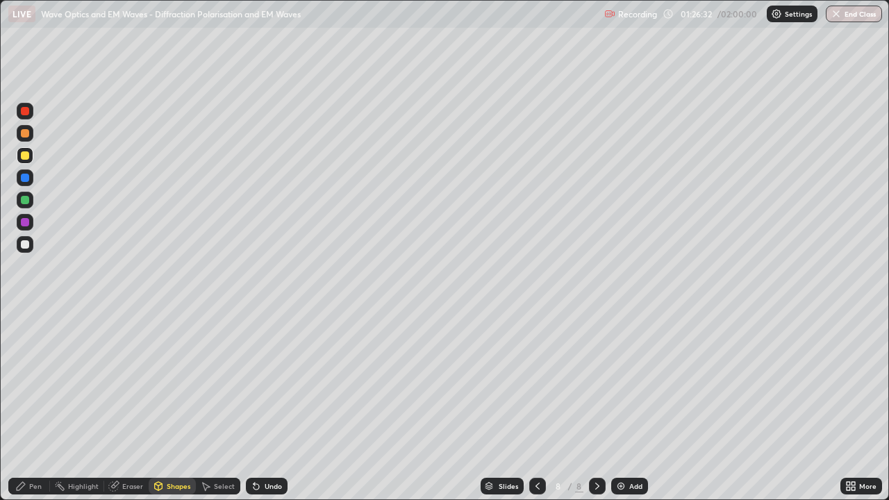
click at [37, 405] on div "Pen" at bounding box center [35, 486] width 12 height 7
click at [28, 113] on div at bounding box center [25, 111] width 8 height 8
click at [169, 405] on div "Shapes" at bounding box center [179, 486] width 24 height 7
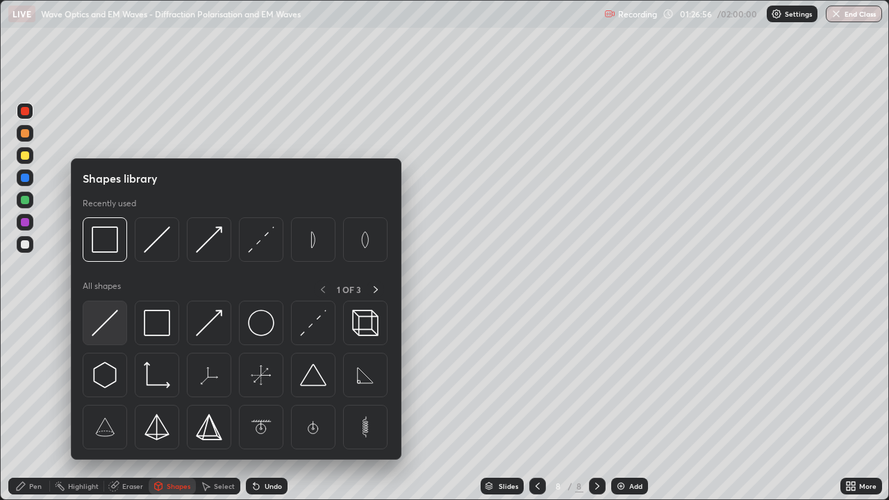
click at [115, 328] on img at bounding box center [105, 323] width 26 height 26
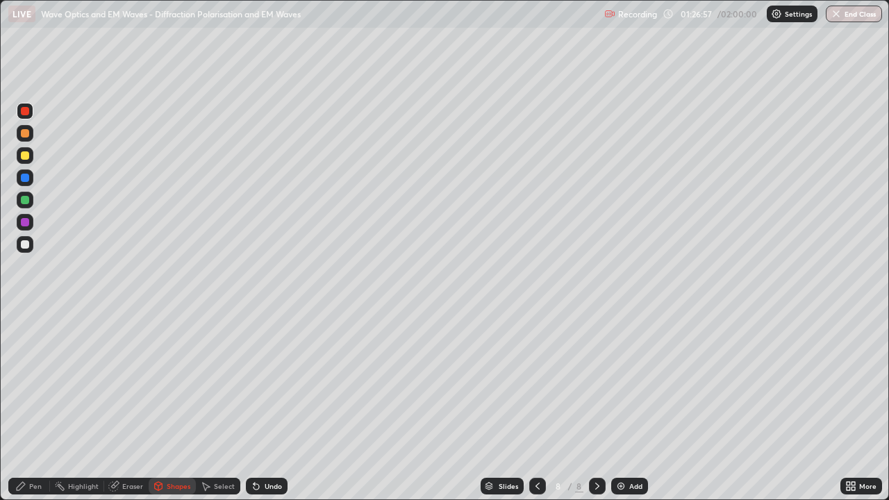
click at [30, 244] on div at bounding box center [25, 244] width 17 height 17
click at [40, 405] on div "Pen" at bounding box center [35, 486] width 12 height 7
click at [24, 223] on div at bounding box center [25, 222] width 8 height 8
click at [190, 405] on div "Shapes" at bounding box center [172, 486] width 47 height 17
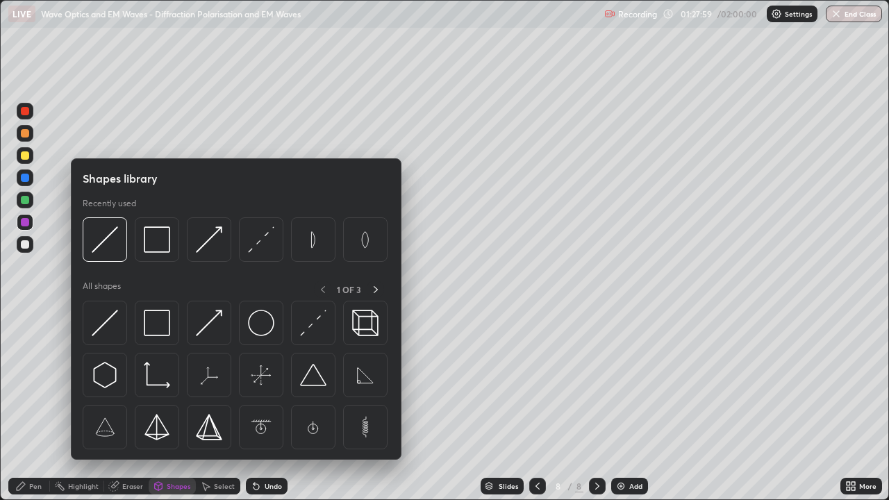
click at [30, 246] on div at bounding box center [25, 244] width 17 height 17
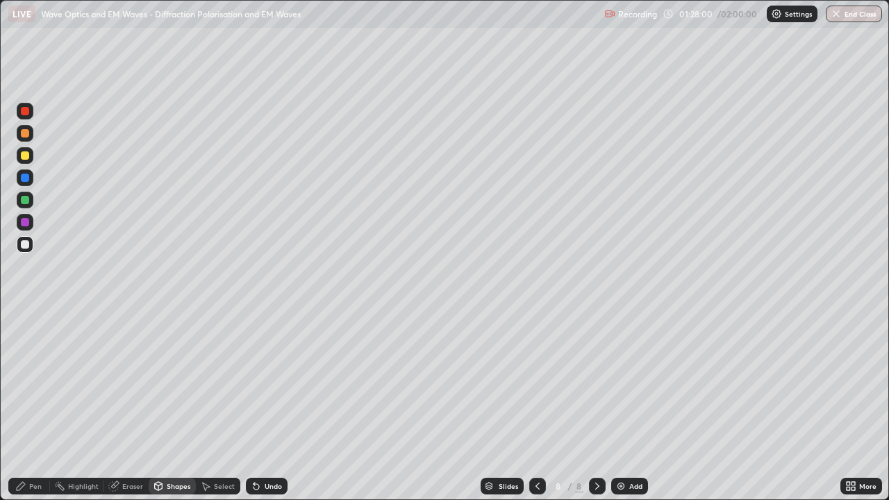
click at [181, 405] on div "Shapes" at bounding box center [179, 486] width 24 height 7
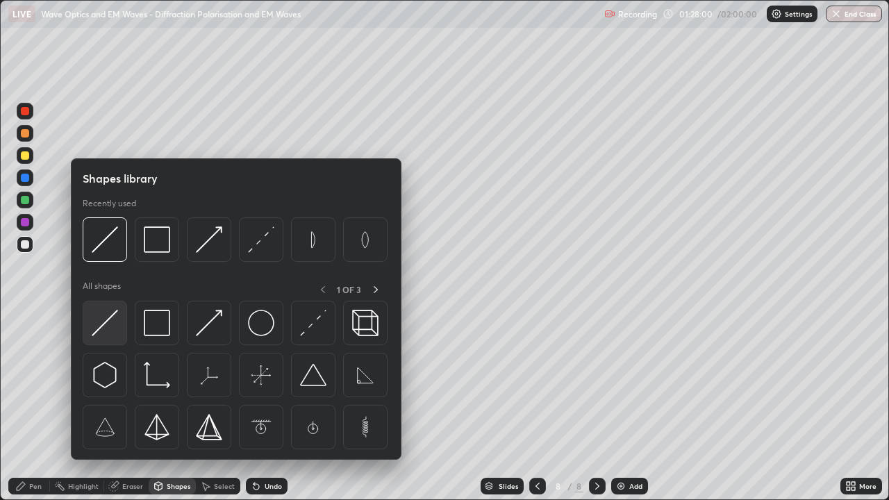
click at [113, 316] on img at bounding box center [105, 323] width 26 height 26
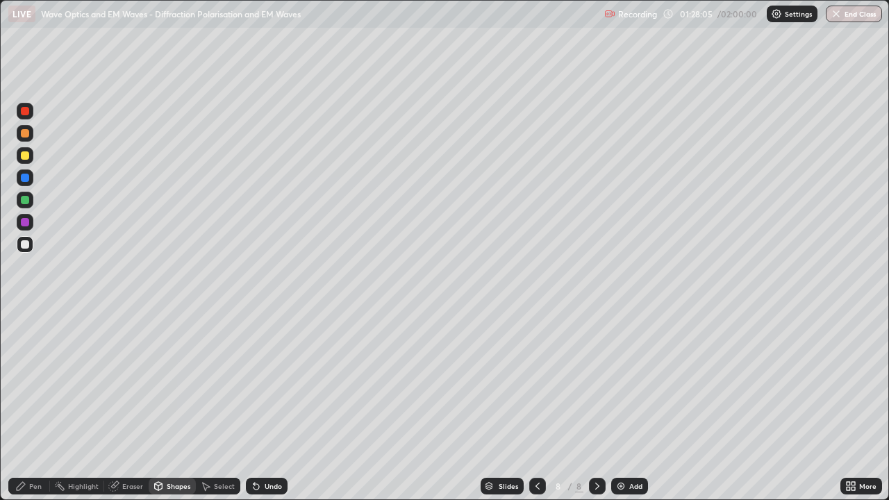
click at [39, 405] on div "Pen" at bounding box center [35, 486] width 12 height 7
click at [27, 222] on div at bounding box center [25, 222] width 8 height 8
click at [26, 156] on div at bounding box center [25, 155] width 8 height 8
click at [596, 405] on icon at bounding box center [597, 486] width 4 height 7
click at [626, 405] on div "Add" at bounding box center [629, 486] width 37 height 17
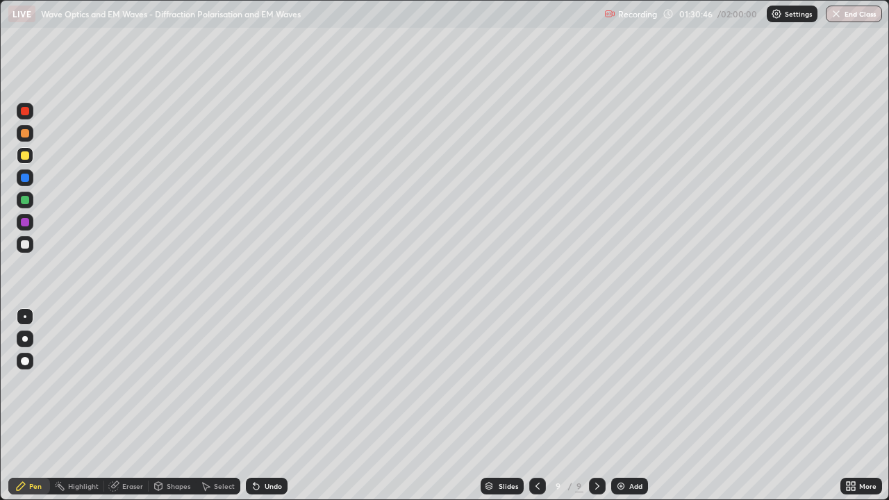
click at [24, 242] on div at bounding box center [25, 244] width 8 height 8
click at [175, 405] on div "Shapes" at bounding box center [179, 486] width 24 height 7
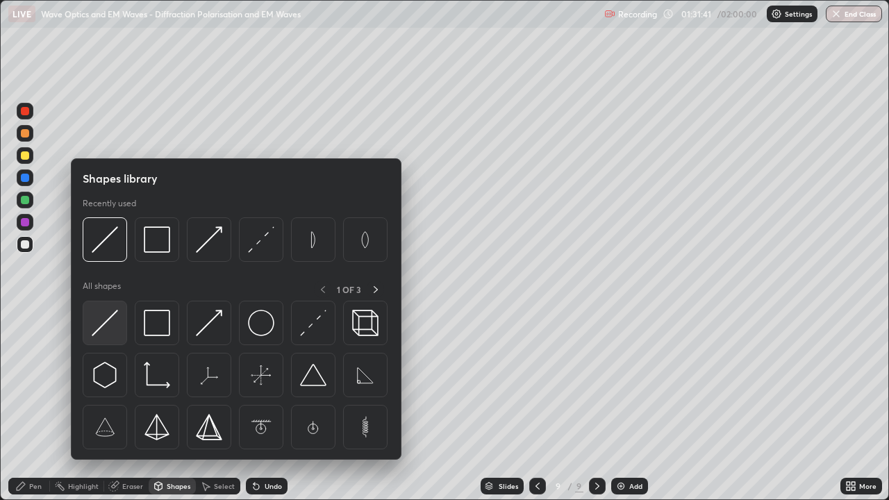
click at [112, 327] on img at bounding box center [105, 323] width 26 height 26
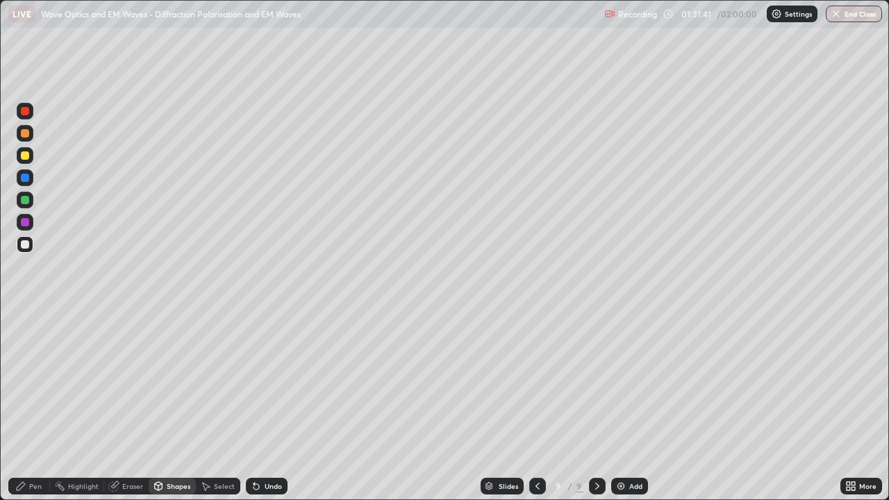
click at [30, 245] on div at bounding box center [25, 244] width 17 height 17
click at [28, 221] on div at bounding box center [25, 222] width 8 height 8
click at [45, 405] on div "Pen" at bounding box center [29, 486] width 42 height 17
click at [26, 131] on div at bounding box center [25, 133] width 8 height 8
click at [31, 243] on div at bounding box center [25, 244] width 17 height 17
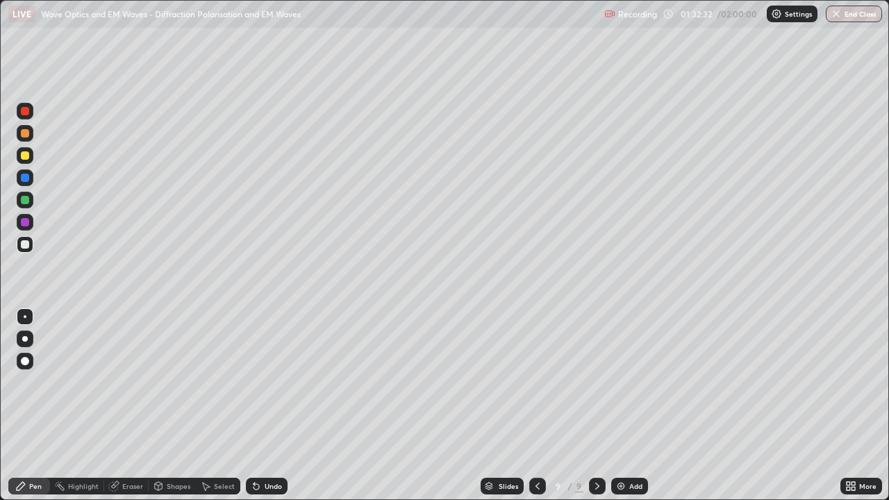
click at [25, 244] on div at bounding box center [25, 244] width 8 height 8
click at [25, 223] on div at bounding box center [25, 222] width 8 height 8
click at [28, 244] on div at bounding box center [25, 244] width 8 height 8
click at [30, 135] on div at bounding box center [25, 133] width 17 height 17
click at [27, 250] on div at bounding box center [25, 244] width 17 height 17
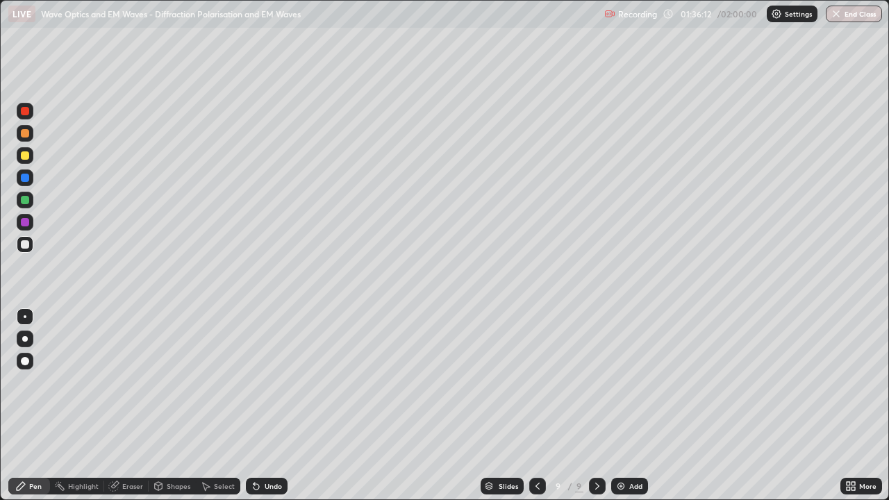
click at [253, 405] on icon at bounding box center [253, 483] width 1 height 1
click at [26, 244] on div at bounding box center [25, 244] width 8 height 8
click at [28, 218] on div at bounding box center [25, 222] width 17 height 17
click at [26, 244] on div at bounding box center [25, 244] width 8 height 8
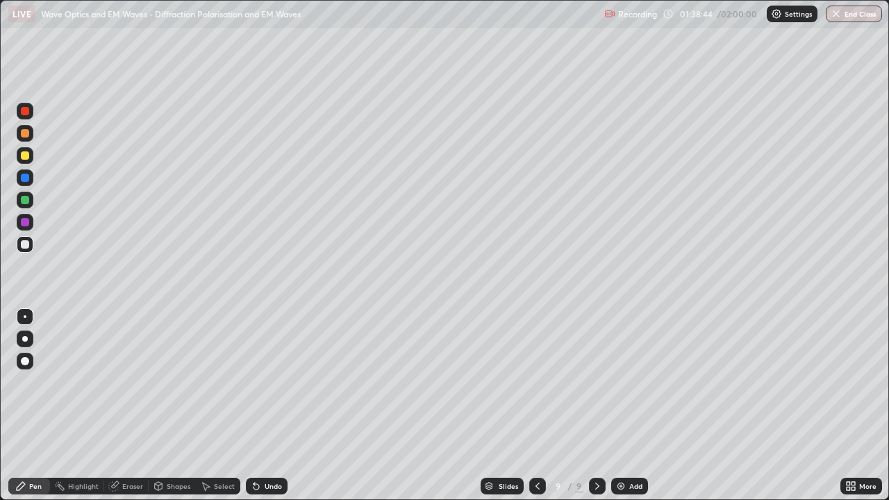
click at [26, 156] on div at bounding box center [25, 155] width 8 height 8
click at [26, 133] on div at bounding box center [25, 133] width 8 height 8
click at [26, 244] on div at bounding box center [25, 244] width 8 height 8
click at [617, 405] on img at bounding box center [620, 485] width 11 height 11
click at [28, 154] on div at bounding box center [25, 155] width 8 height 8
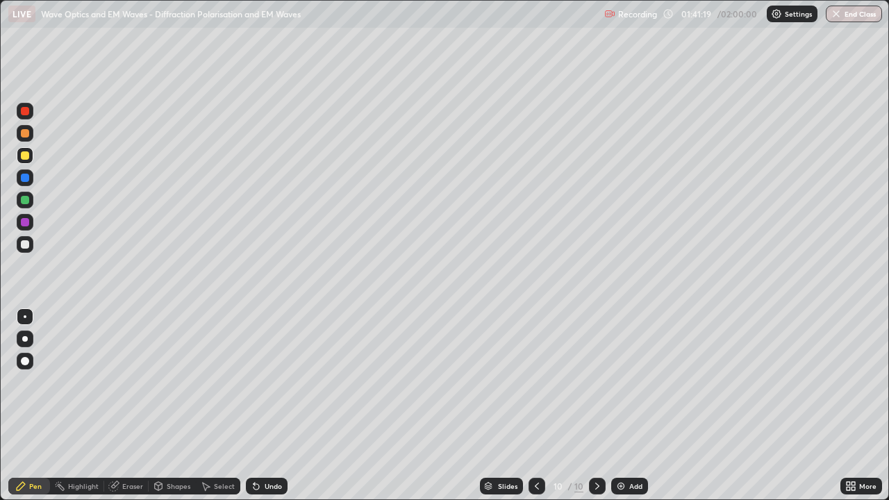
click at [26, 244] on div at bounding box center [25, 244] width 8 height 8
click at [267, 405] on div "Undo" at bounding box center [273, 486] width 17 height 7
click at [26, 222] on div at bounding box center [25, 222] width 8 height 8
click at [25, 198] on div at bounding box center [25, 200] width 8 height 8
click at [27, 221] on div at bounding box center [25, 222] width 8 height 8
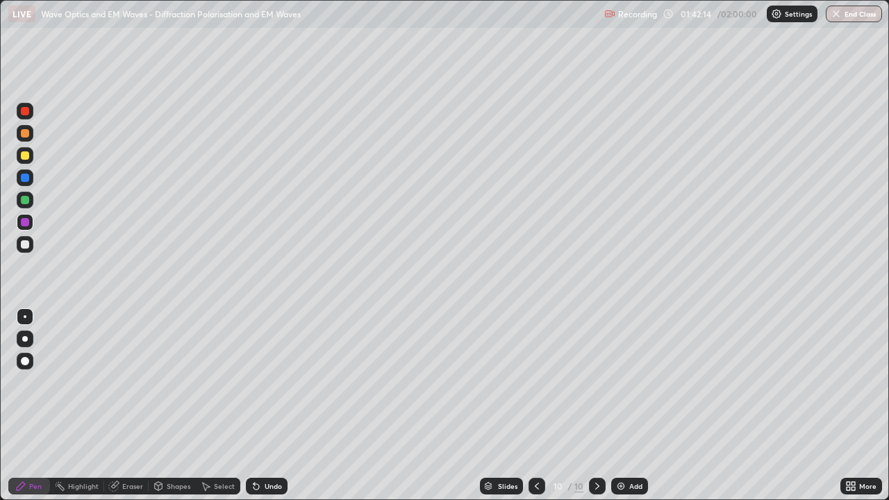
click at [27, 201] on div at bounding box center [25, 200] width 8 height 8
click at [24, 224] on div at bounding box center [25, 222] width 8 height 8
click at [28, 197] on div at bounding box center [25, 200] width 8 height 8
click at [26, 244] on div at bounding box center [25, 244] width 8 height 8
click at [28, 247] on div at bounding box center [25, 244] width 8 height 8
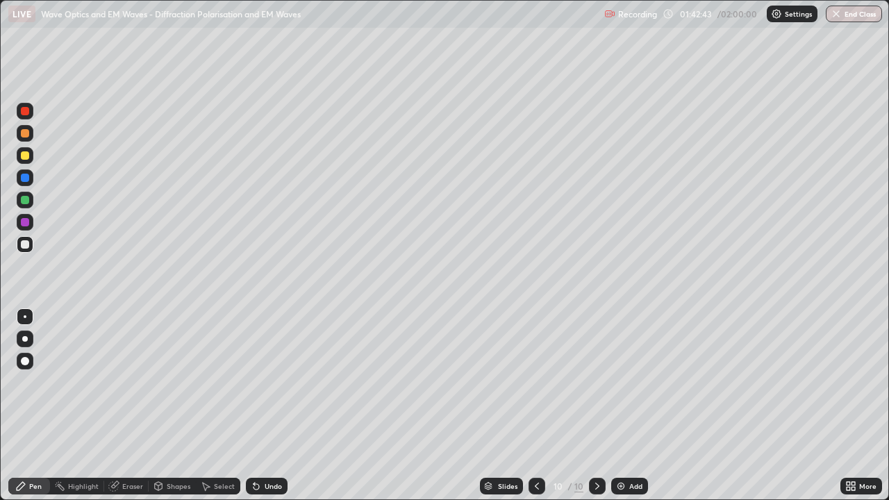
click at [26, 202] on div at bounding box center [25, 200] width 8 height 8
click at [253, 405] on icon at bounding box center [253, 483] width 1 height 1
click at [26, 244] on div at bounding box center [25, 244] width 8 height 8
click at [26, 202] on div at bounding box center [25, 200] width 8 height 8
click at [28, 241] on div at bounding box center [25, 244] width 17 height 17
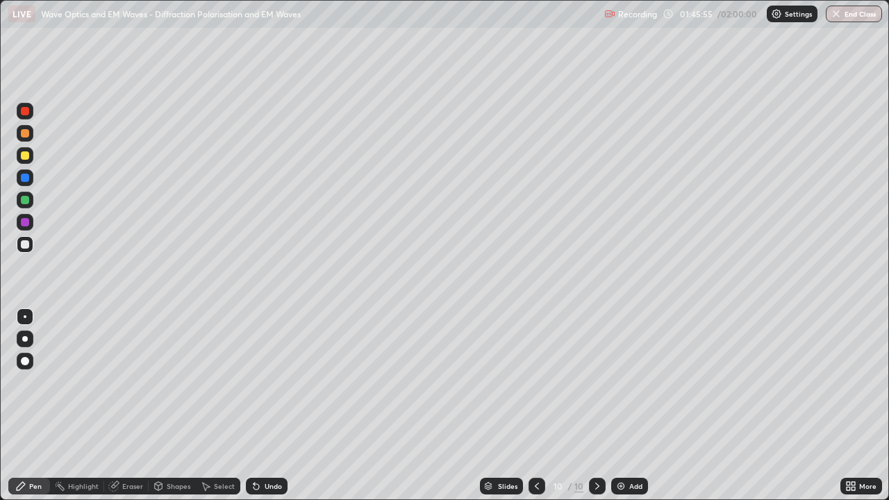
click at [176, 405] on div "Shapes" at bounding box center [179, 486] width 24 height 7
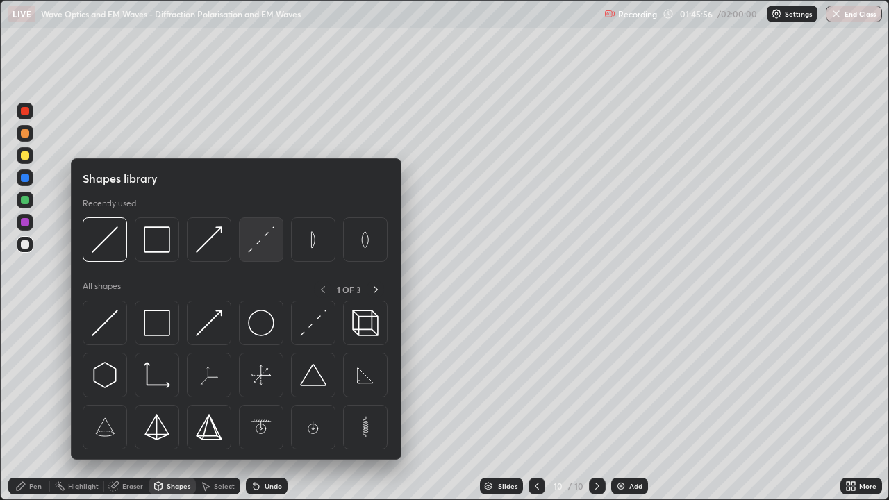
click at [267, 242] on img at bounding box center [261, 239] width 26 height 26
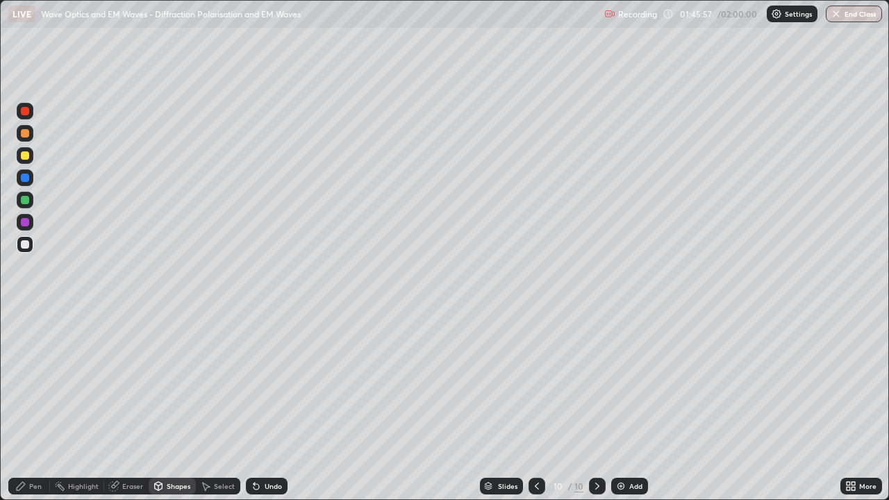
click at [28, 135] on div at bounding box center [25, 133] width 8 height 8
click at [40, 405] on div "Pen" at bounding box center [35, 486] width 12 height 7
click at [26, 244] on div at bounding box center [25, 244] width 8 height 8
click at [28, 156] on div at bounding box center [25, 155] width 8 height 8
click at [27, 200] on div at bounding box center [25, 200] width 8 height 8
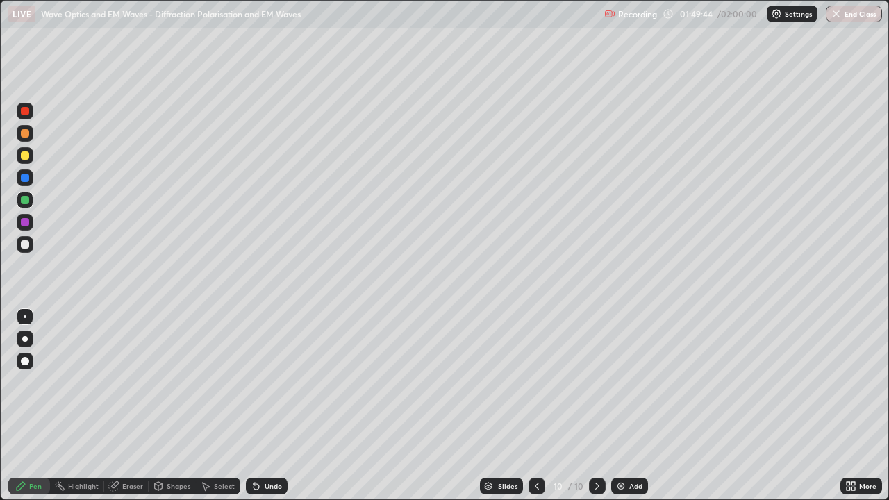
click at [220, 405] on div "Select" at bounding box center [224, 486] width 21 height 7
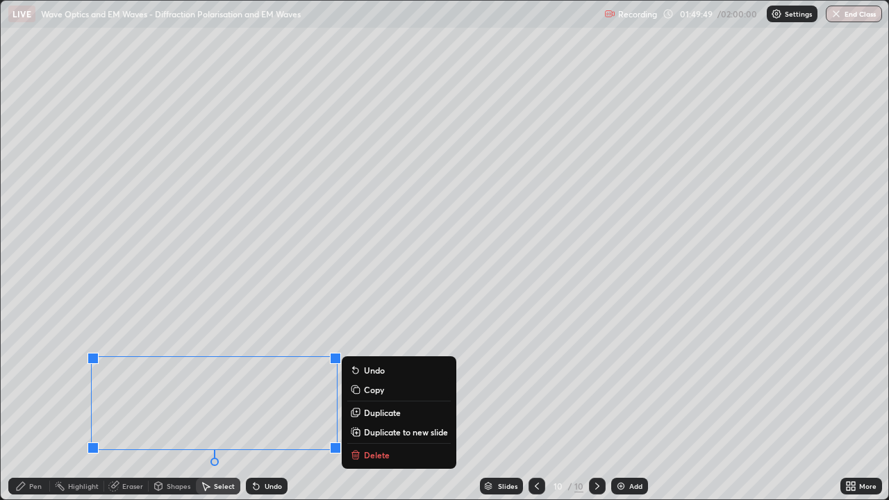
click at [382, 405] on p "Duplicate to new slide" at bounding box center [406, 431] width 84 height 11
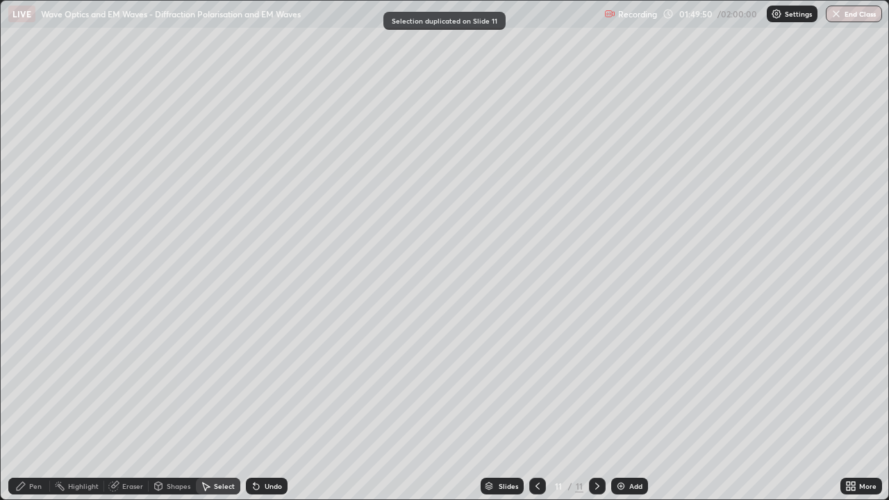
click at [35, 405] on div "Pen" at bounding box center [35, 486] width 12 height 7
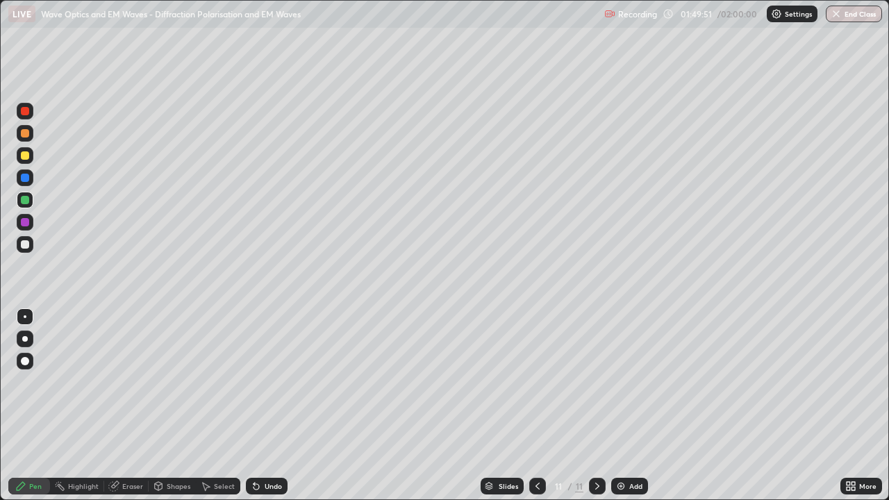
click at [28, 155] on div at bounding box center [25, 155] width 8 height 8
click at [536, 405] on icon at bounding box center [537, 485] width 11 height 11
click at [858, 17] on button "End Class" at bounding box center [853, 14] width 56 height 17
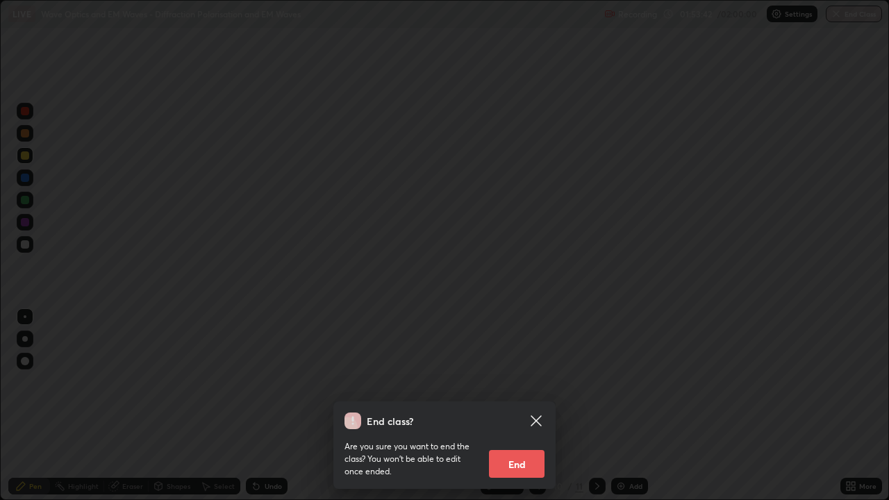
click at [529, 405] on button "End" at bounding box center [517, 464] width 56 height 28
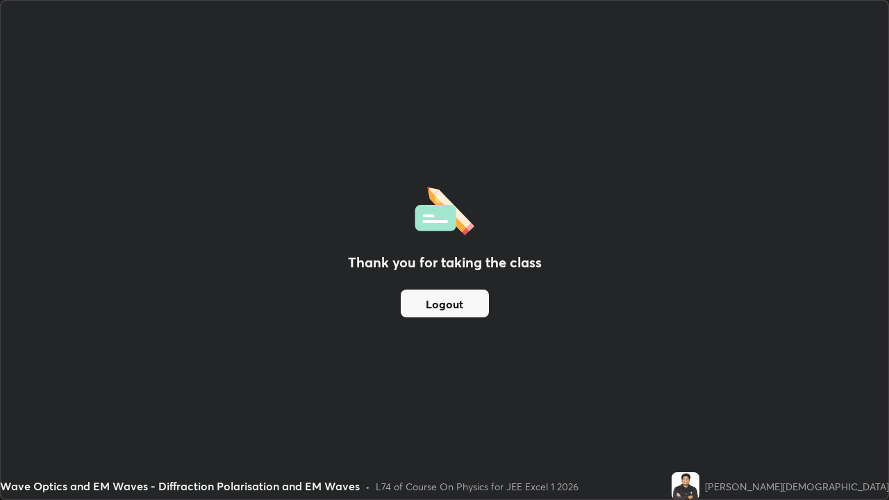
click at [468, 303] on button "Logout" at bounding box center [445, 304] width 88 height 28
